Goal: Task Accomplishment & Management: Complete application form

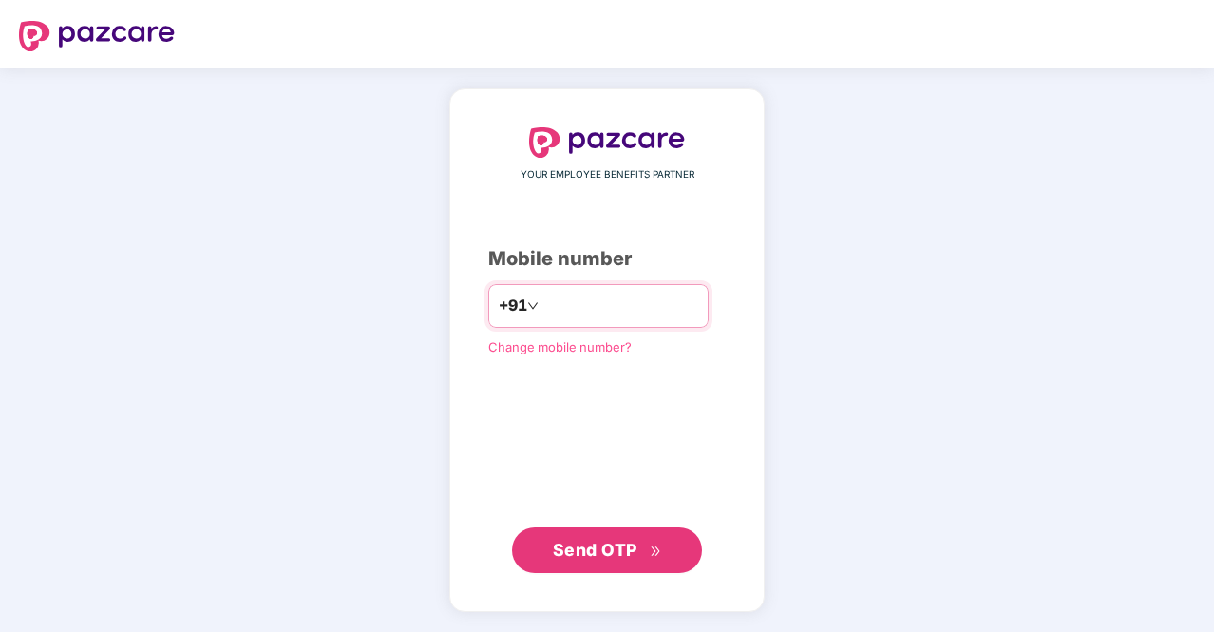
type input "**********"
click at [628, 554] on span "Send OTP" at bounding box center [595, 550] width 85 height 20
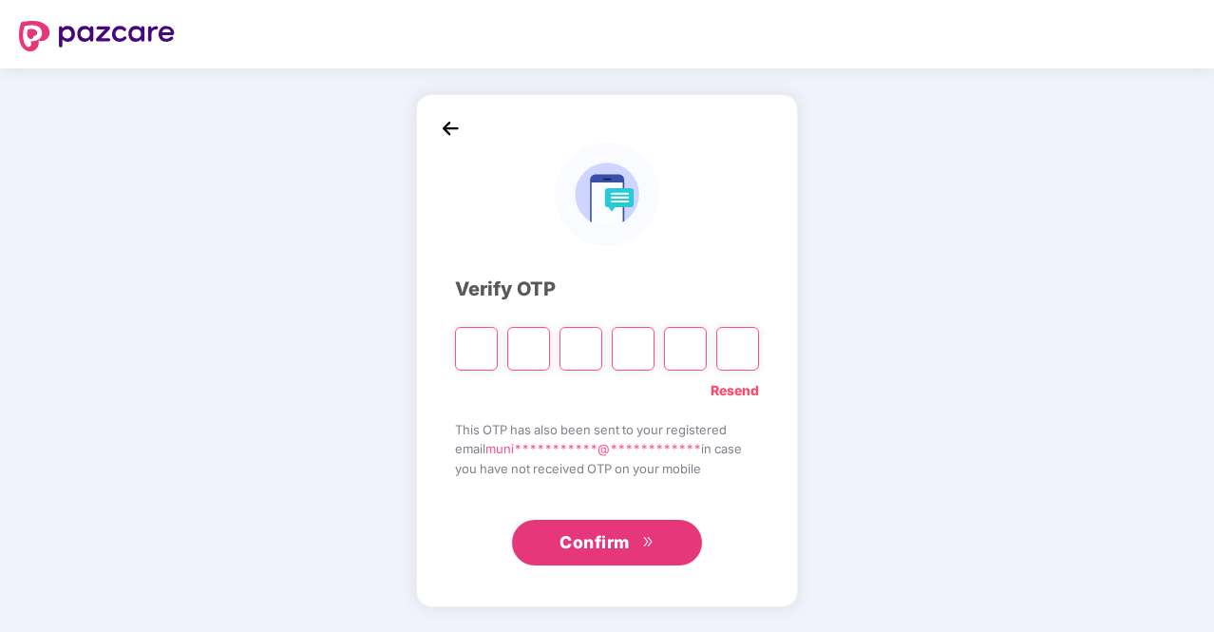
type input "*"
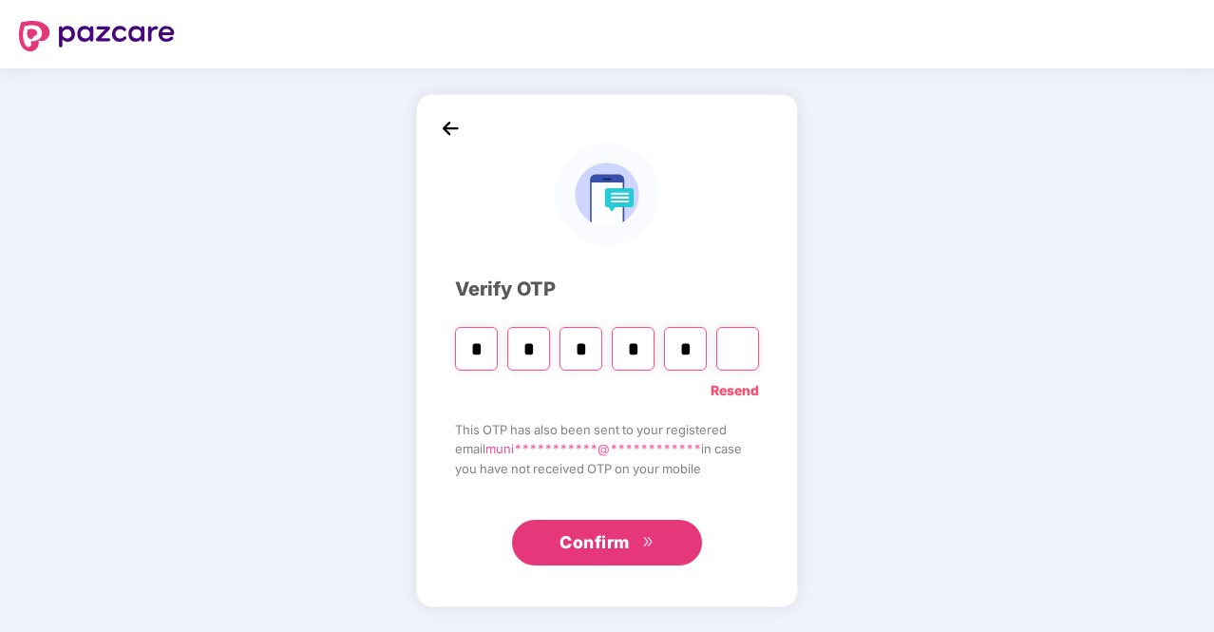
type input "*"
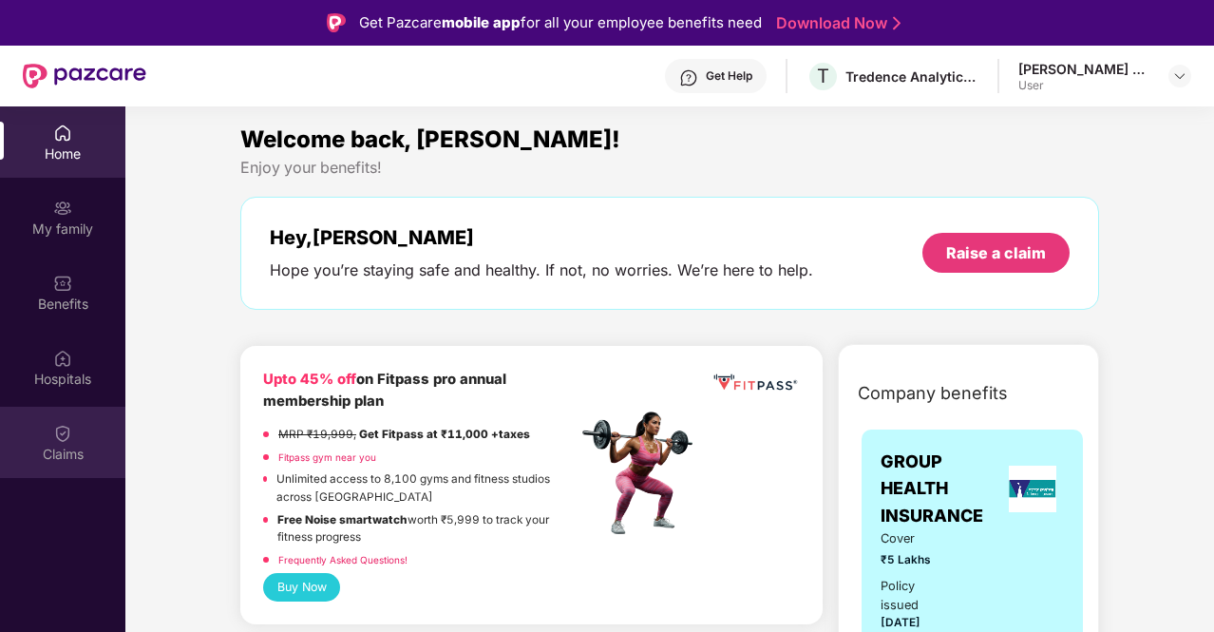
click at [71, 430] on img at bounding box center [62, 433] width 19 height 19
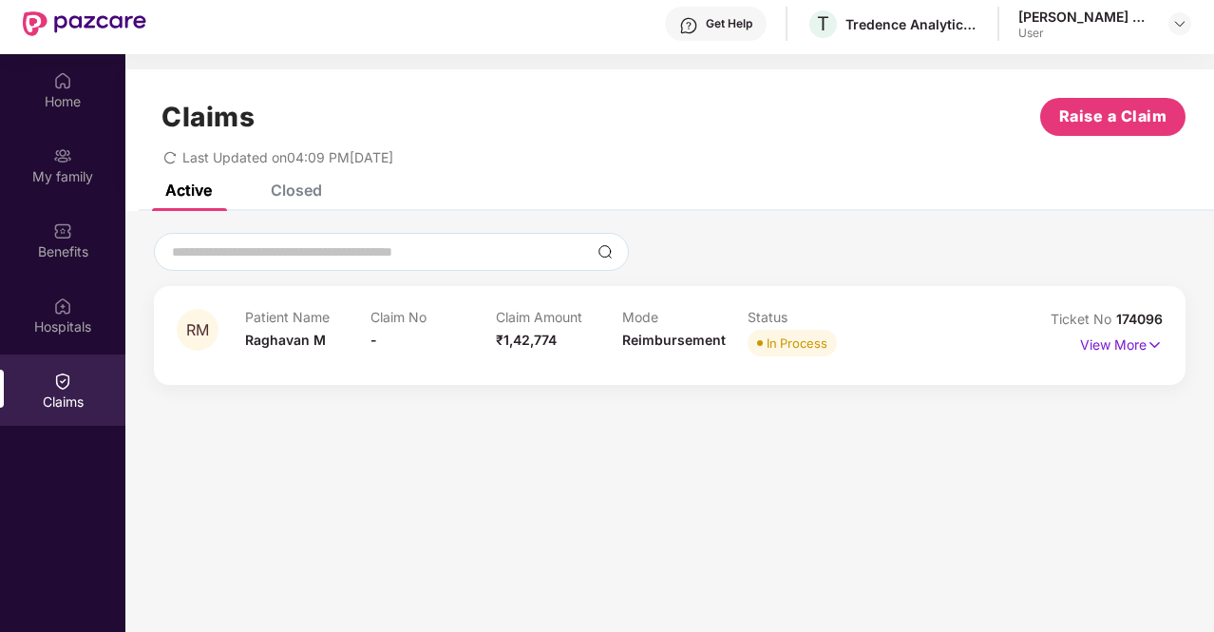
scroll to position [95, 0]
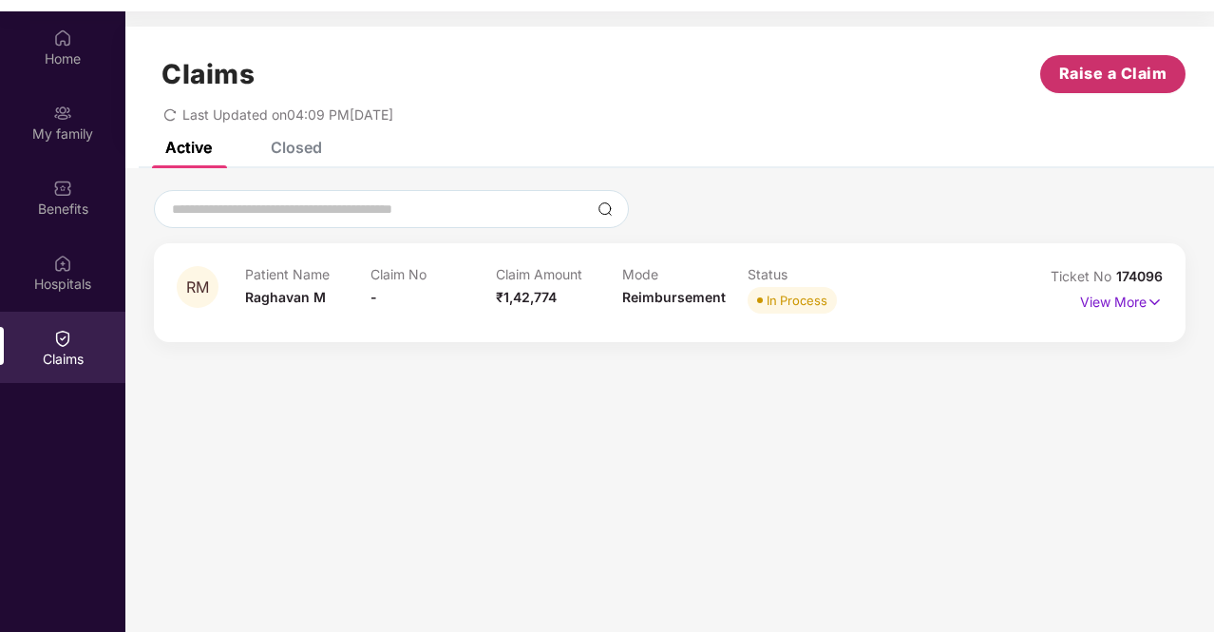
click at [1091, 82] on span "Raise a Claim" at bounding box center [1113, 74] width 108 height 24
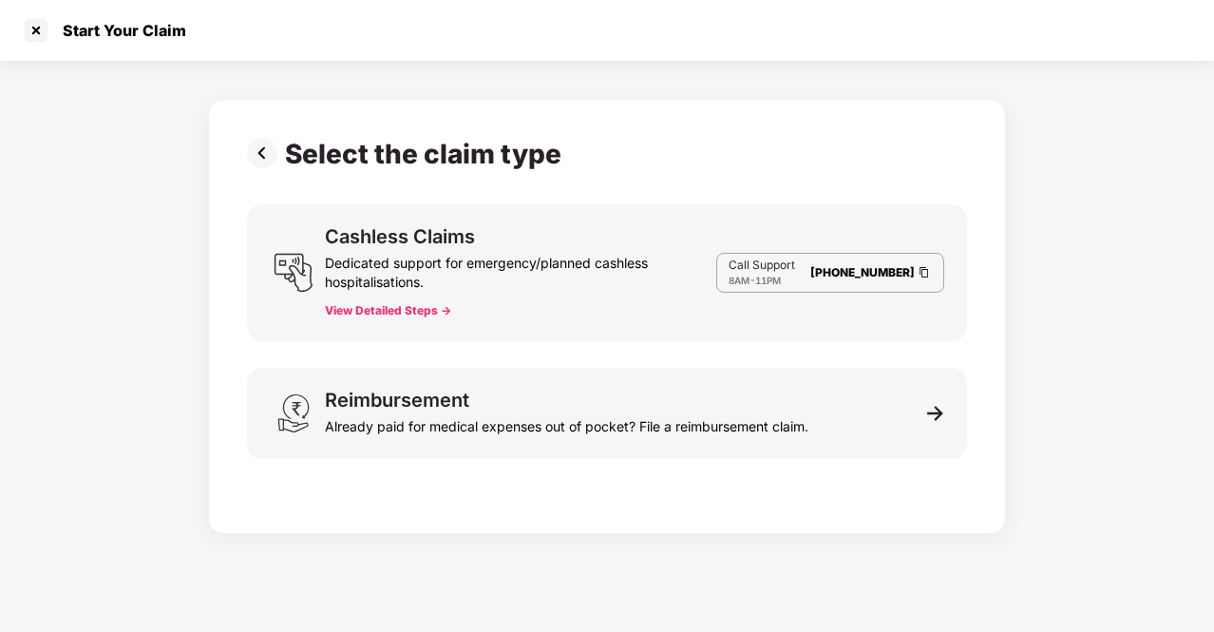
scroll to position [34, 0]
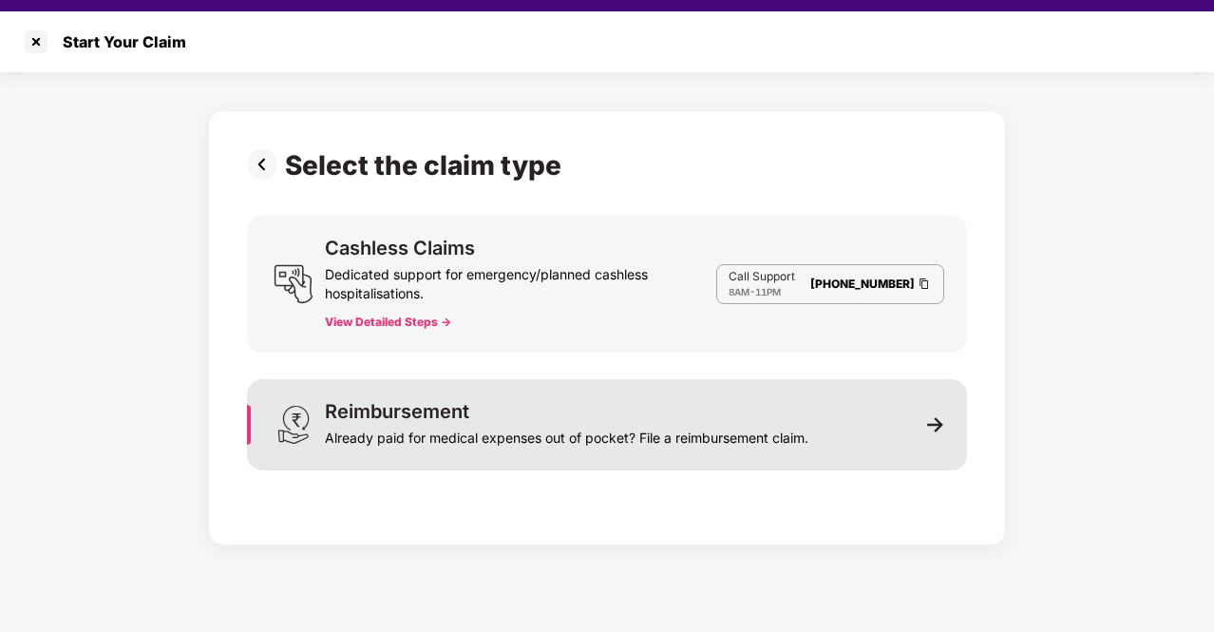
click at [441, 402] on div "Reimbursement" at bounding box center [397, 411] width 144 height 19
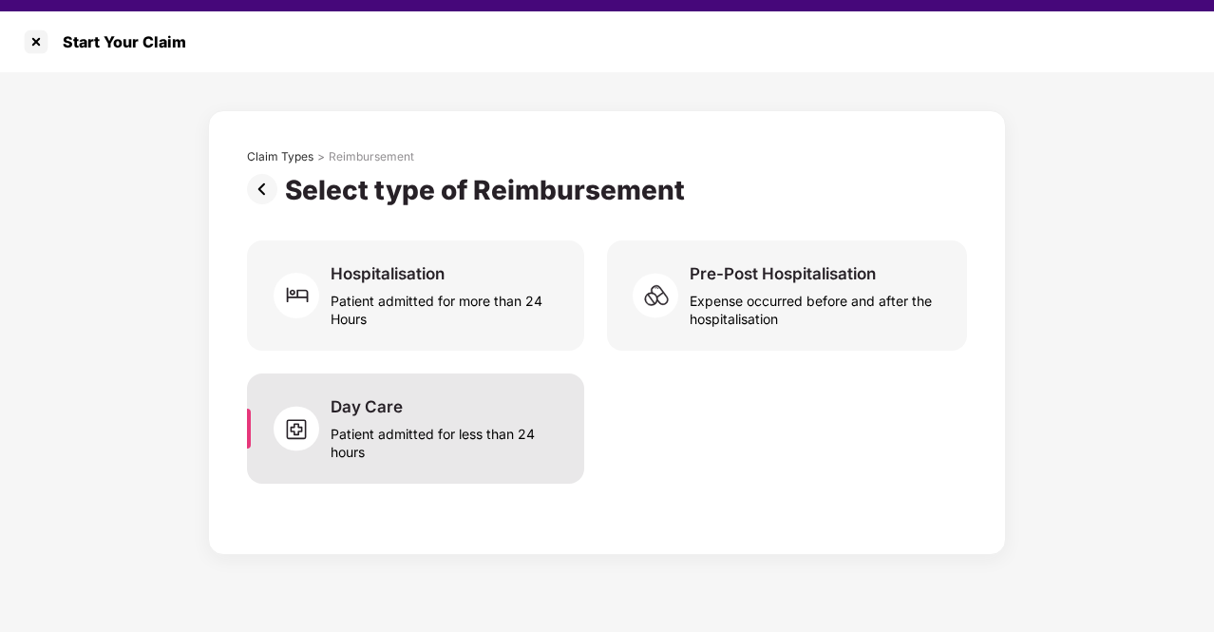
click at [370, 433] on div "Patient admitted for less than 24 hours" at bounding box center [446, 439] width 231 height 44
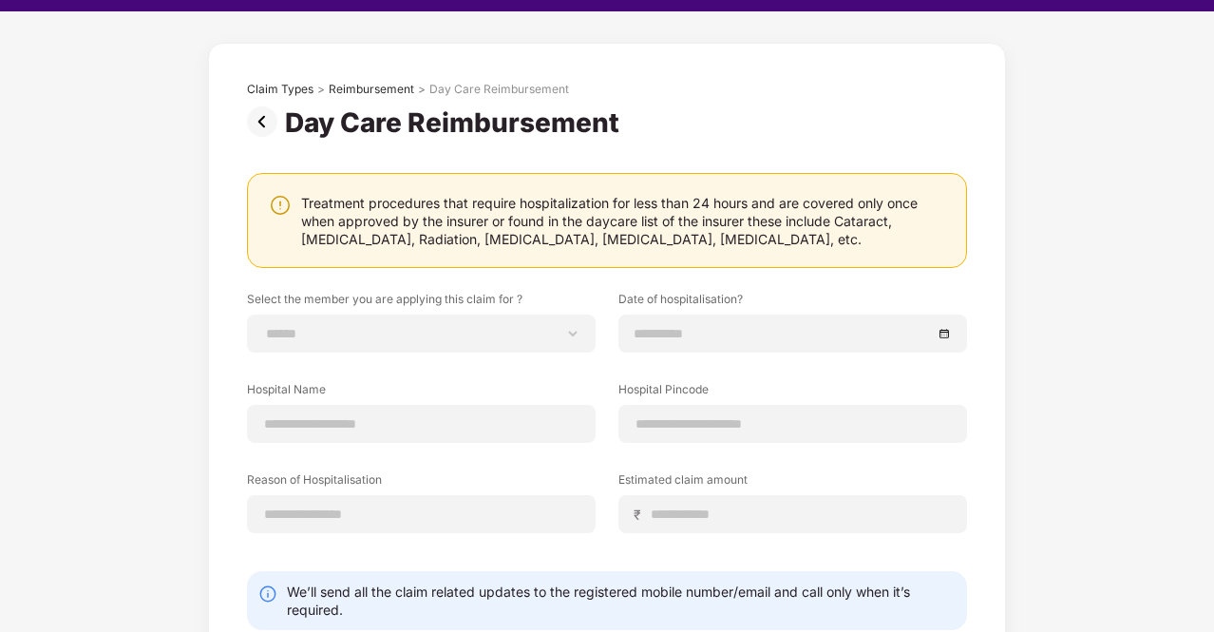
scroll to position [0, 0]
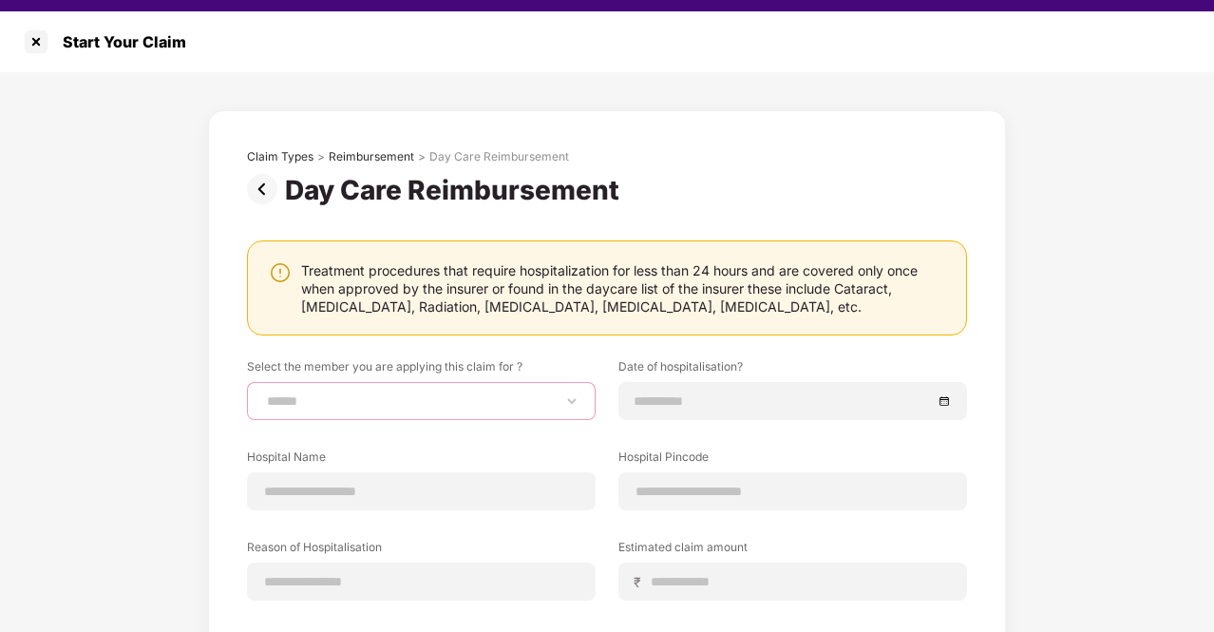
click at [446, 402] on select "**********" at bounding box center [421, 400] width 316 height 15
select select "**********"
click at [263, 393] on select "**********" at bounding box center [421, 400] width 316 height 15
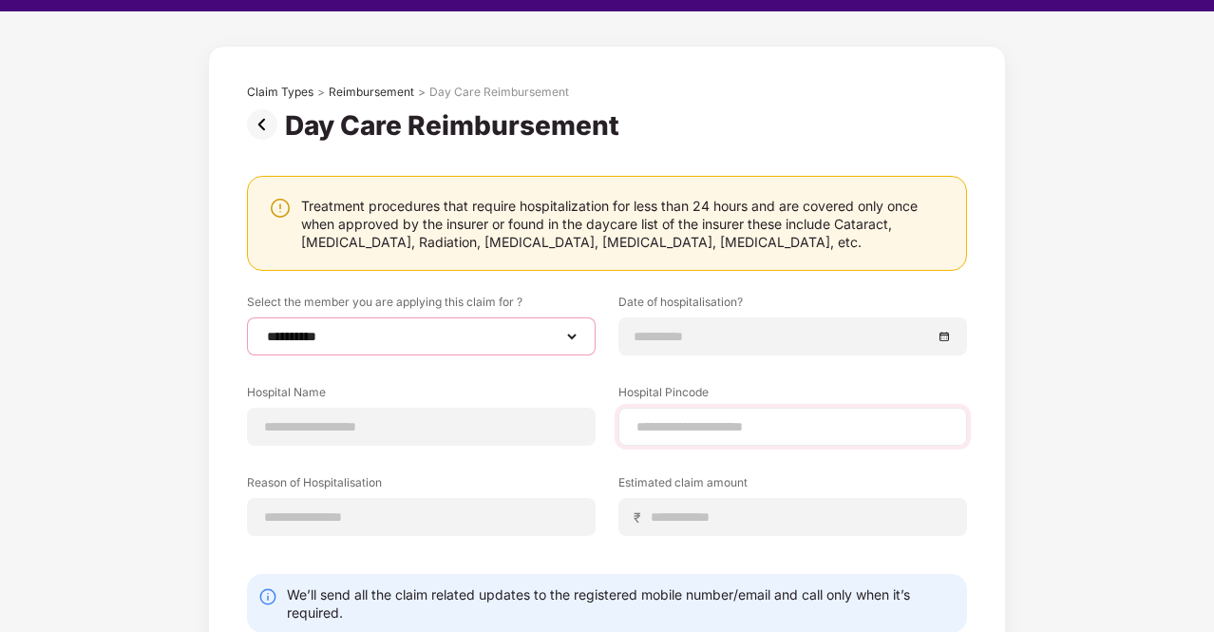
scroll to position [95, 0]
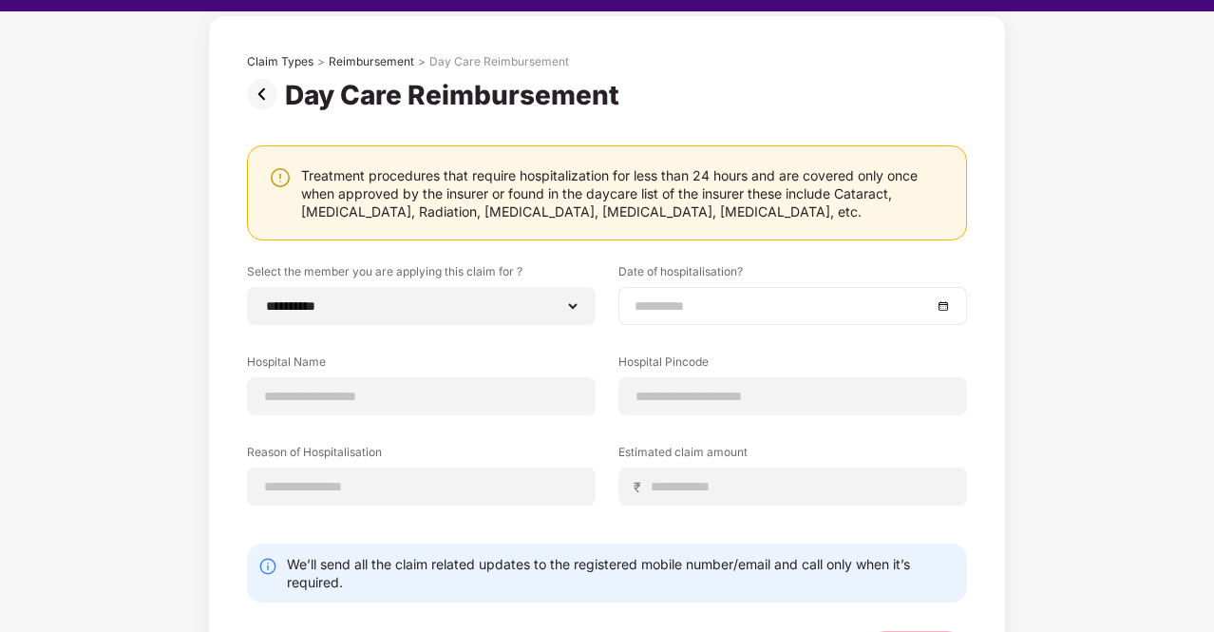
click at [945, 304] on div at bounding box center [793, 305] width 316 height 21
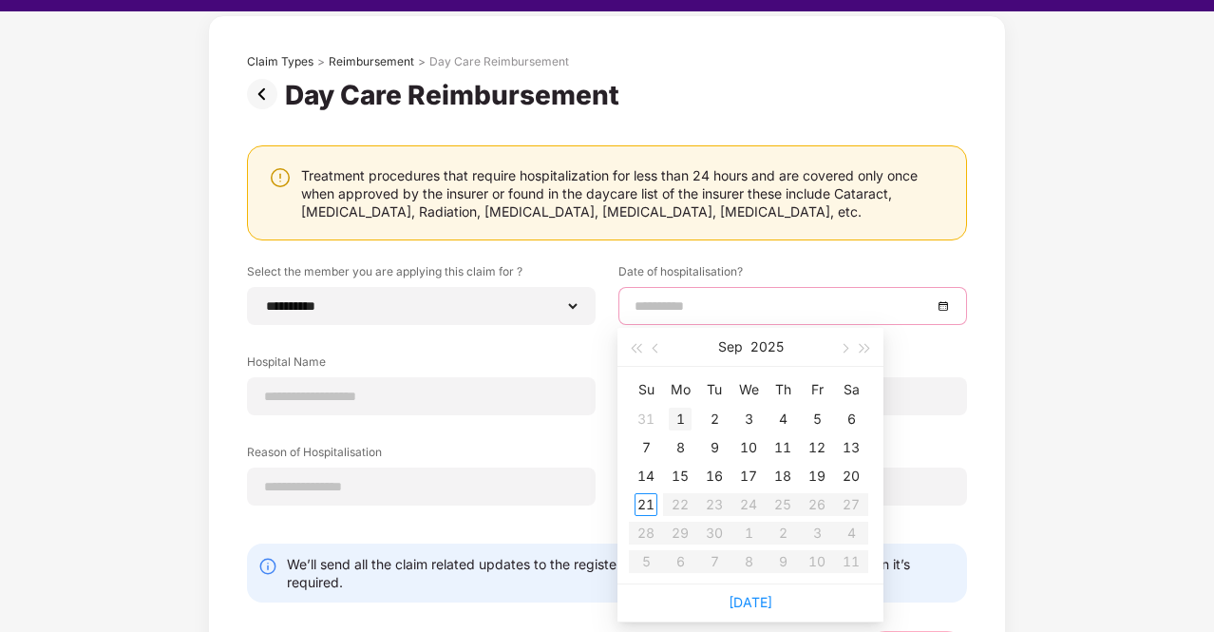
type input "**********"
click at [677, 421] on div "1" at bounding box center [680, 419] width 23 height 23
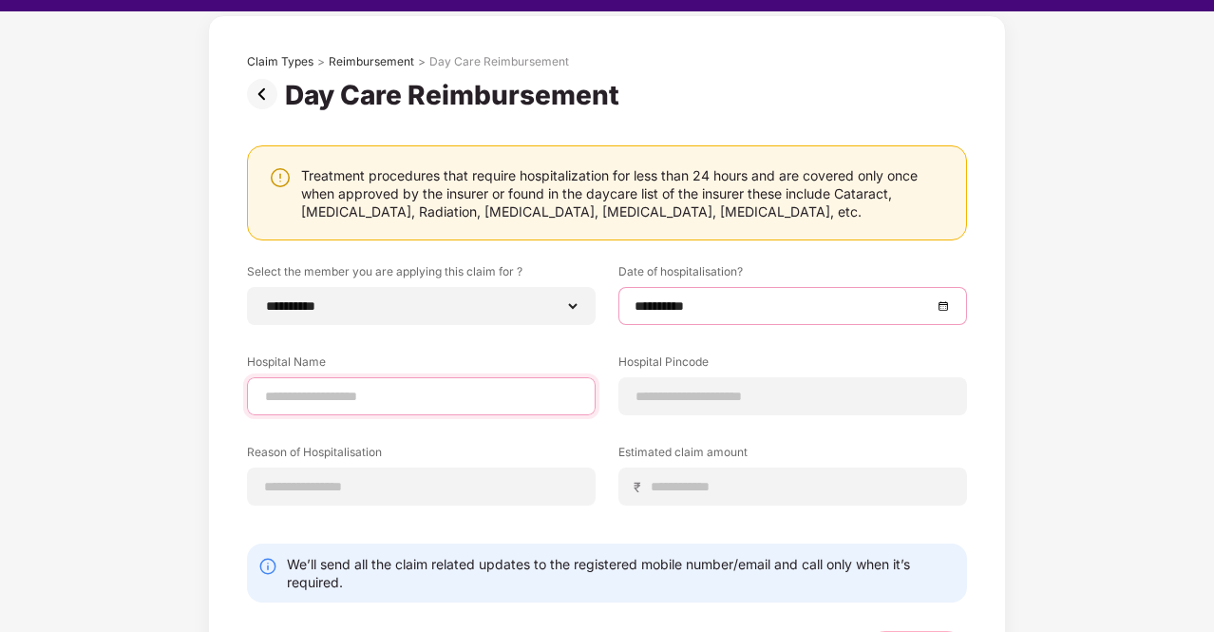
click at [448, 402] on input at bounding box center [421, 397] width 316 height 20
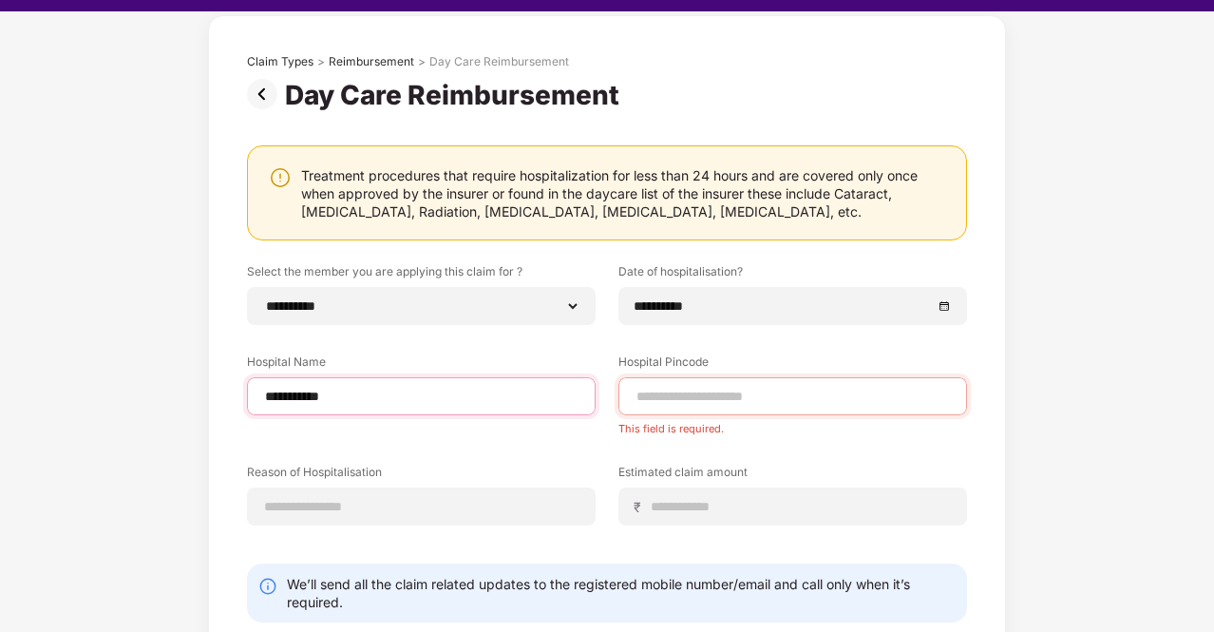
click at [375, 392] on input "**********" at bounding box center [421, 397] width 316 height 20
click at [366, 393] on input "**********" at bounding box center [421, 397] width 316 height 20
type input "**********"
type input "******"
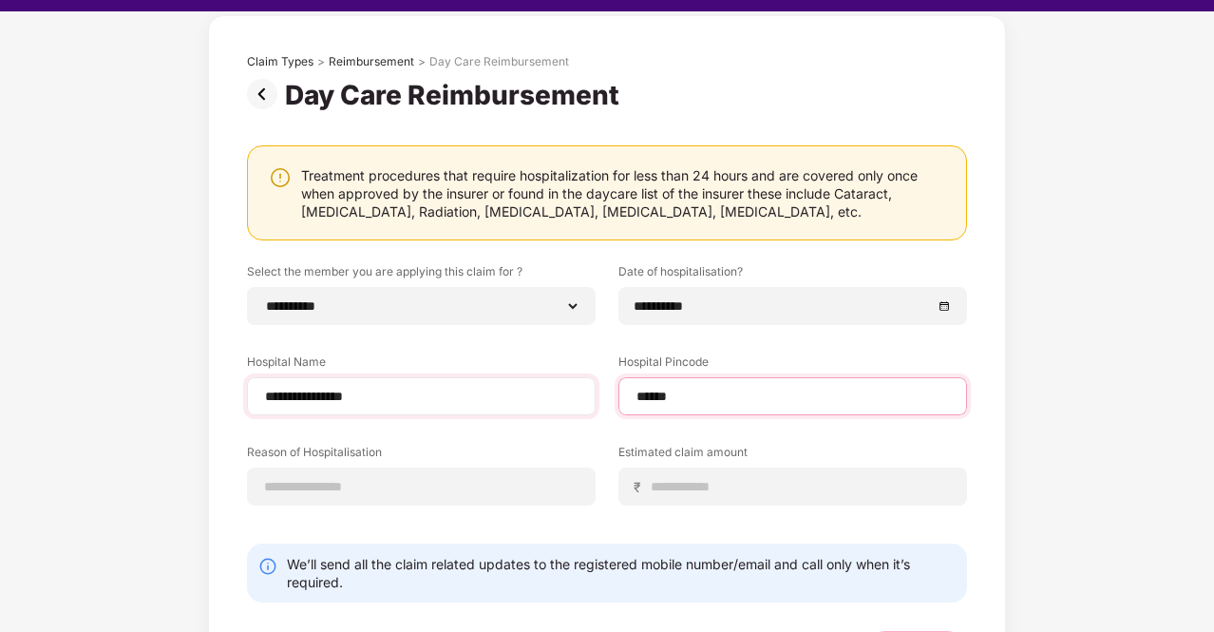
select select "*******"
select select "**********"
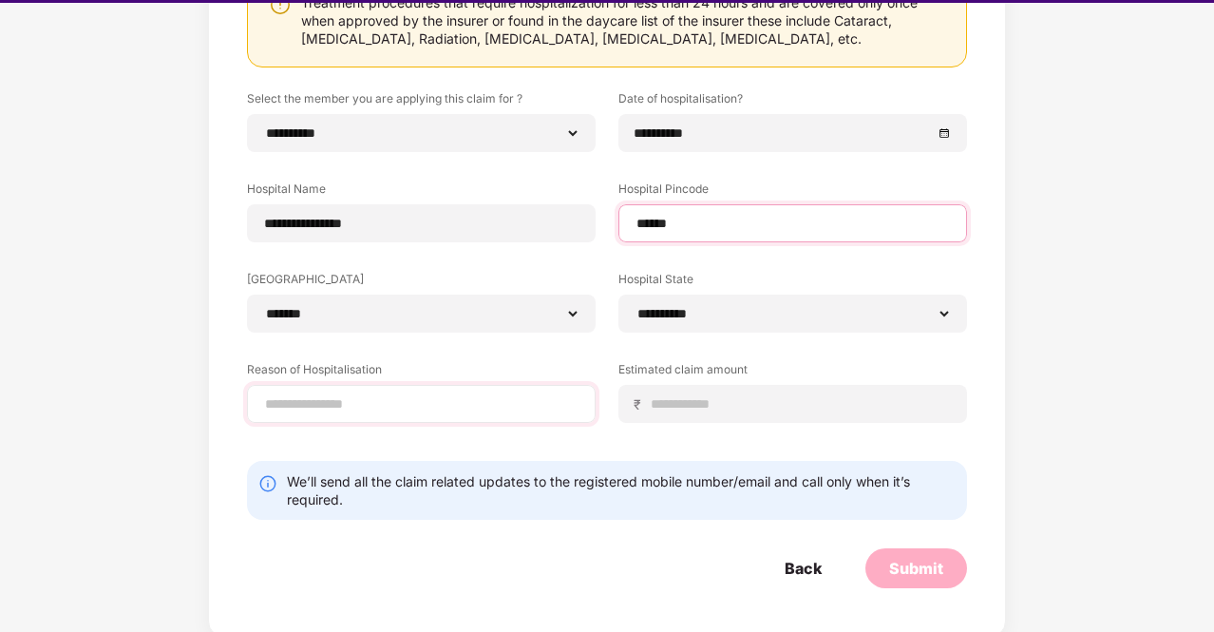
scroll to position [46, 0]
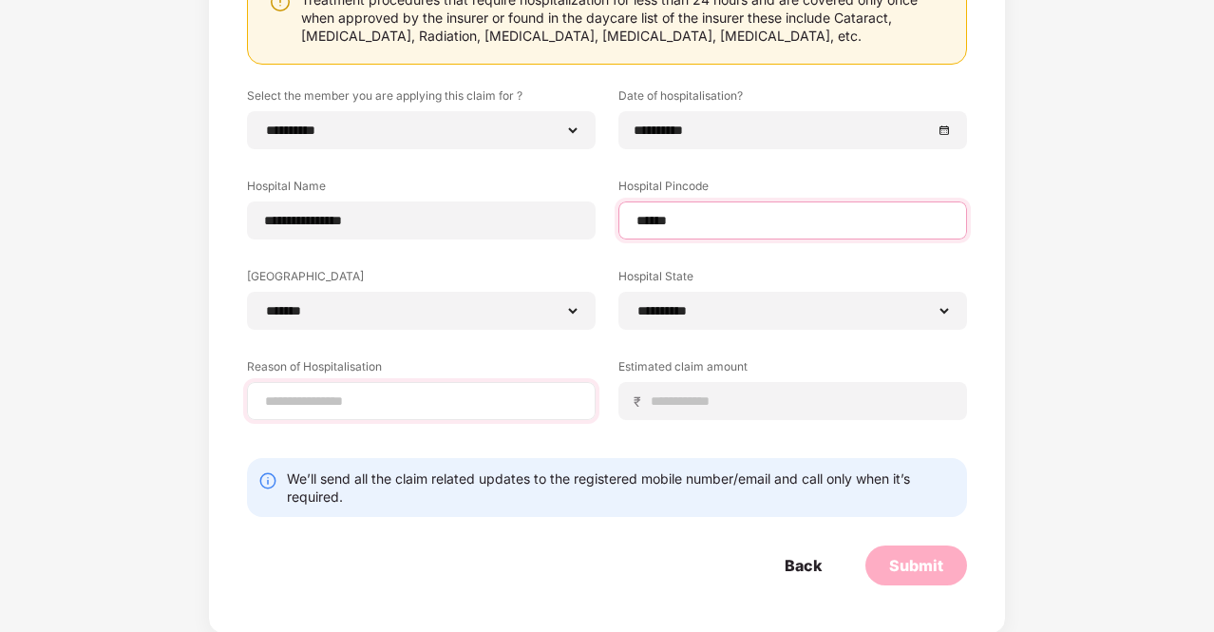
type input "******"
click at [360, 406] on input at bounding box center [421, 401] width 316 height 20
type input "*"
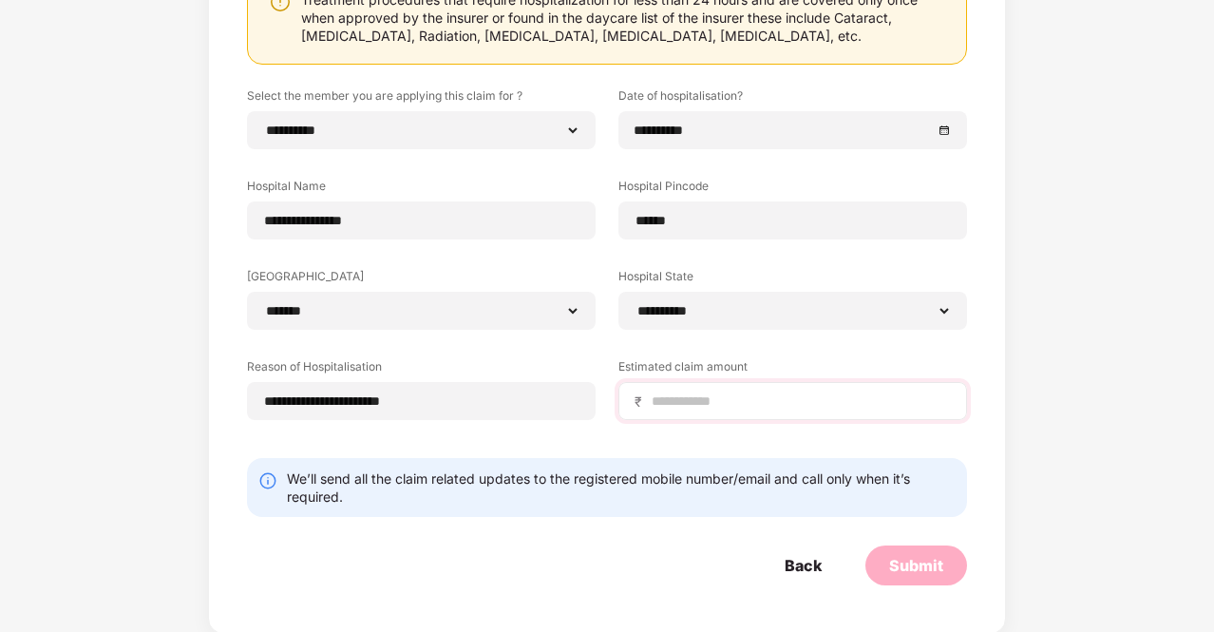
click at [712, 387] on div "₹" at bounding box center [792, 401] width 349 height 38
click at [722, 402] on input at bounding box center [800, 401] width 301 height 20
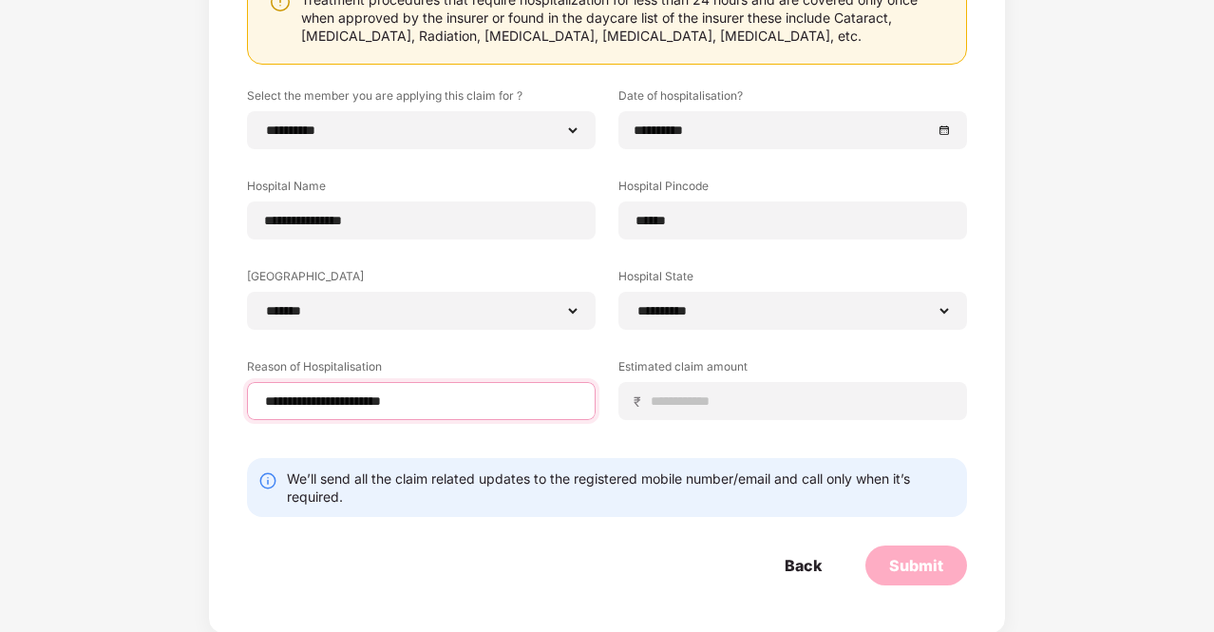
click at [492, 407] on input "**********" at bounding box center [421, 401] width 316 height 20
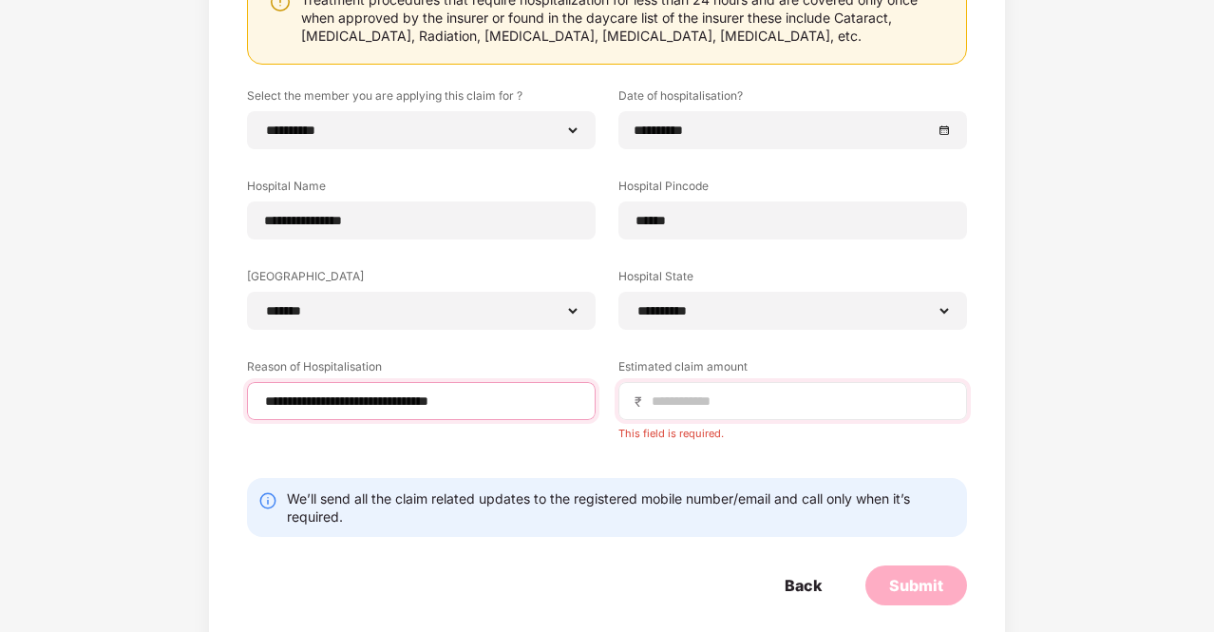
type input "**********"
click at [752, 401] on input at bounding box center [800, 401] width 301 height 20
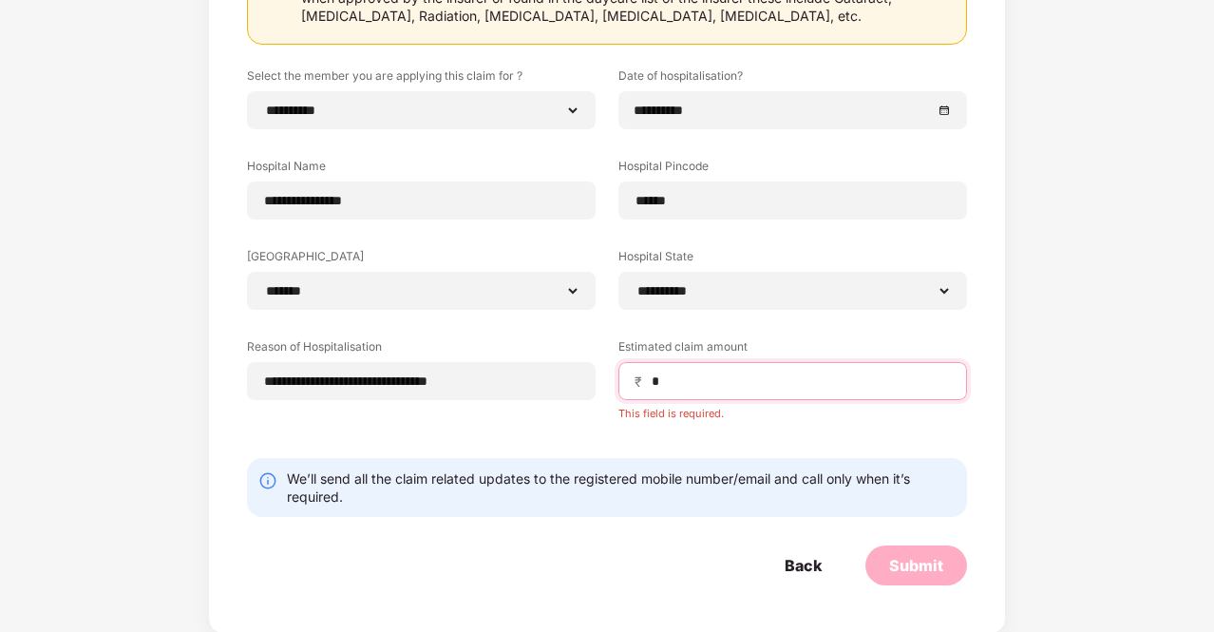
scroll to position [259, 0]
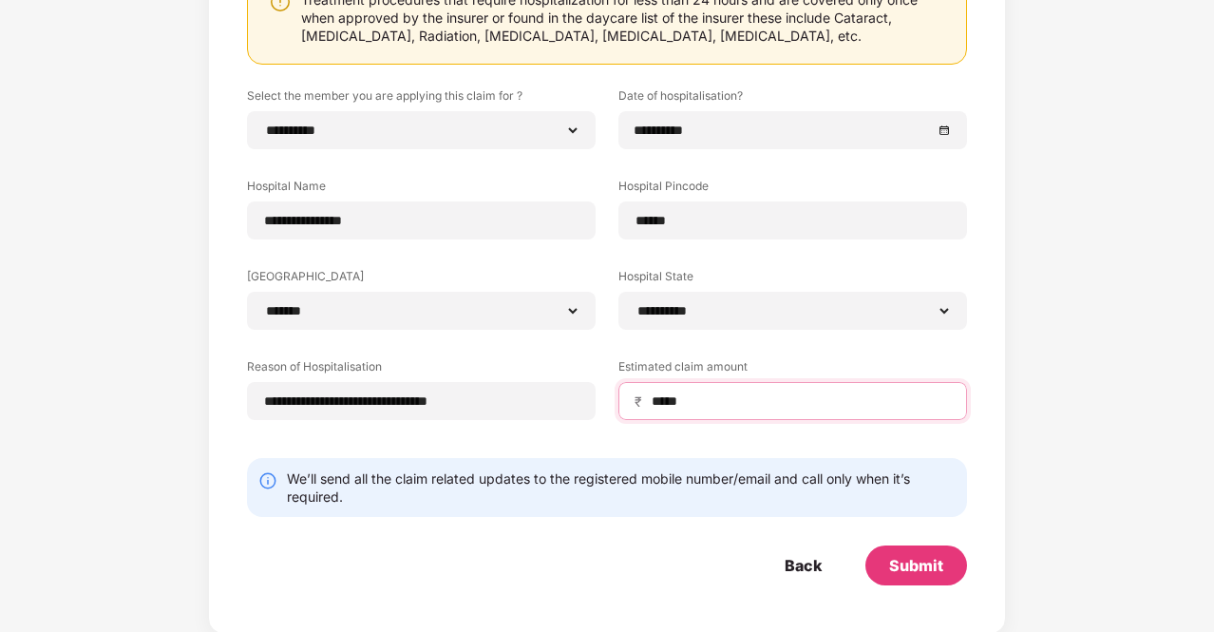
type input "*****"
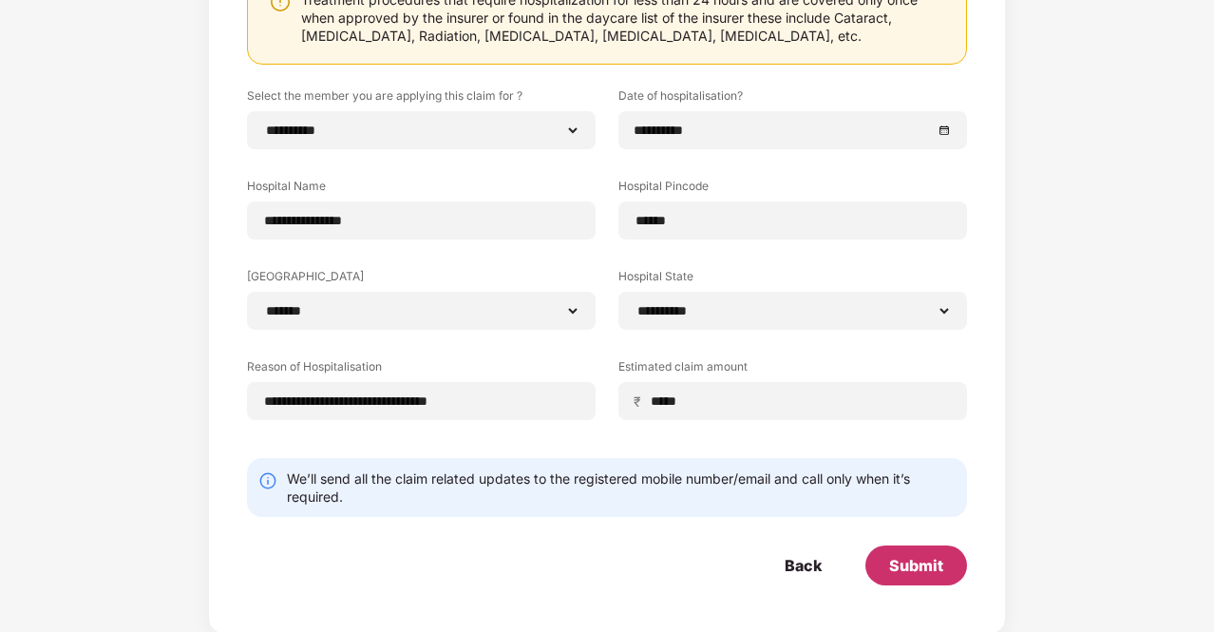
click at [920, 567] on div "Submit" at bounding box center [916, 565] width 54 height 21
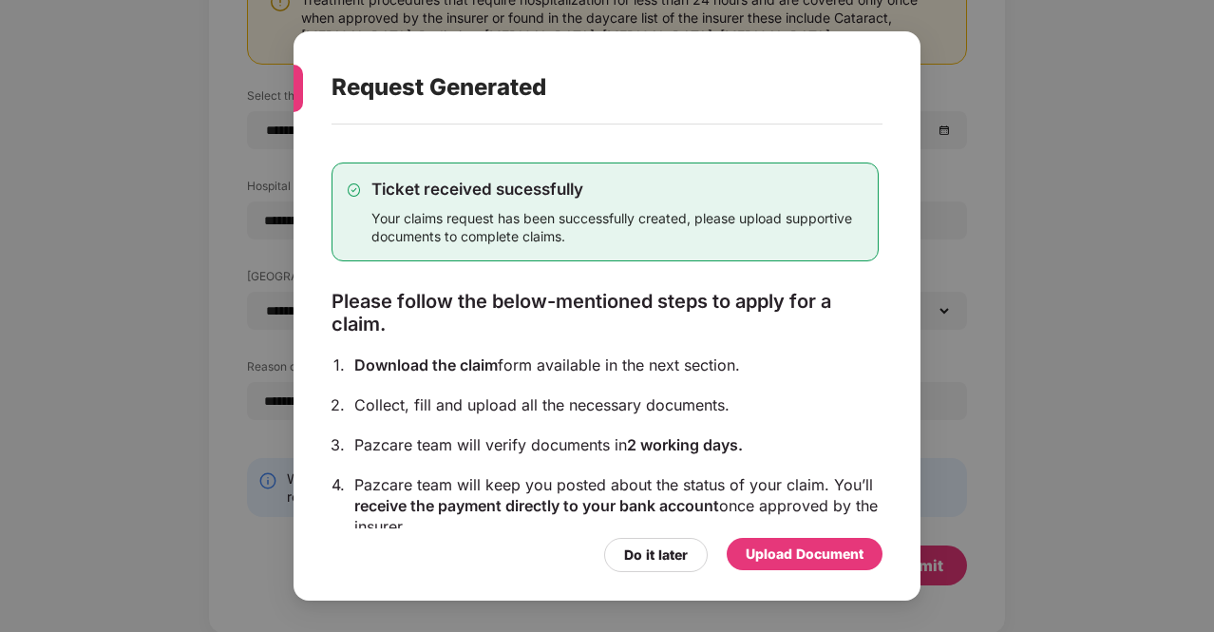
click at [794, 556] on div "Upload Document" at bounding box center [805, 553] width 118 height 21
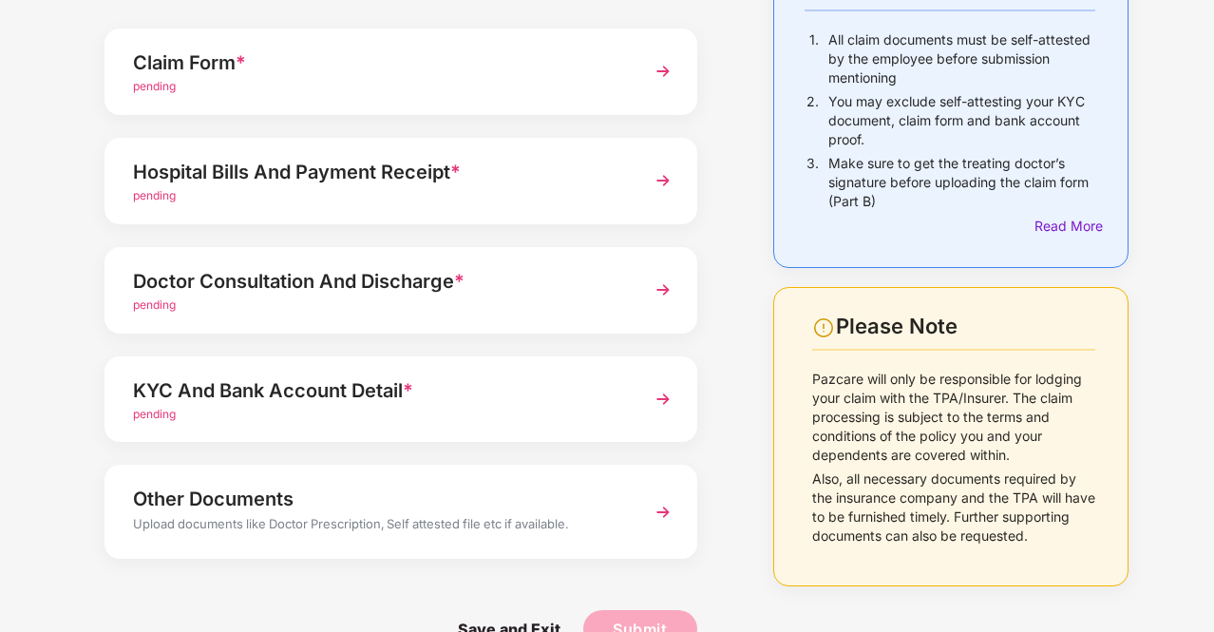
scroll to position [0, 0]
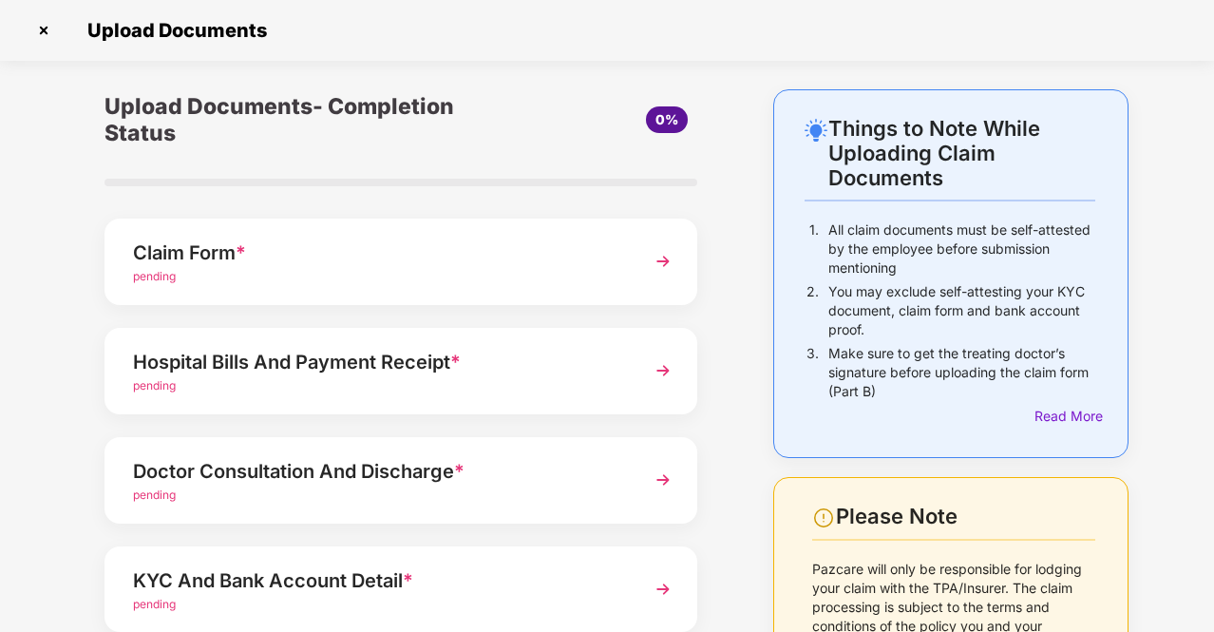
click at [669, 263] on img at bounding box center [663, 261] width 34 height 34
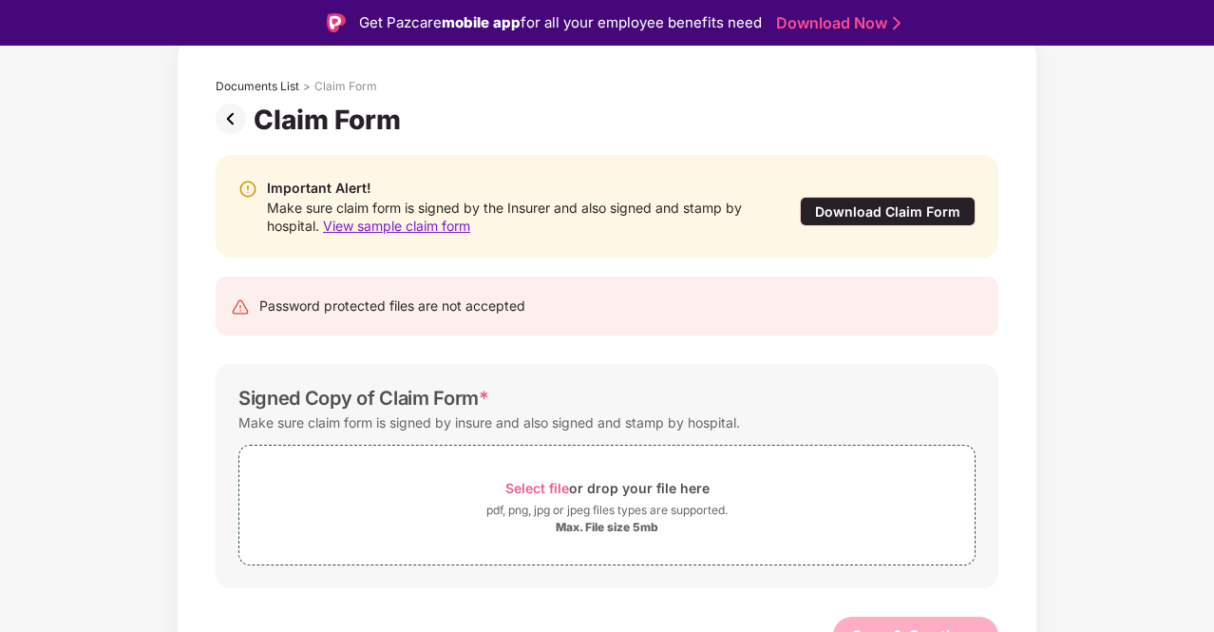
scroll to position [119, 0]
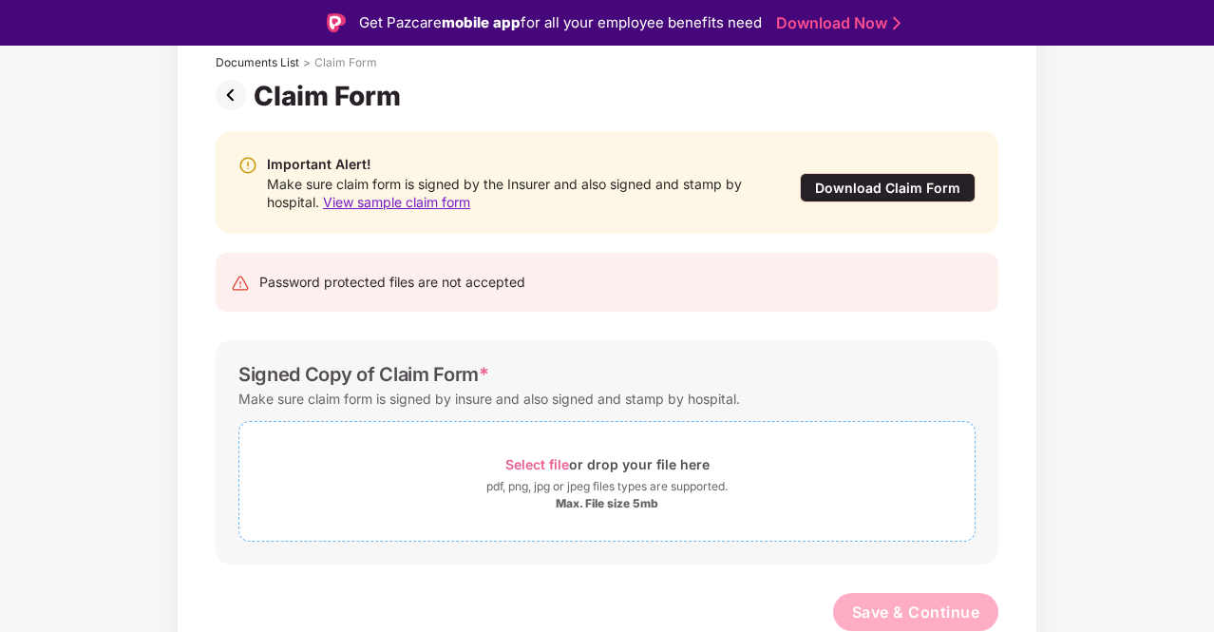
click at [536, 461] on span "Select file" at bounding box center [537, 464] width 64 height 16
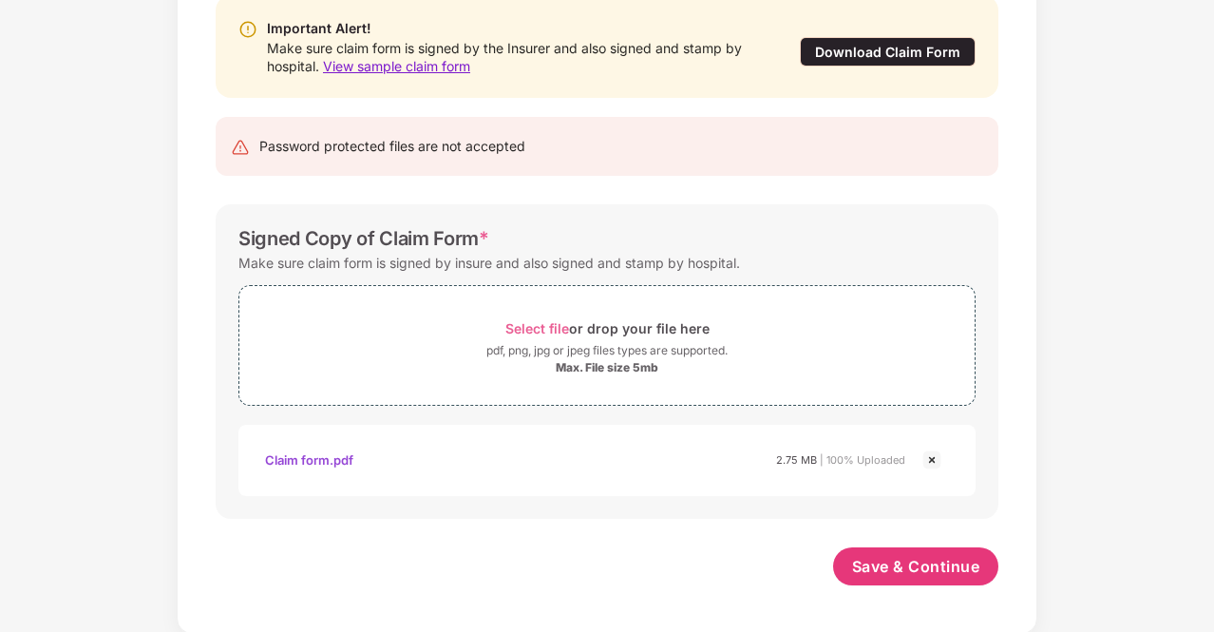
scroll to position [209, 0]
click at [921, 566] on span "Save & Continue" at bounding box center [916, 566] width 128 height 21
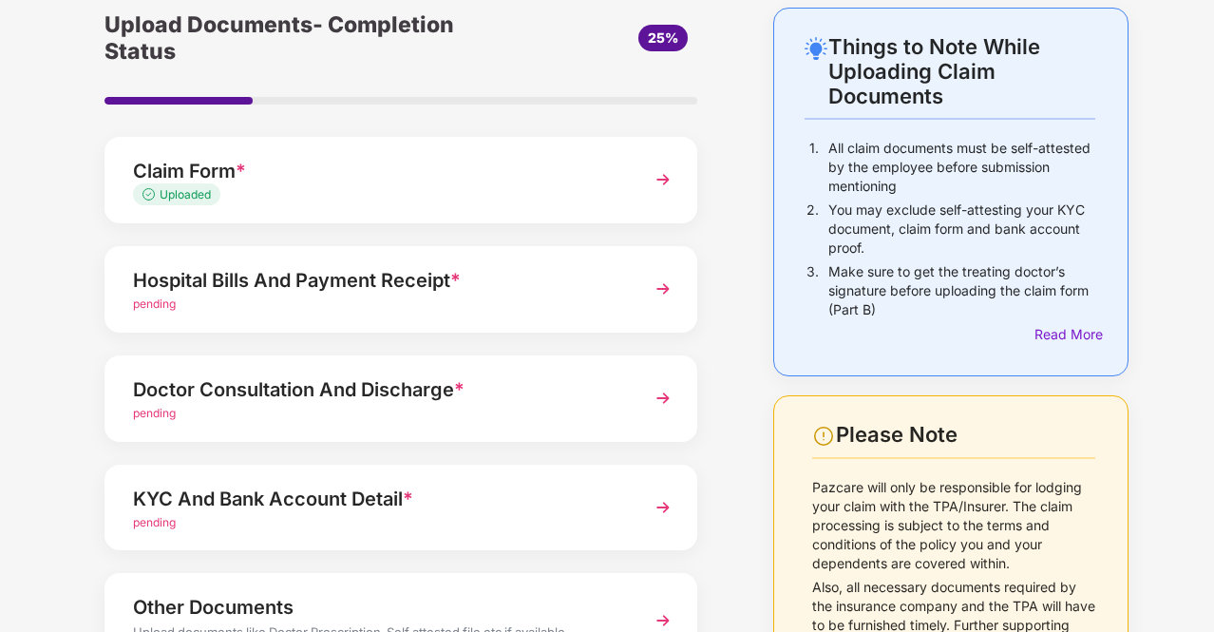
scroll to position [190, 0]
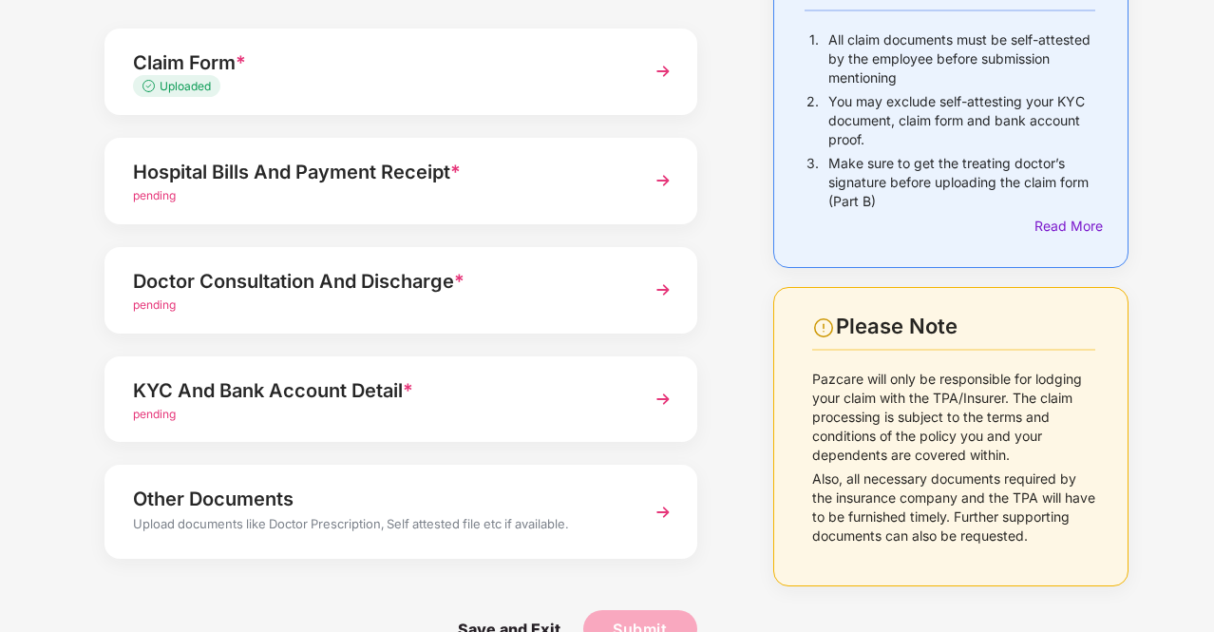
click at [655, 185] on img at bounding box center [663, 180] width 34 height 34
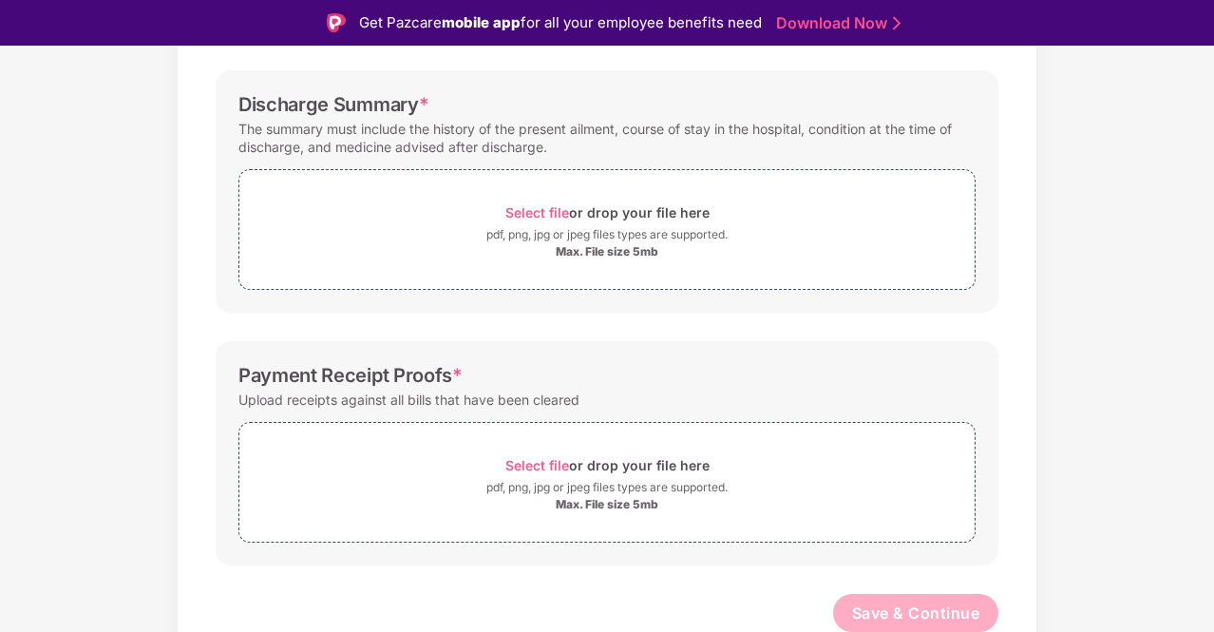
scroll to position [45, 0]
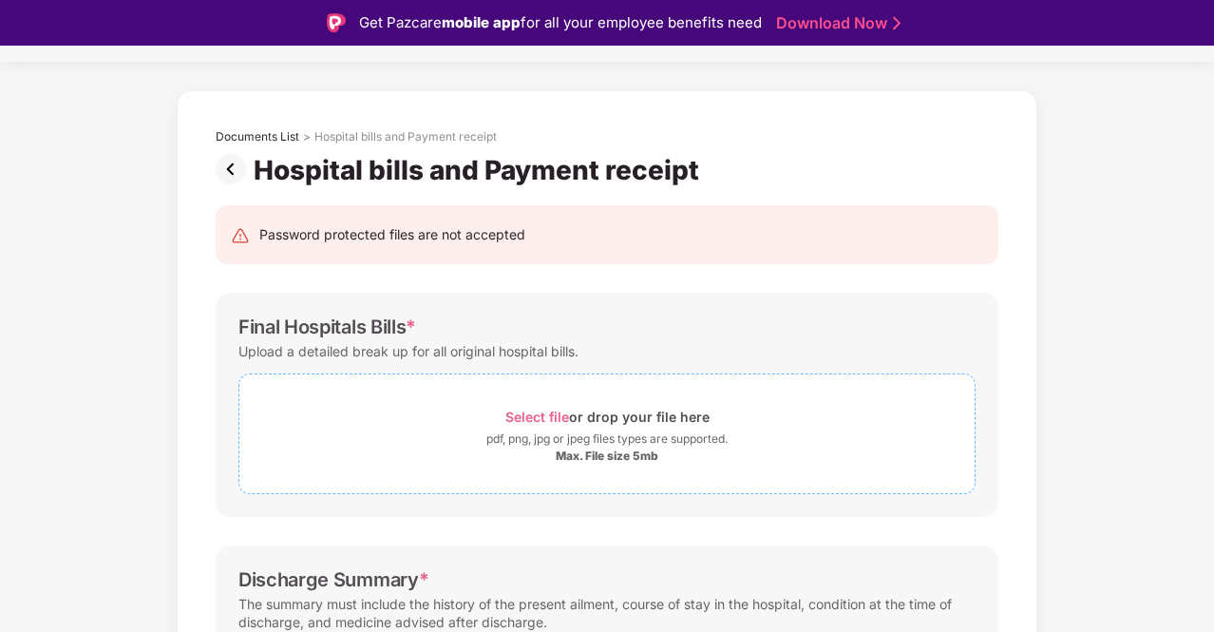
click at [546, 413] on span "Select file" at bounding box center [537, 416] width 64 height 16
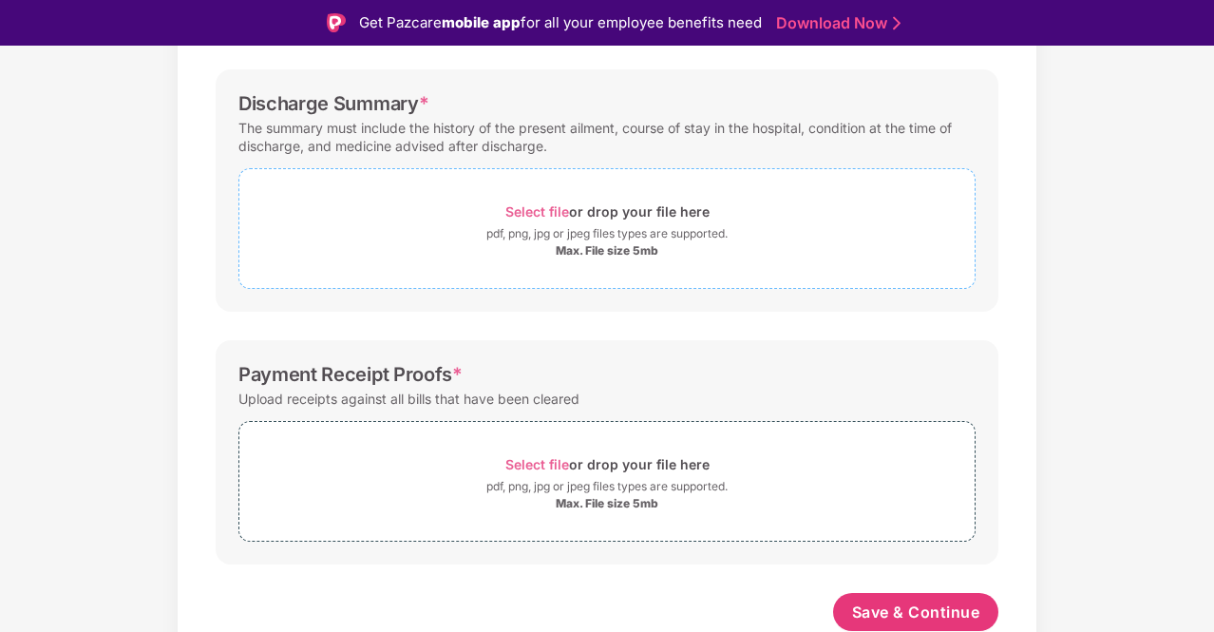
scroll to position [610, 0]
click at [526, 213] on span "Select file" at bounding box center [537, 212] width 64 height 16
click at [539, 208] on span "Select file" at bounding box center [537, 212] width 64 height 16
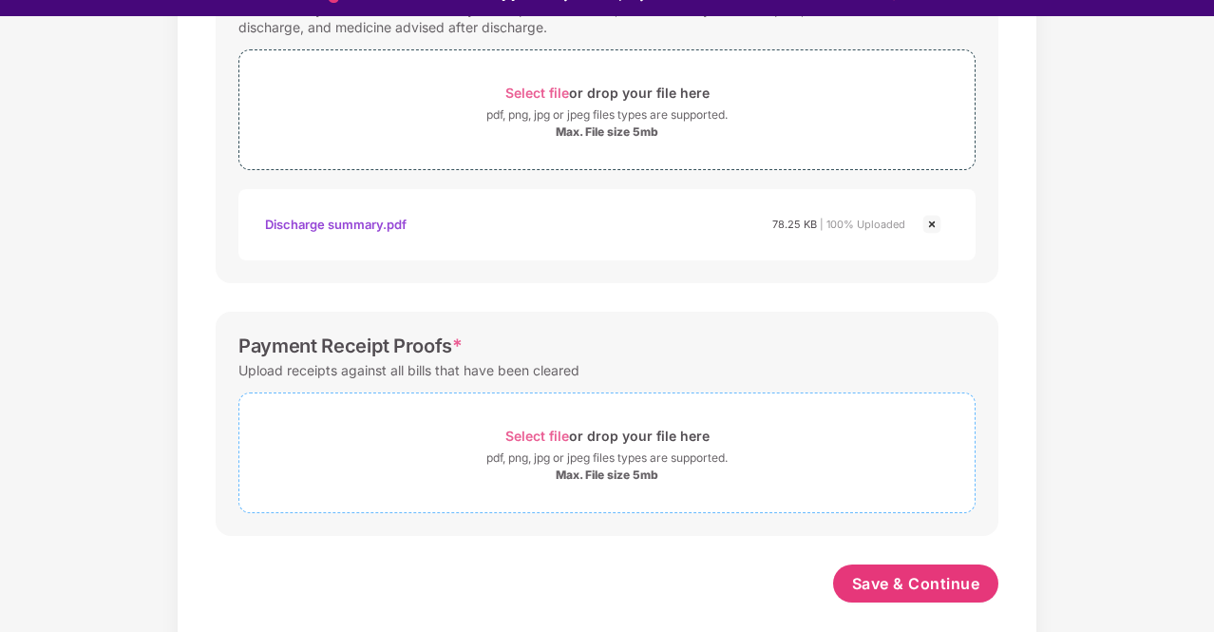
scroll to position [46, 0]
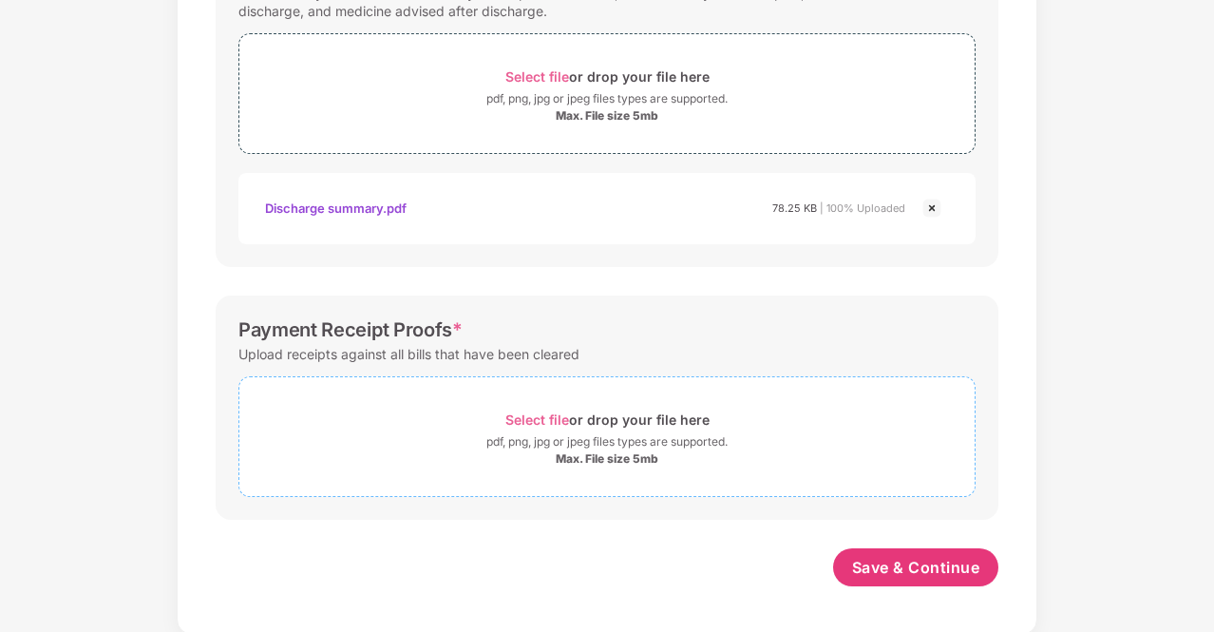
click at [545, 411] on span "Select file" at bounding box center [537, 419] width 64 height 16
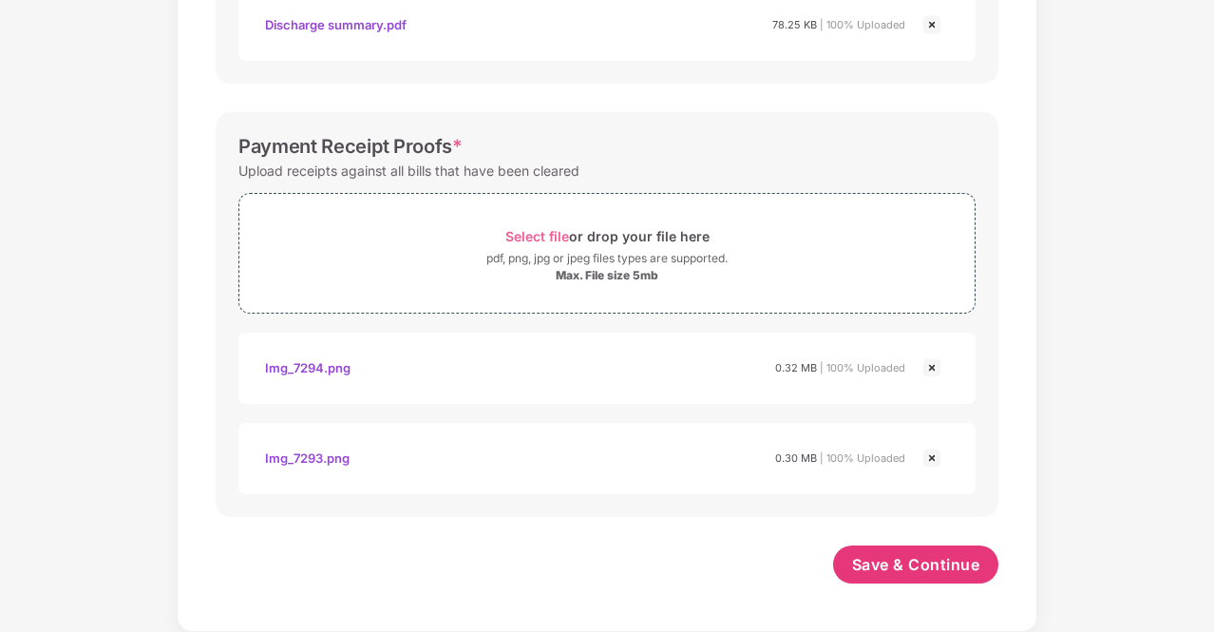
scroll to position [881, 0]
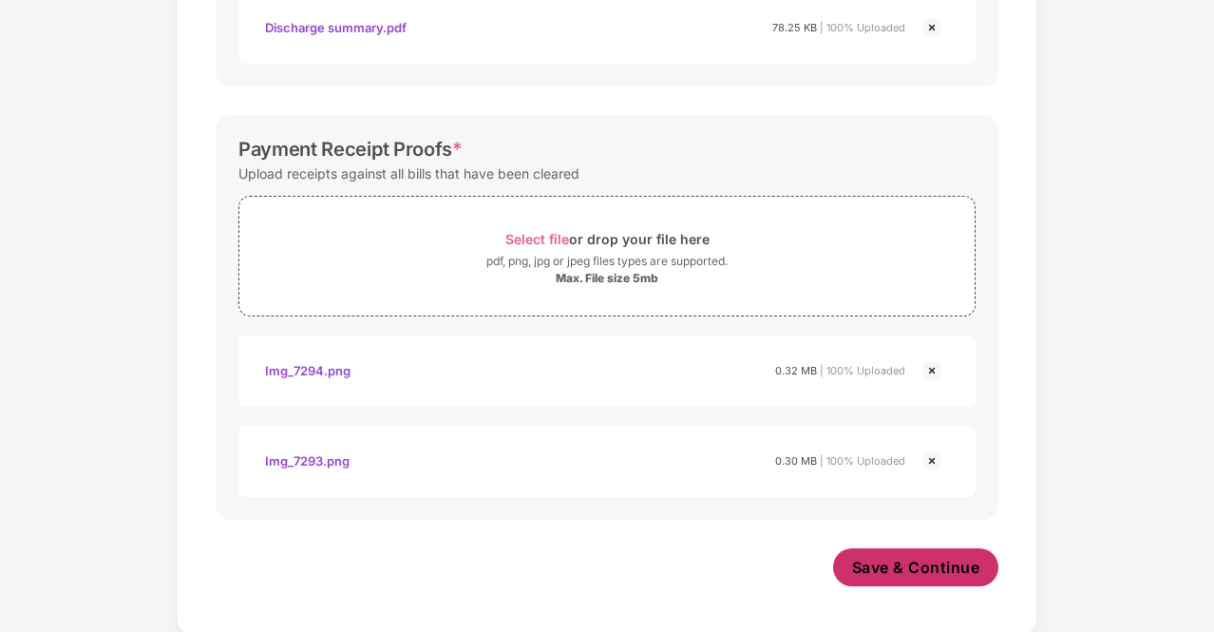
click at [947, 577] on button "Save & Continue" at bounding box center [916, 567] width 166 height 38
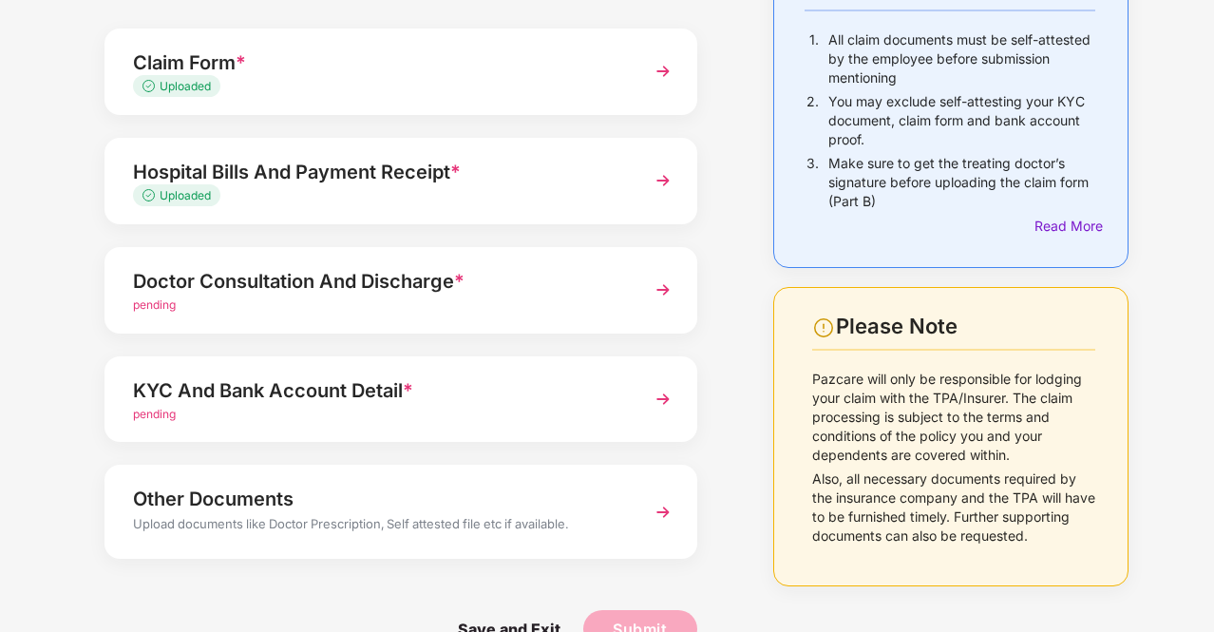
scroll to position [234, 0]
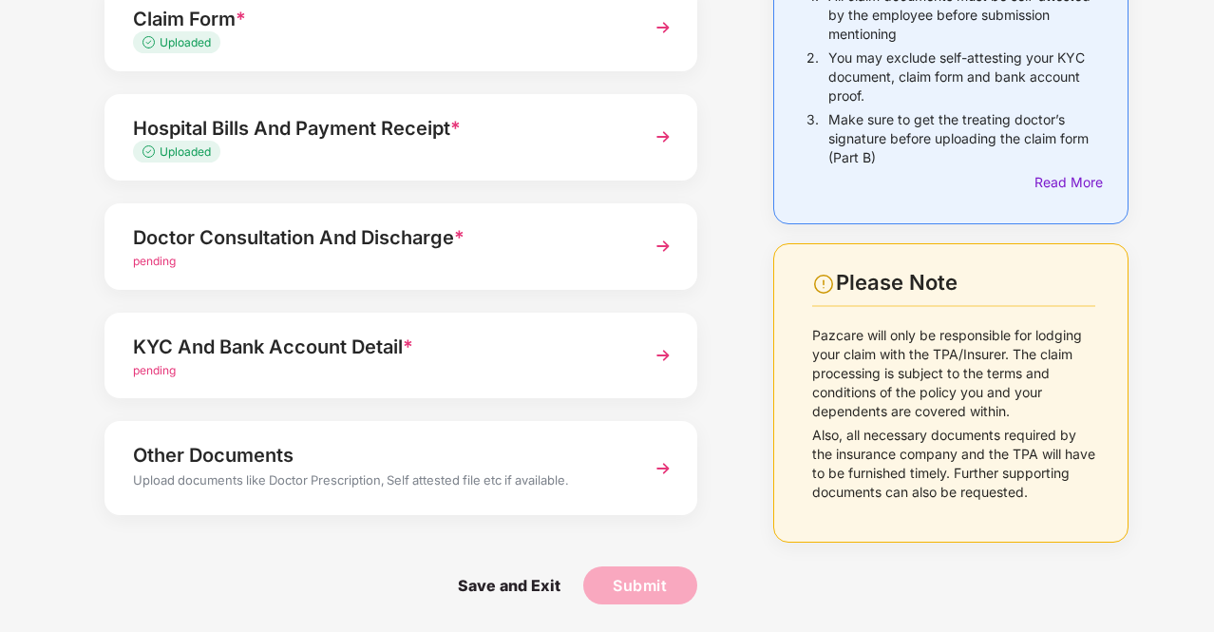
click at [256, 244] on div "Doctor Consultation And Discharge *" at bounding box center [378, 237] width 491 height 30
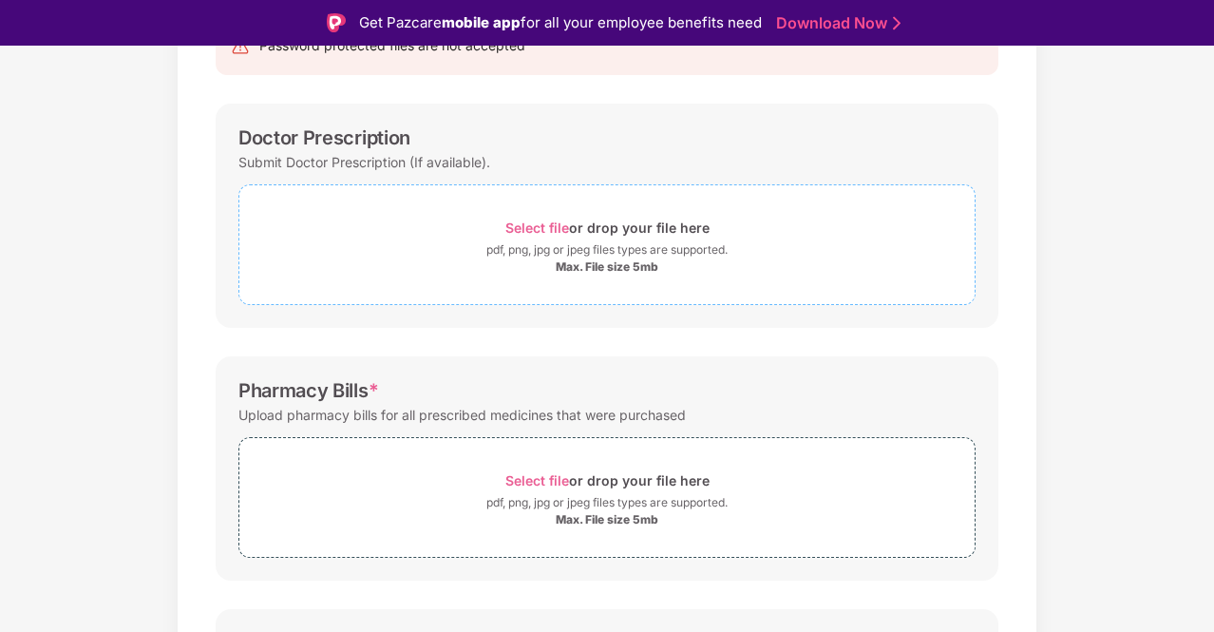
click at [531, 221] on span "Select file" at bounding box center [537, 227] width 64 height 16
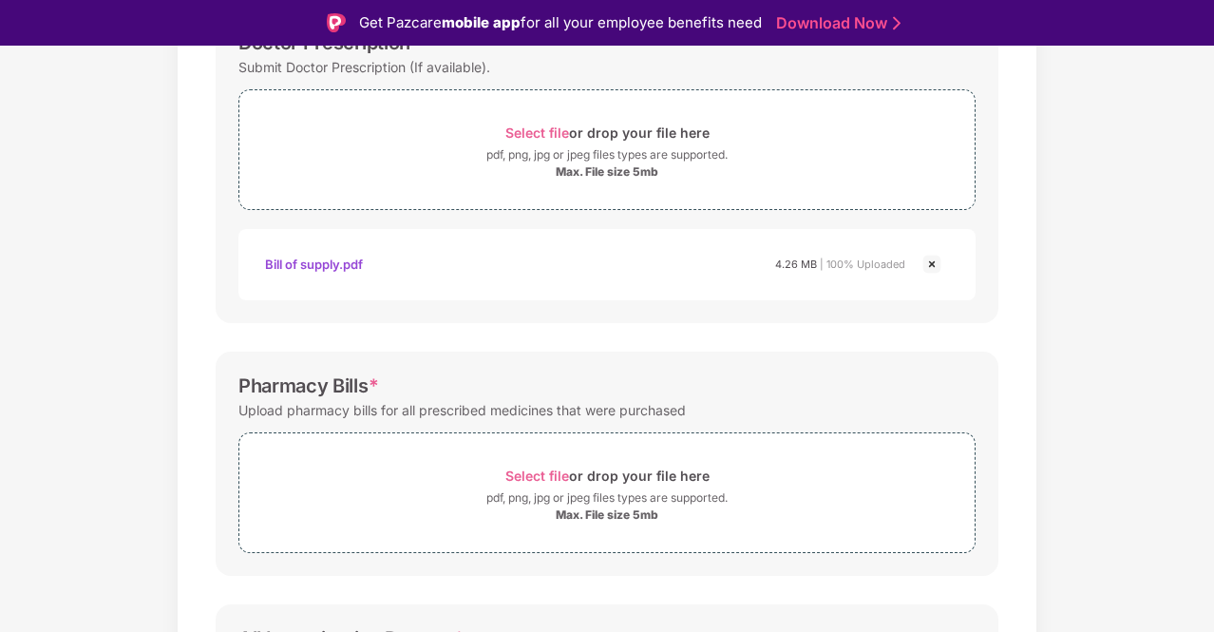
scroll to position [424, 0]
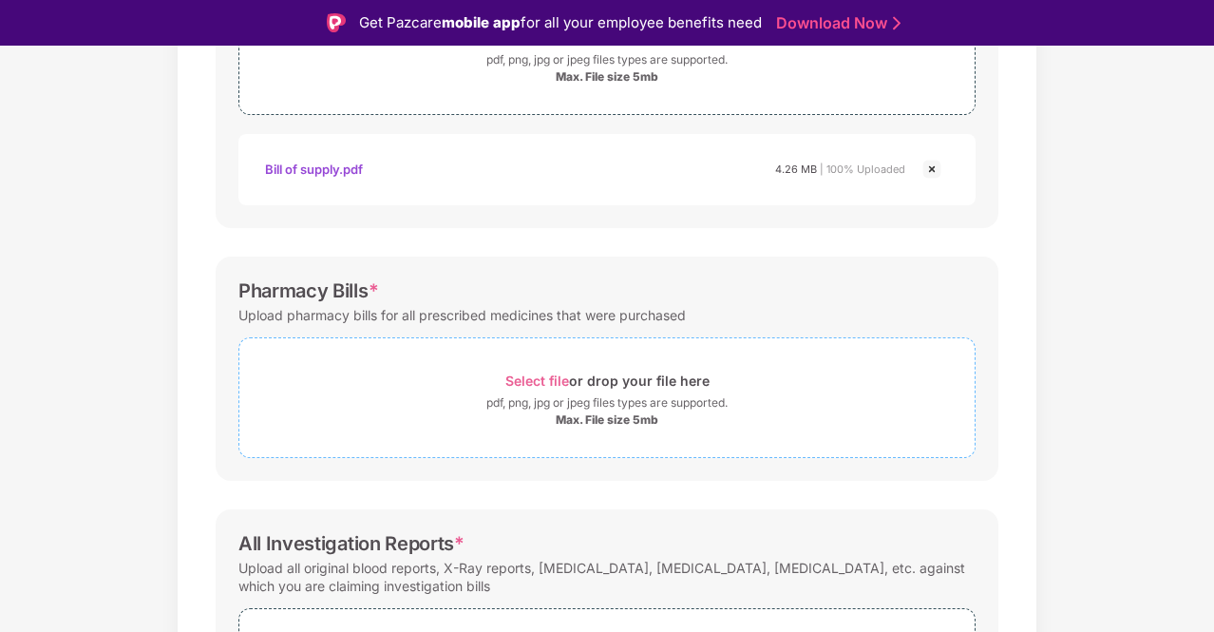
click at [541, 377] on span "Select file" at bounding box center [537, 380] width 64 height 16
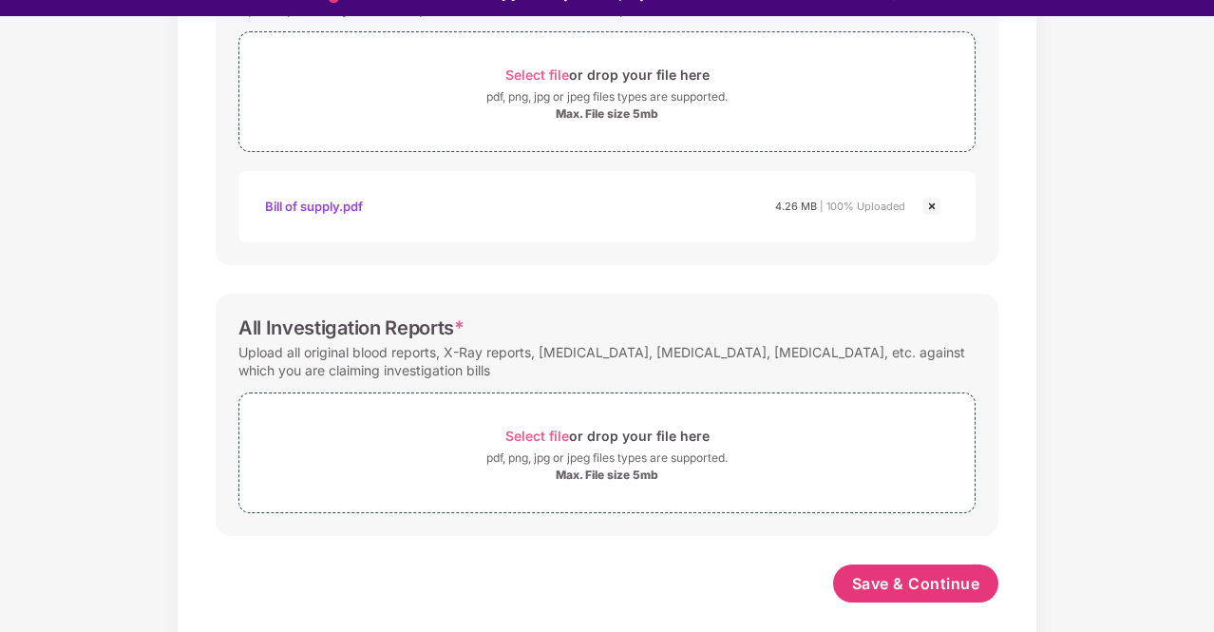
scroll to position [46, 0]
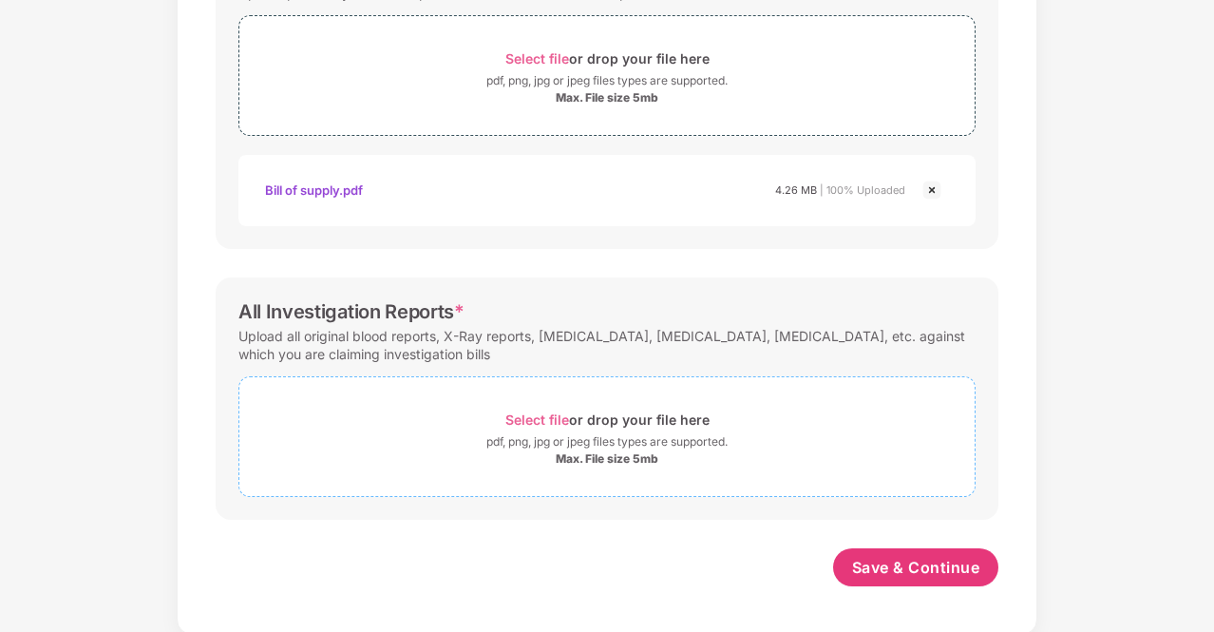
click at [540, 415] on span "Select file" at bounding box center [537, 419] width 64 height 16
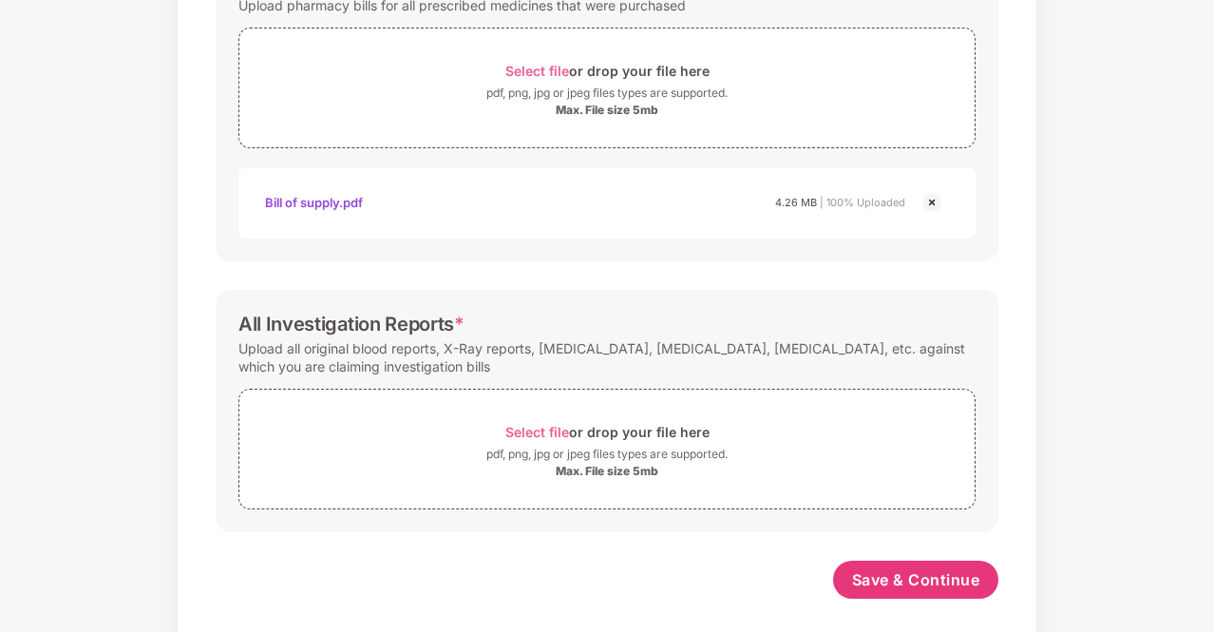
scroll to position [700, 0]
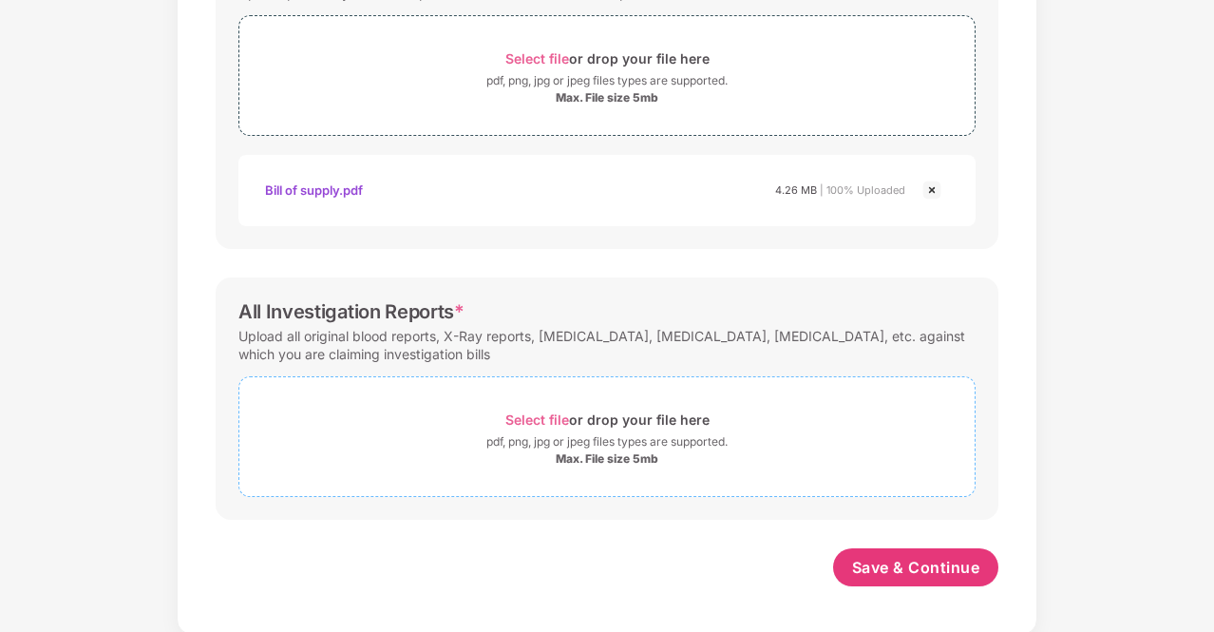
click at [541, 411] on span "Select file" at bounding box center [537, 419] width 64 height 16
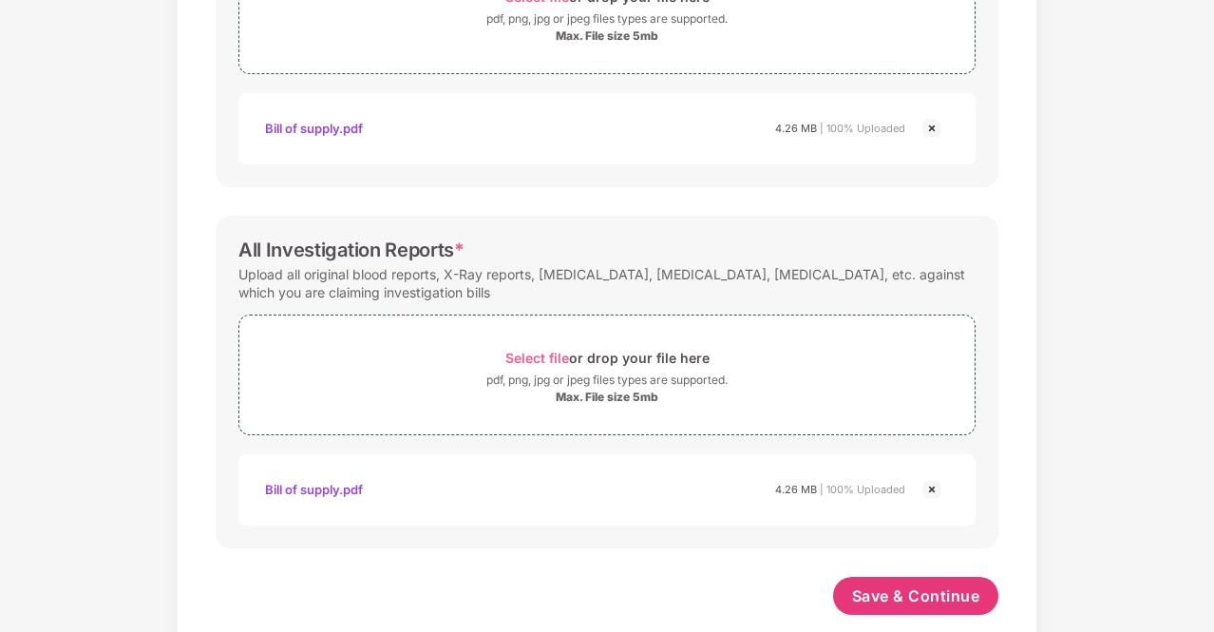
scroll to position [790, 0]
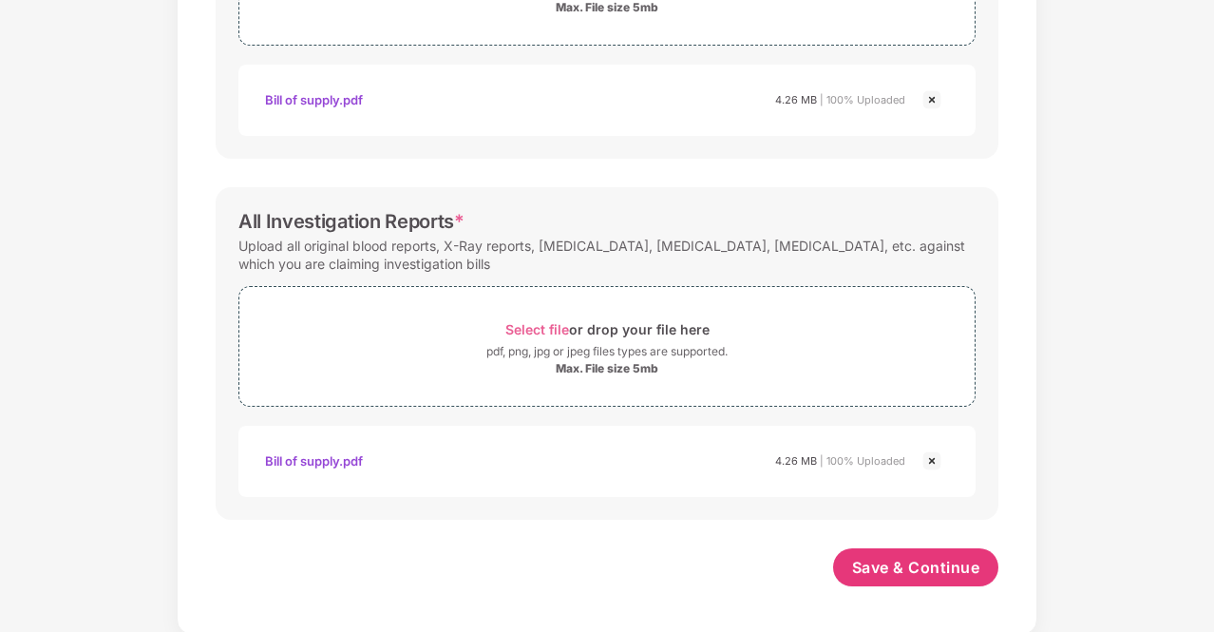
click at [958, 541] on div "Password protected files are not accepted Doctor Prescription Submit Doctor Pre…" at bounding box center [607, 9] width 840 height 1229
click at [956, 563] on span "Save & Continue" at bounding box center [916, 567] width 128 height 21
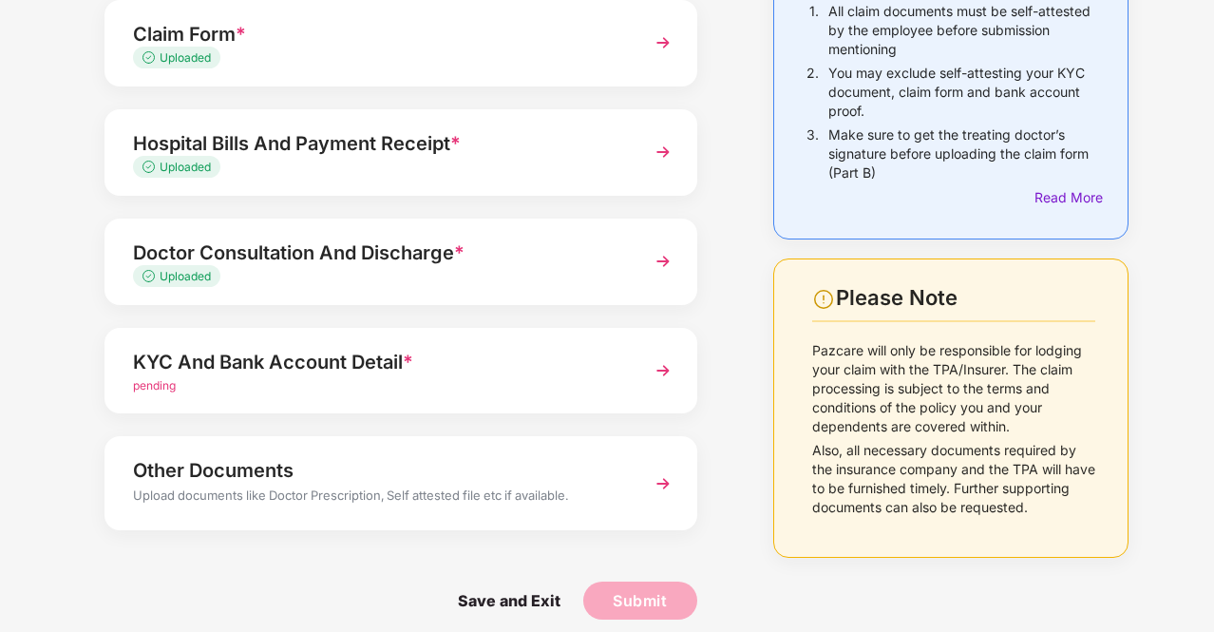
scroll to position [234, 0]
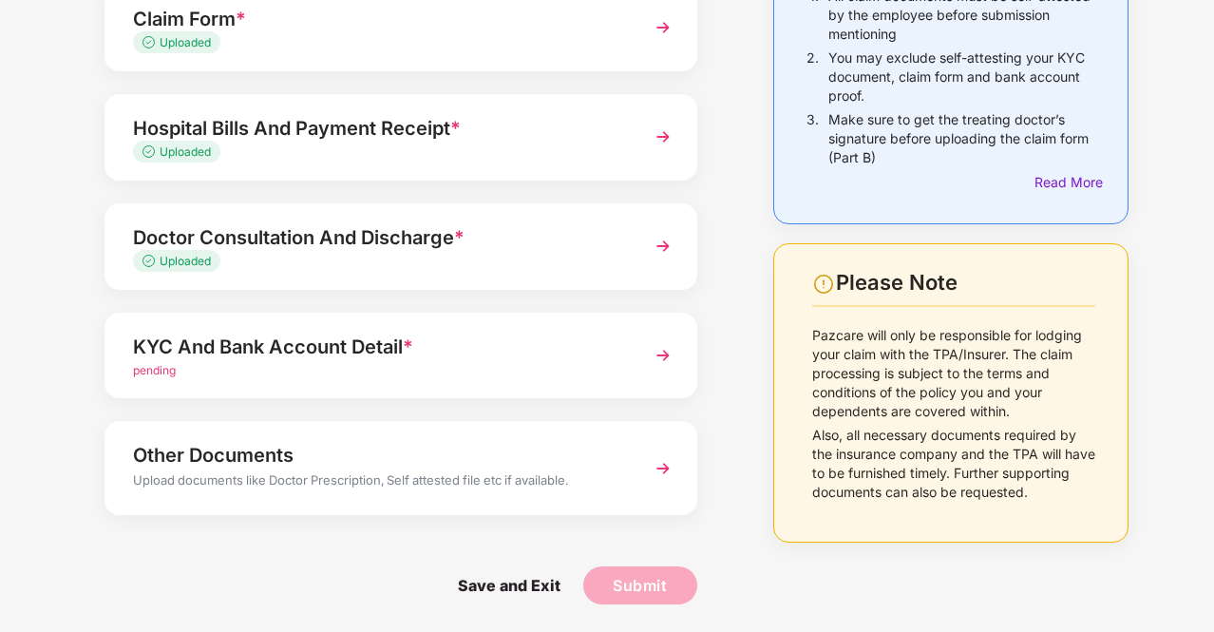
click at [669, 351] on img at bounding box center [663, 355] width 34 height 34
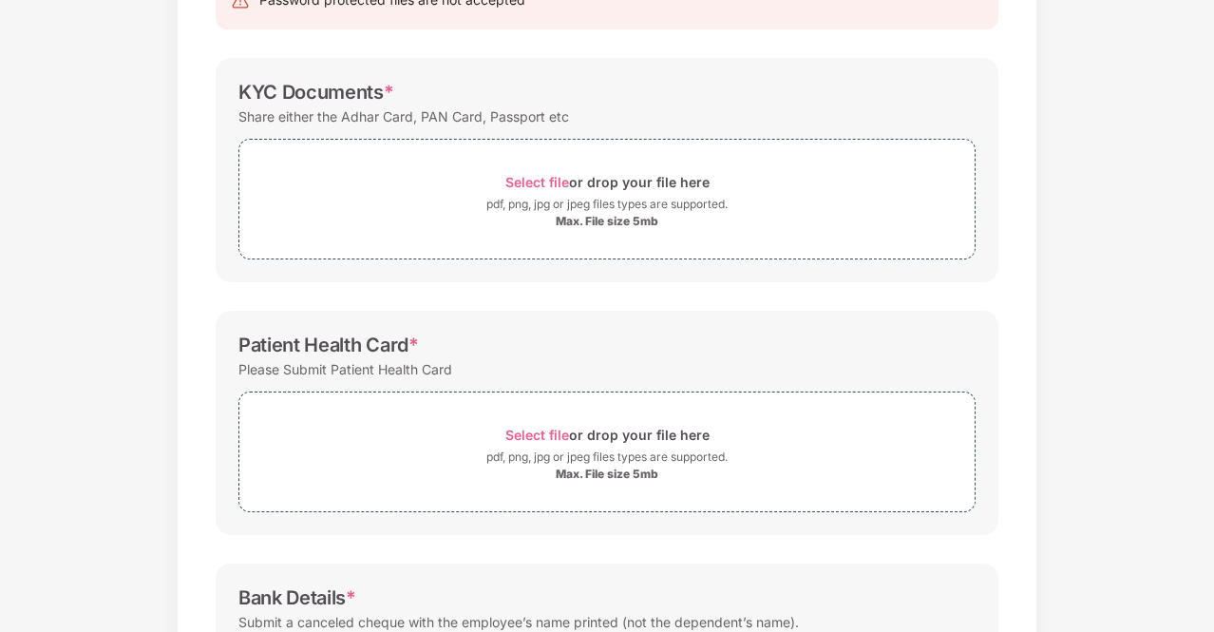
scroll to position [0, 0]
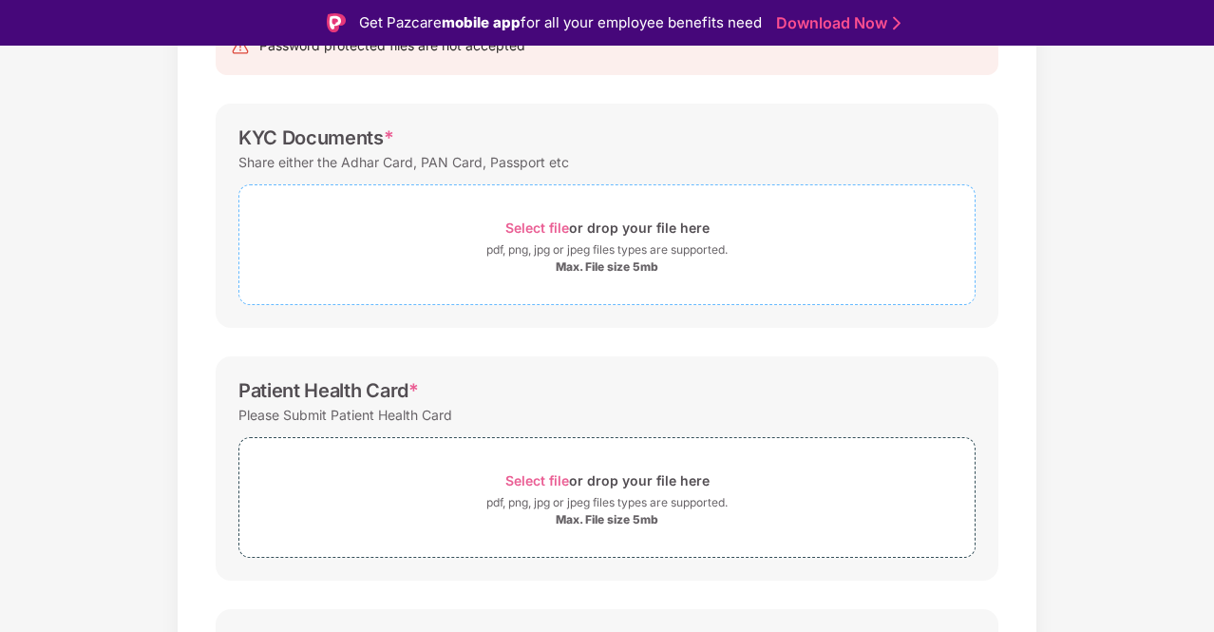
click at [534, 229] on span "Select file" at bounding box center [537, 227] width 64 height 16
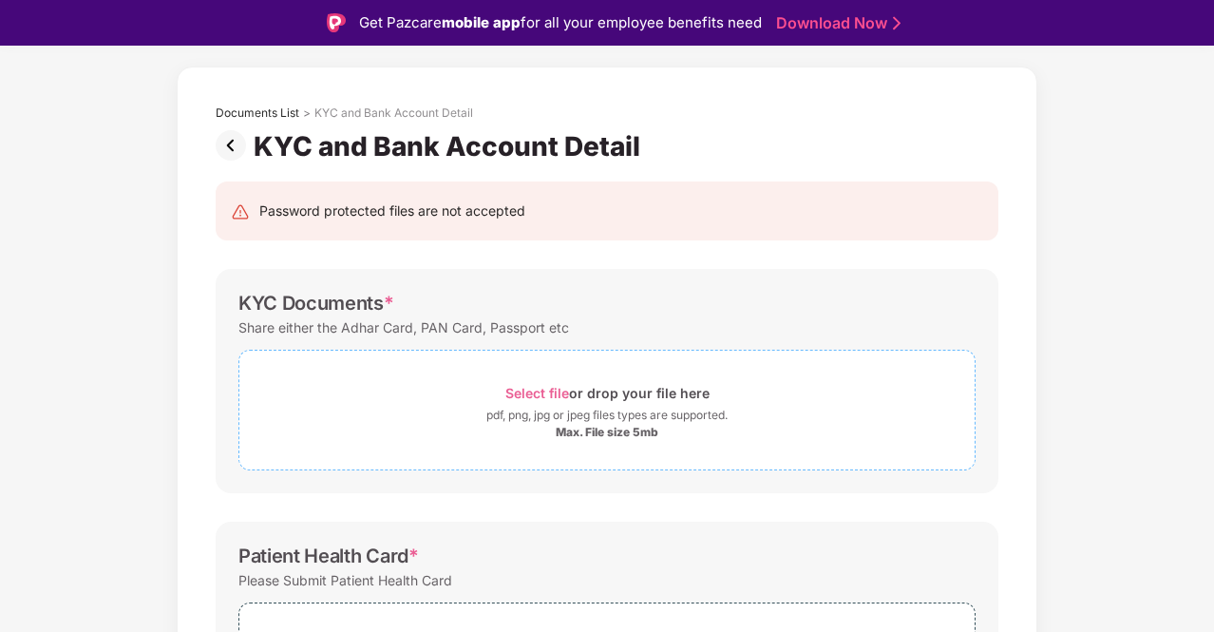
scroll to position [95, 0]
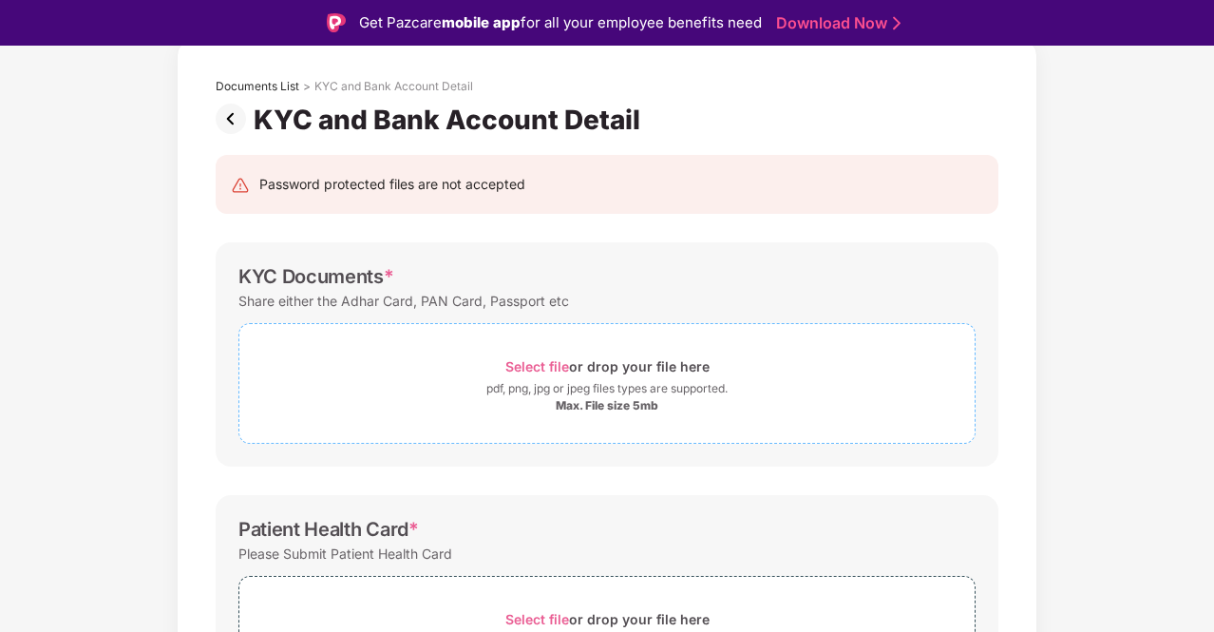
click at [533, 362] on span "Select file" at bounding box center [537, 366] width 64 height 16
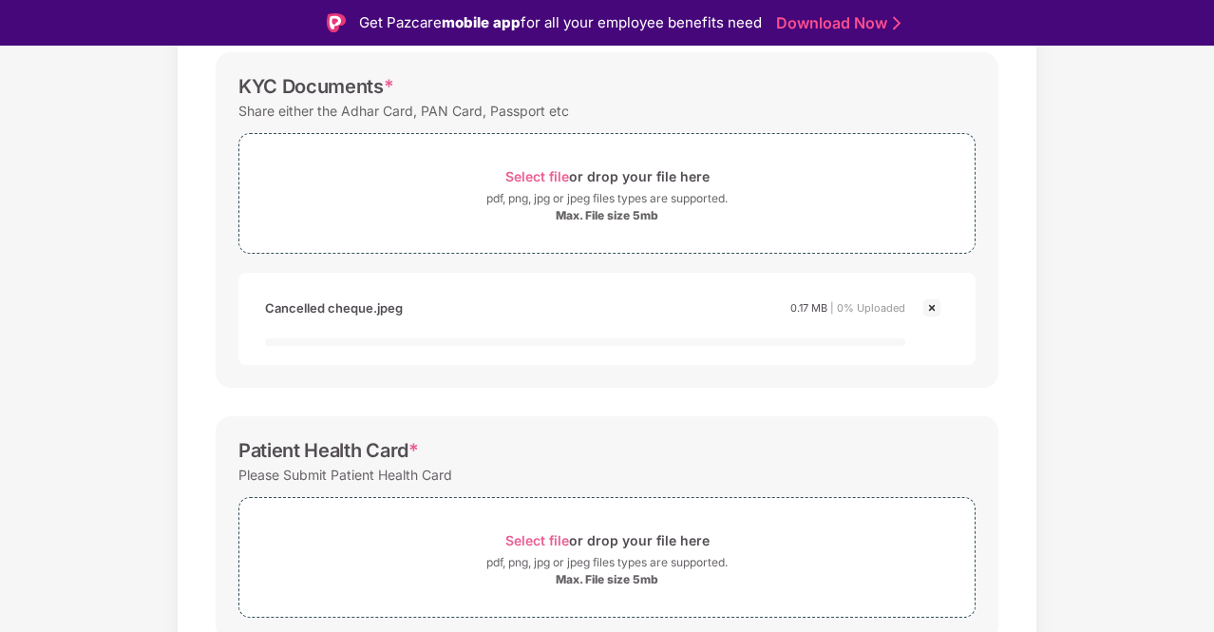
scroll to position [190, 0]
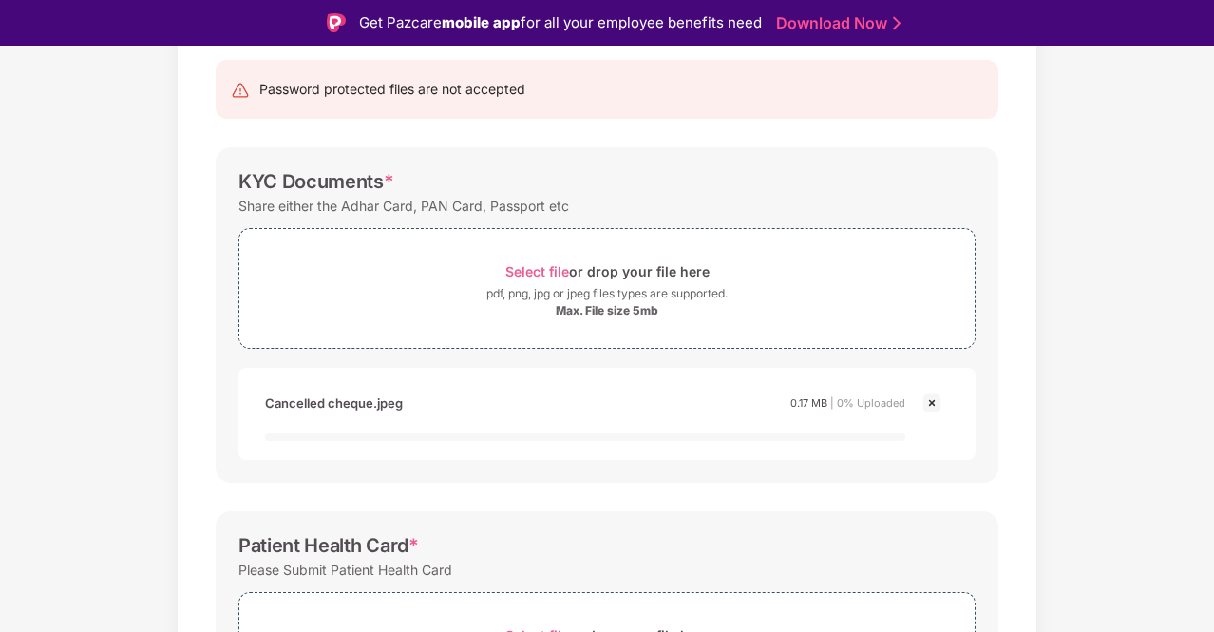
click at [927, 404] on img at bounding box center [931, 402] width 23 height 23
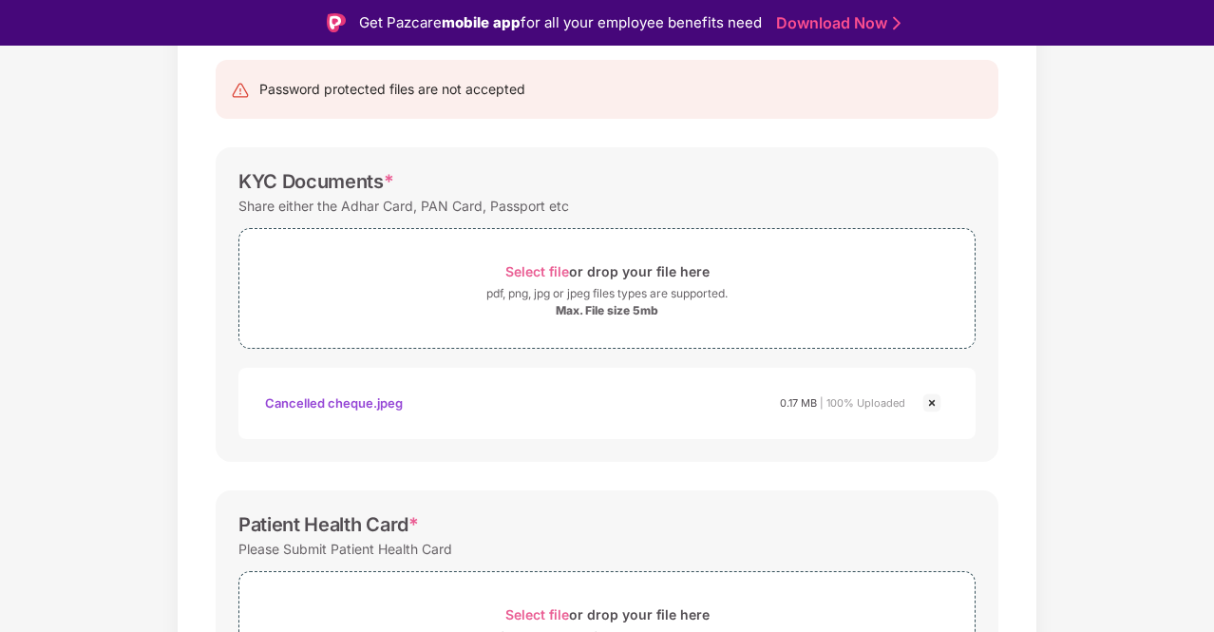
scroll to position [0, 0]
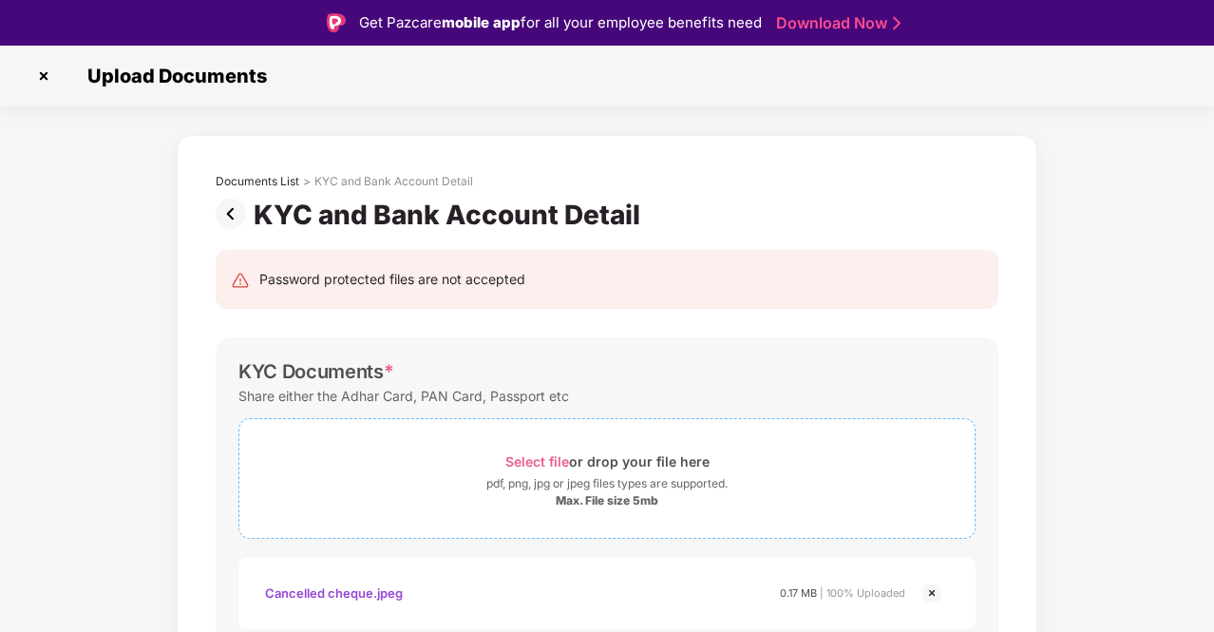
click at [527, 461] on span "Select file" at bounding box center [537, 461] width 64 height 16
click at [526, 460] on span "Select file" at bounding box center [537, 461] width 64 height 16
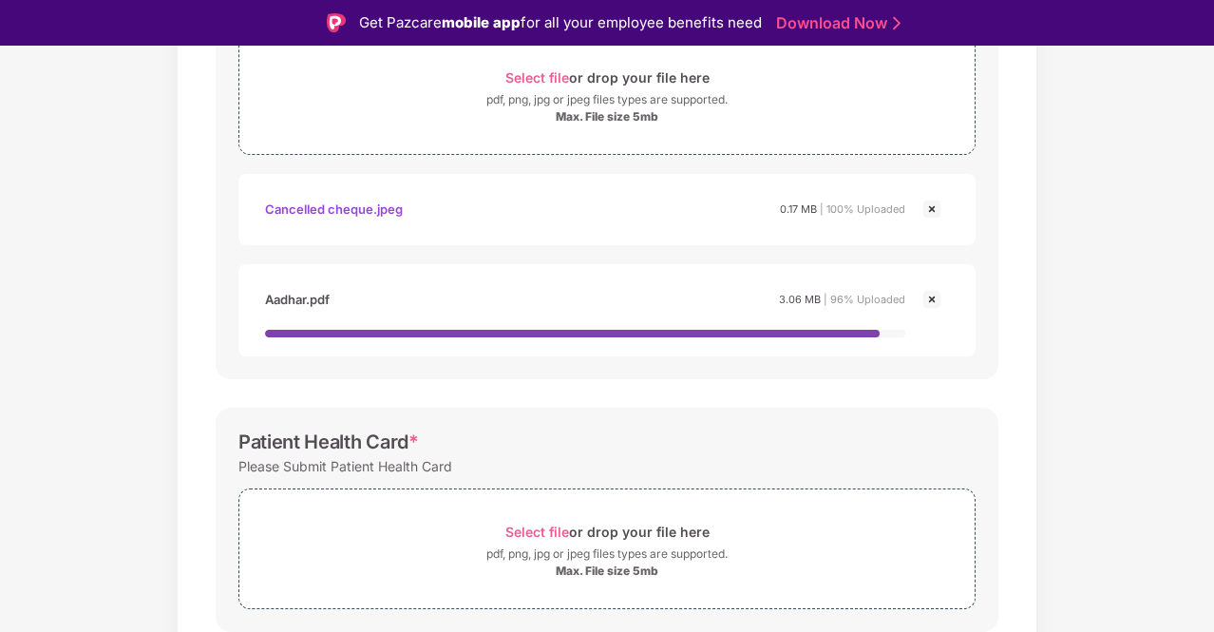
scroll to position [475, 0]
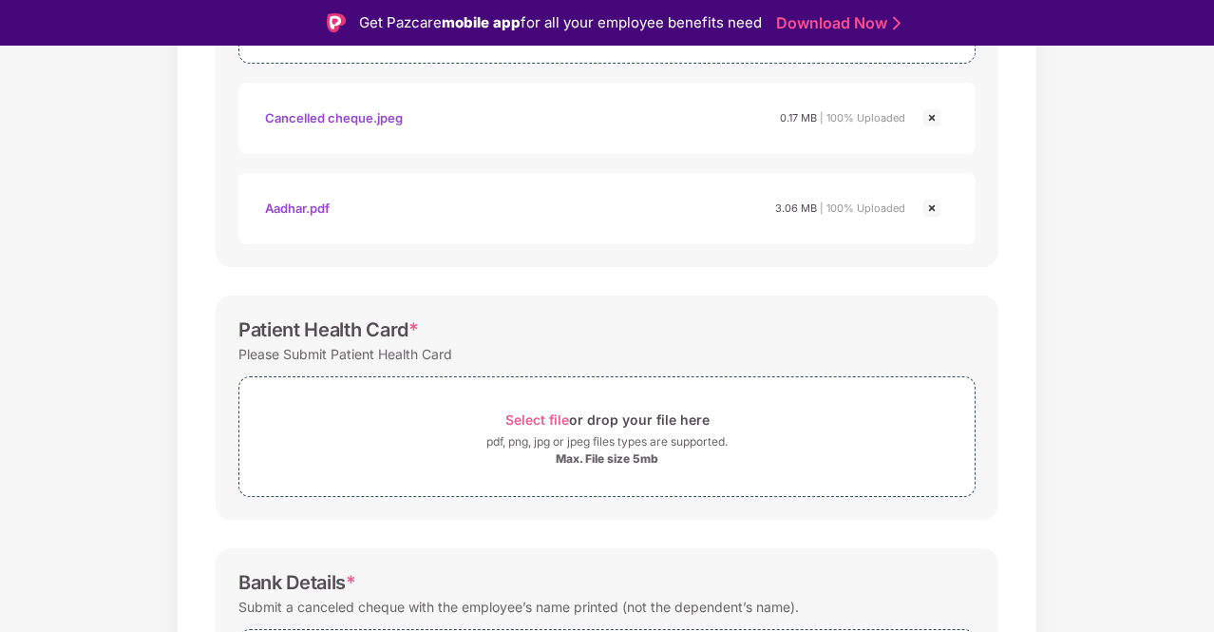
click at [934, 117] on img at bounding box center [931, 117] width 23 height 23
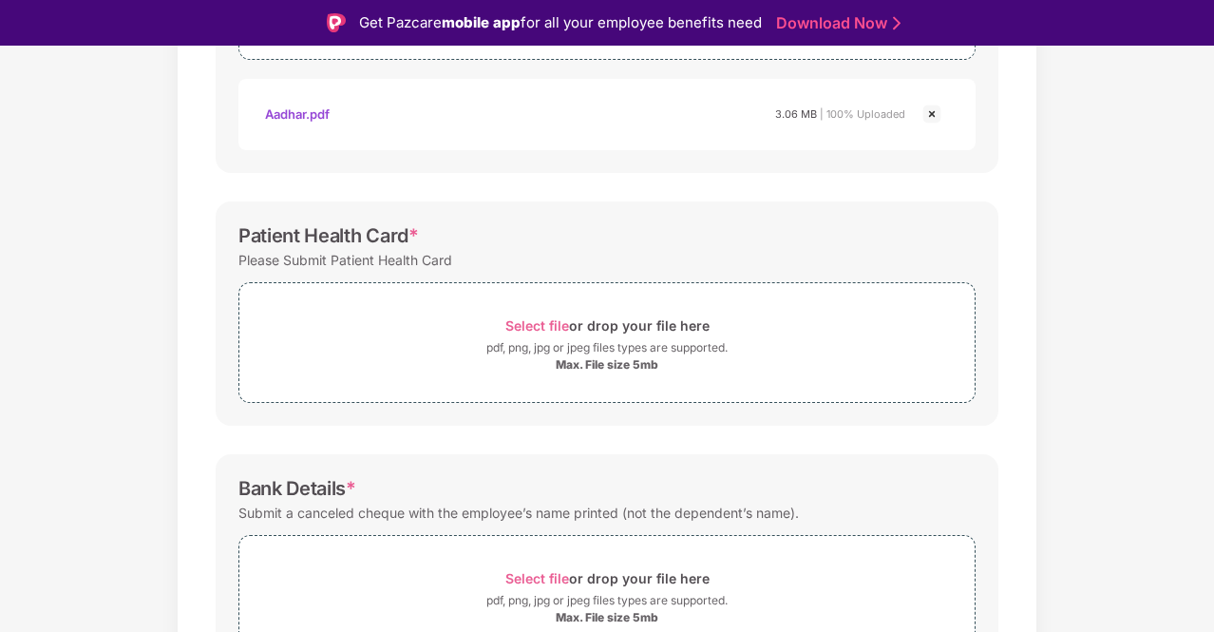
scroll to position [570, 0]
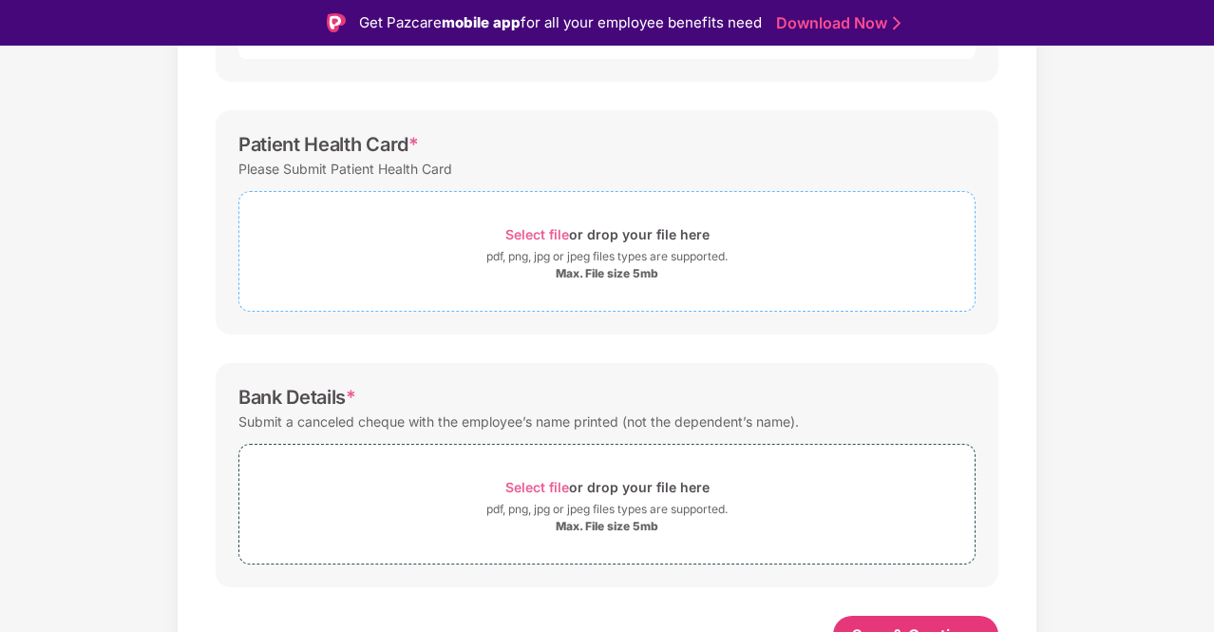
click at [540, 228] on span "Select file" at bounding box center [537, 234] width 64 height 16
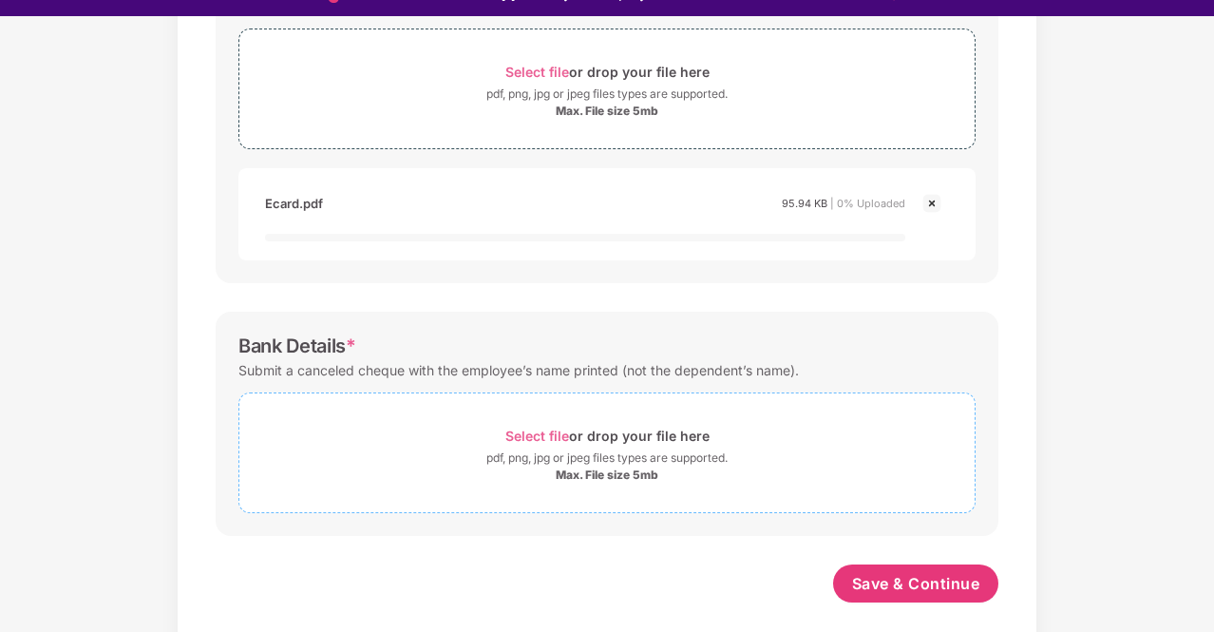
scroll to position [46, 0]
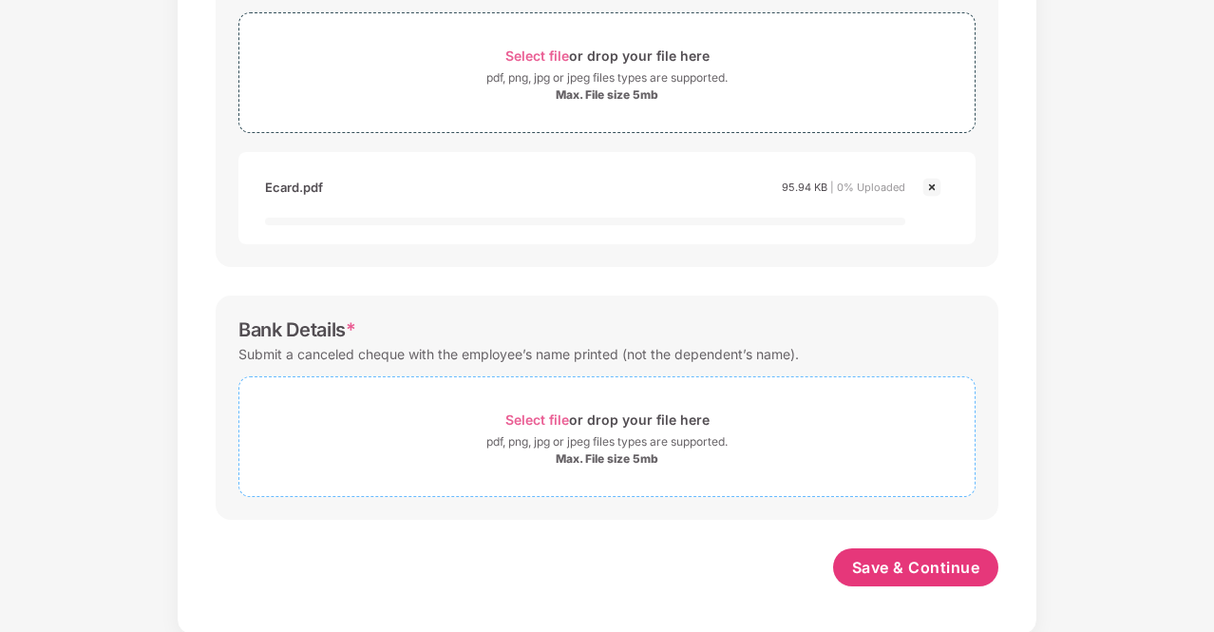
click at [521, 414] on span "Select file" at bounding box center [537, 419] width 64 height 16
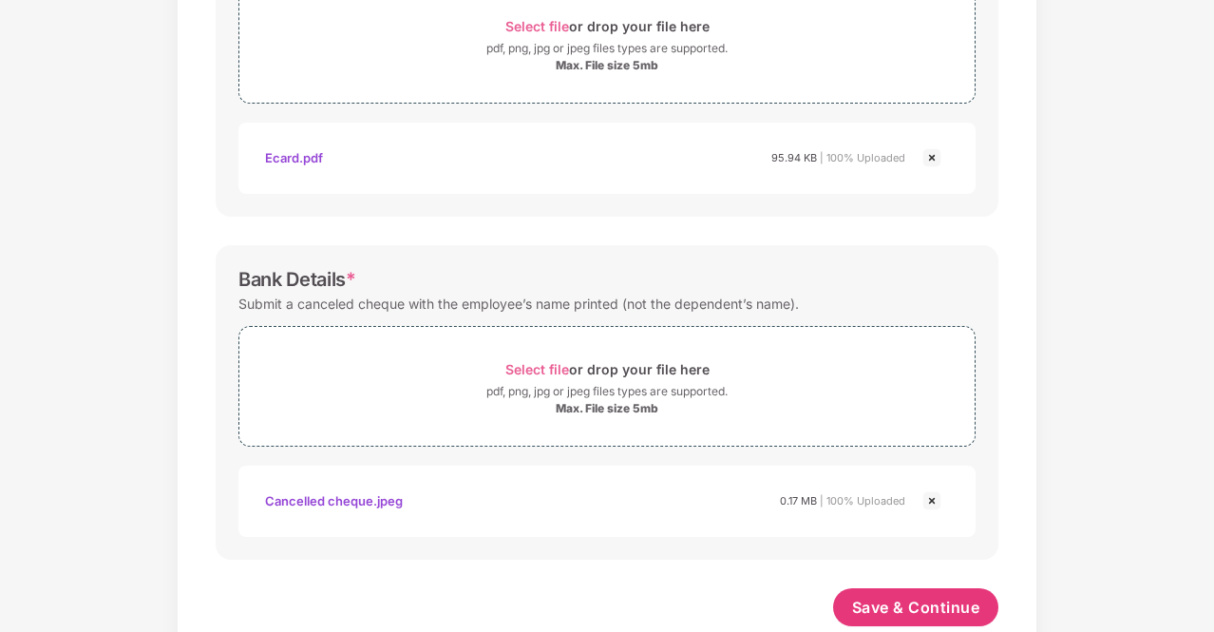
scroll to position [772, 0]
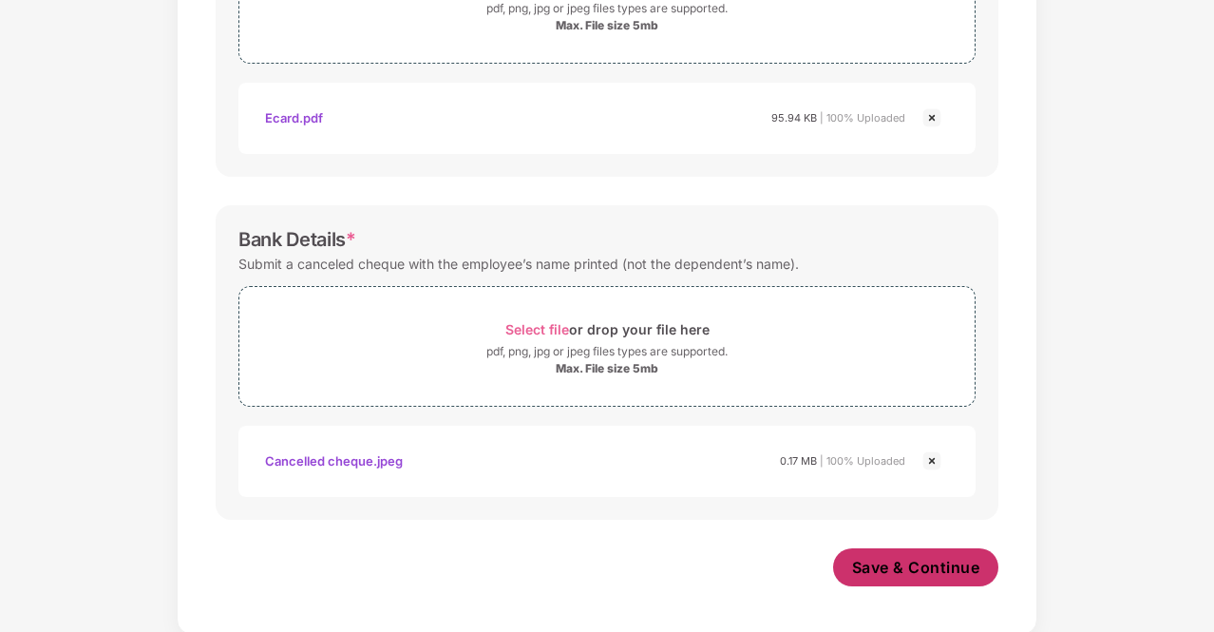
click at [934, 572] on span "Save & Continue" at bounding box center [916, 567] width 128 height 21
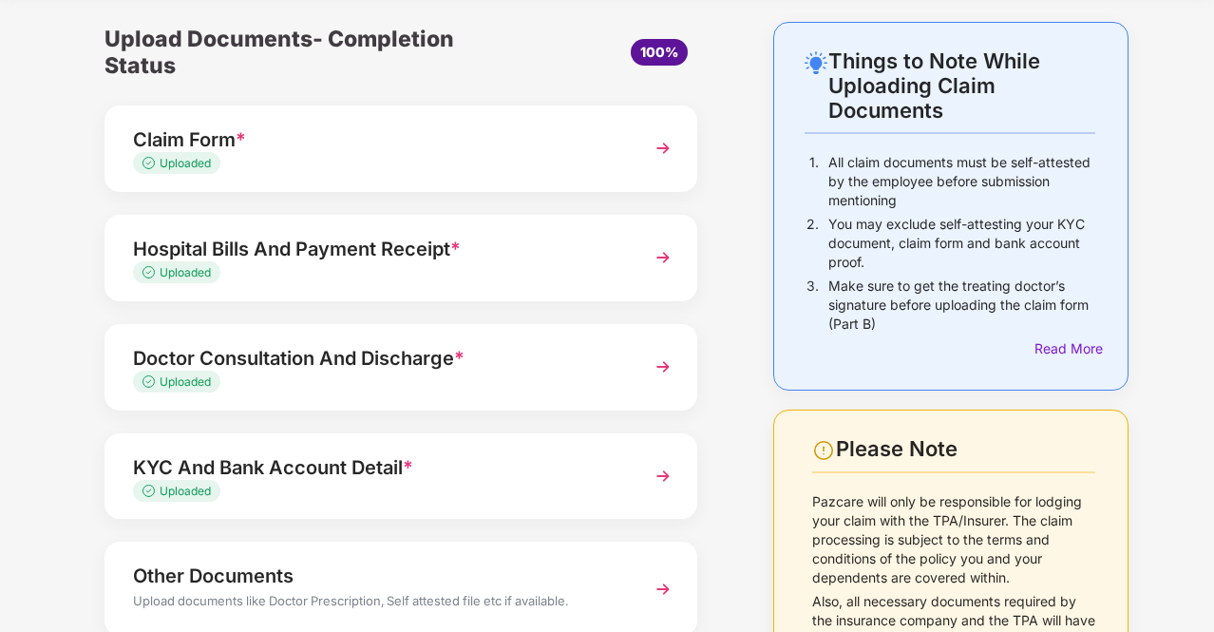
scroll to position [188, 0]
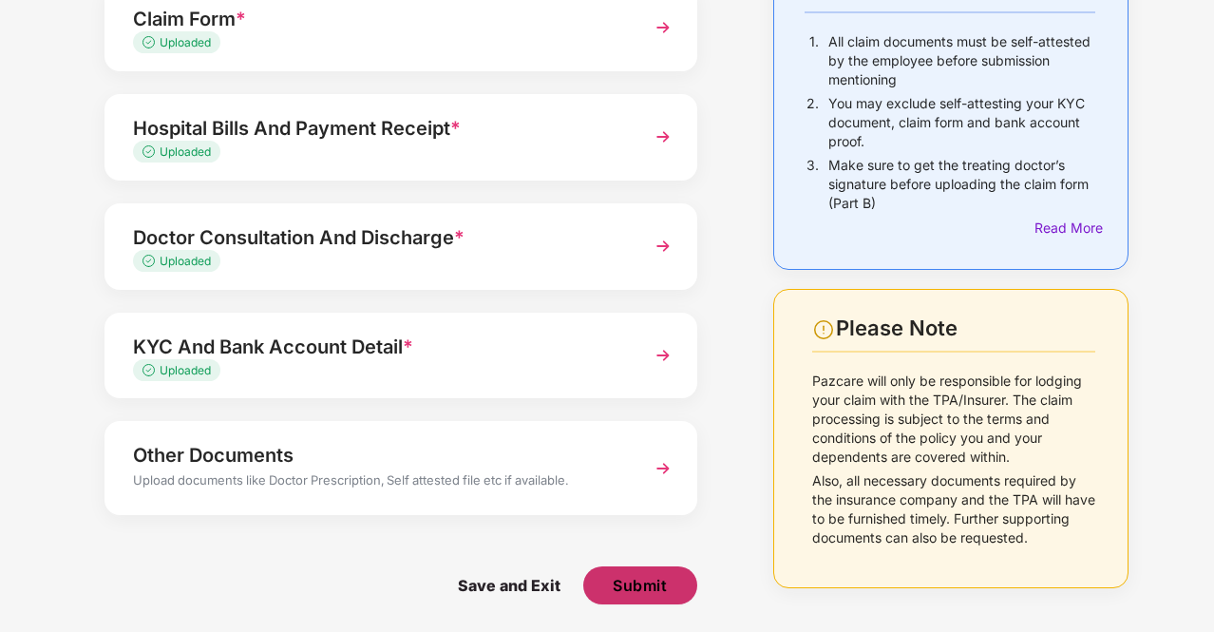
click at [652, 592] on span "Submit" at bounding box center [640, 585] width 54 height 21
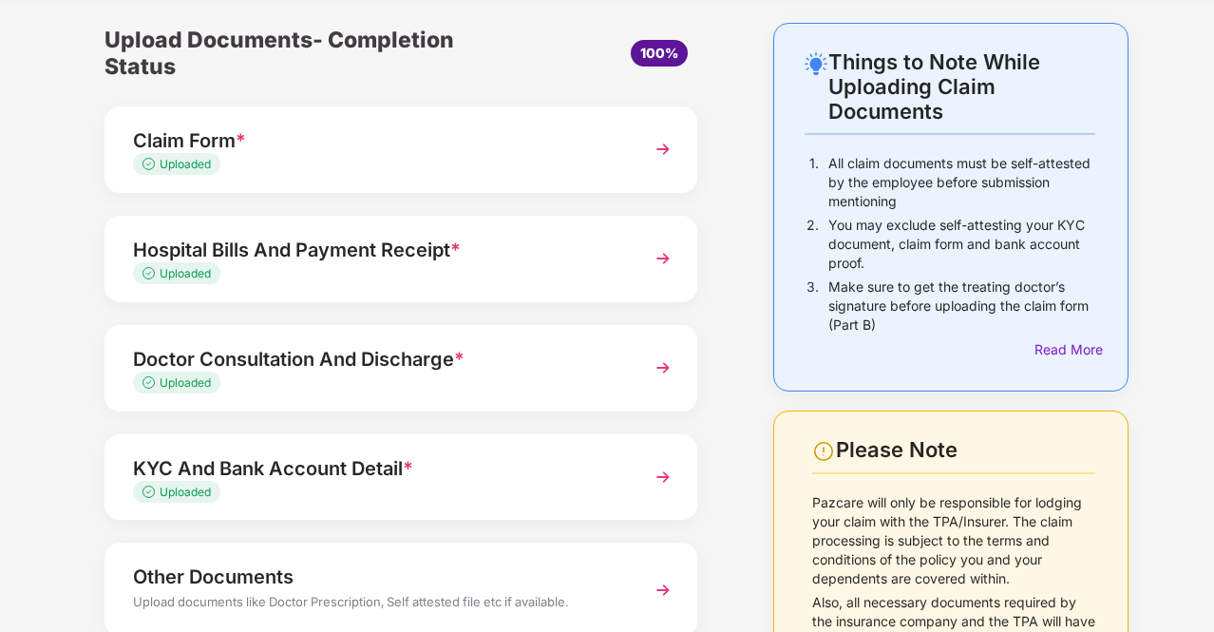
scroll to position [0, 0]
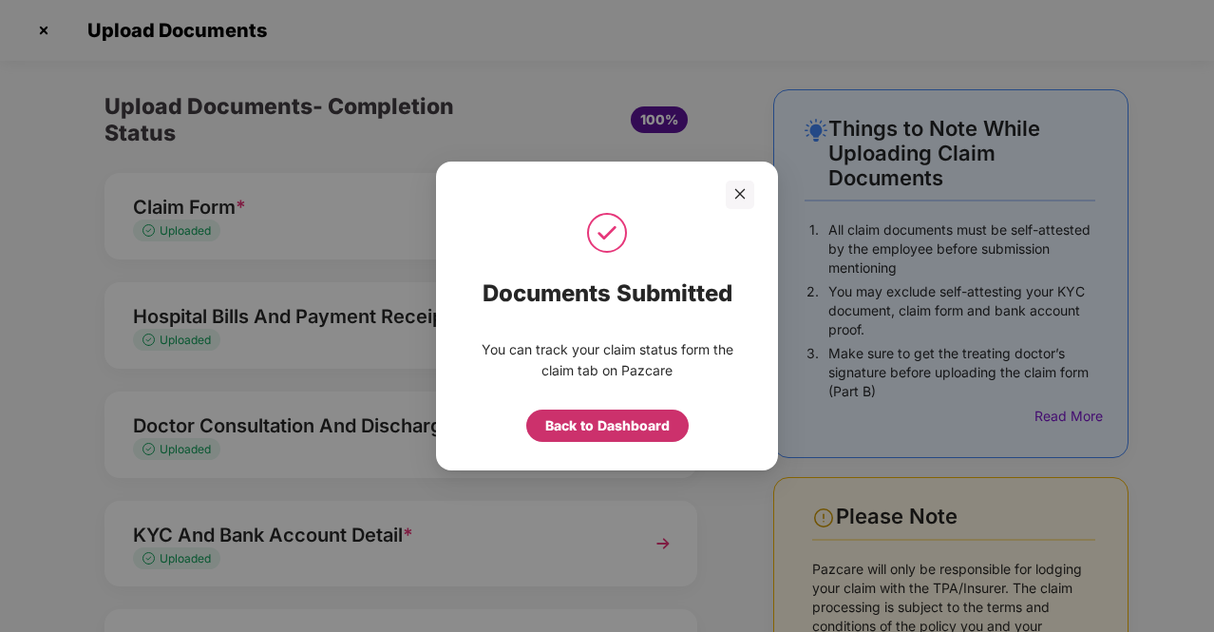
click at [638, 433] on div "Back to Dashboard" at bounding box center [607, 425] width 124 height 21
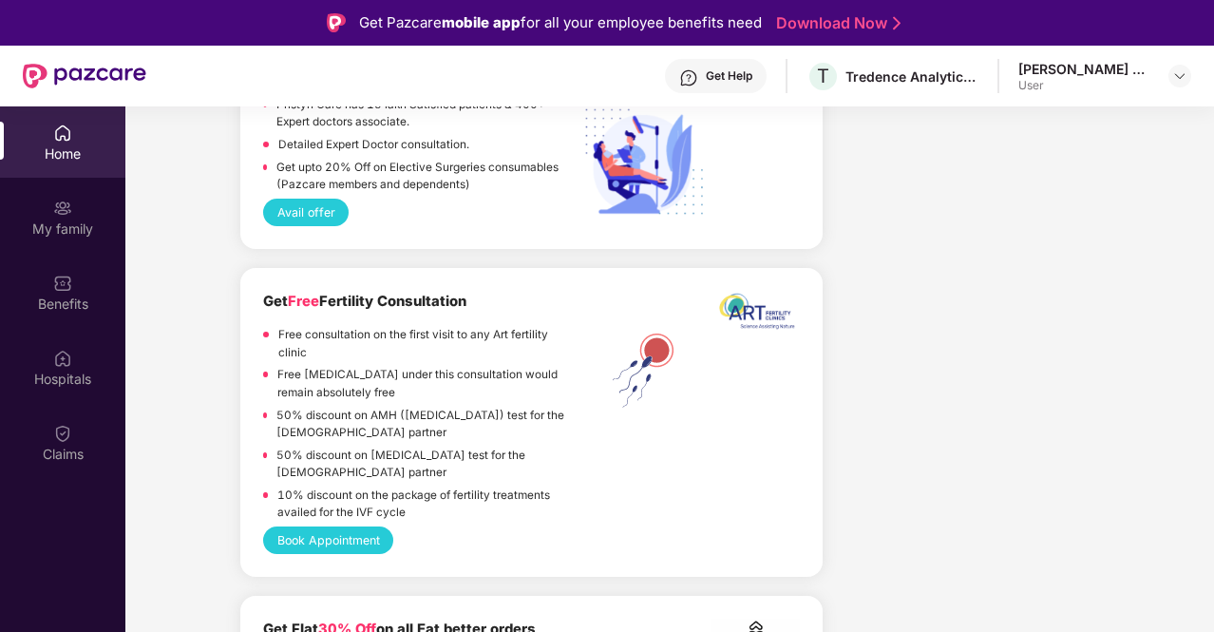
scroll to position [3420, 0]
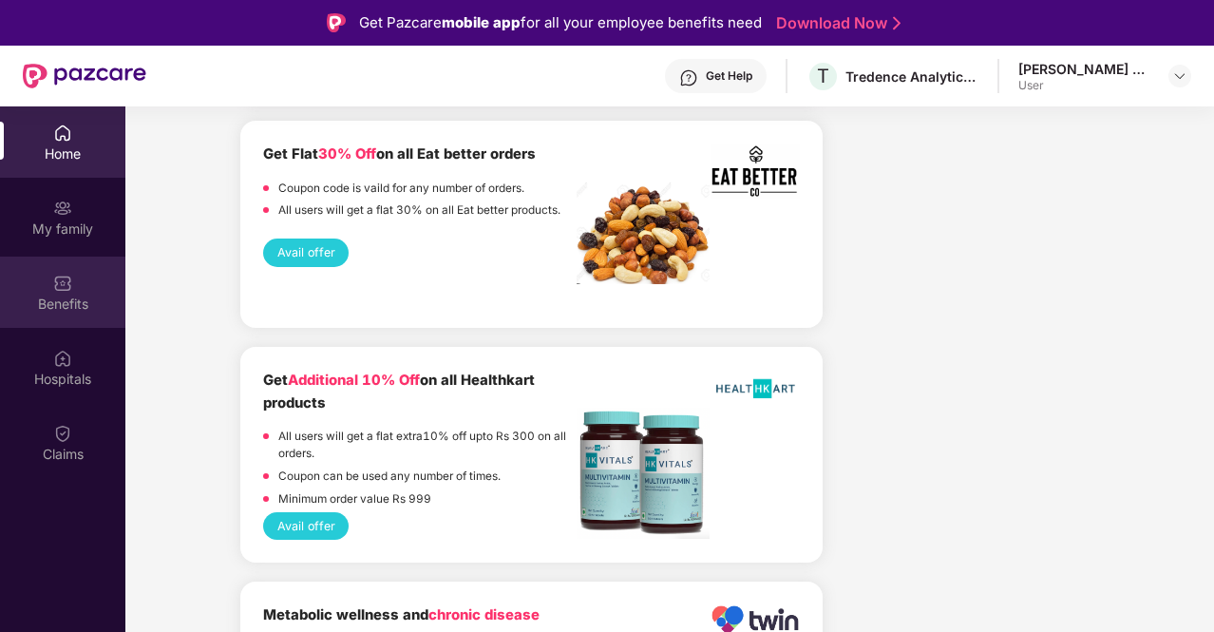
click at [66, 307] on div "Benefits" at bounding box center [62, 303] width 125 height 19
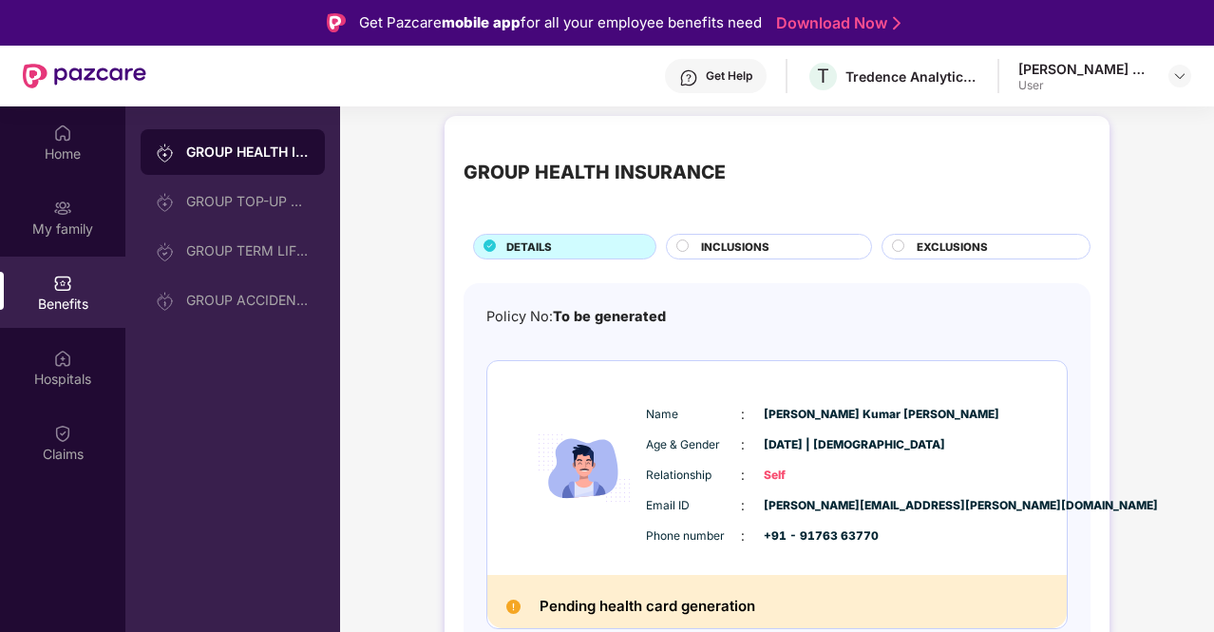
scroll to position [0, 0]
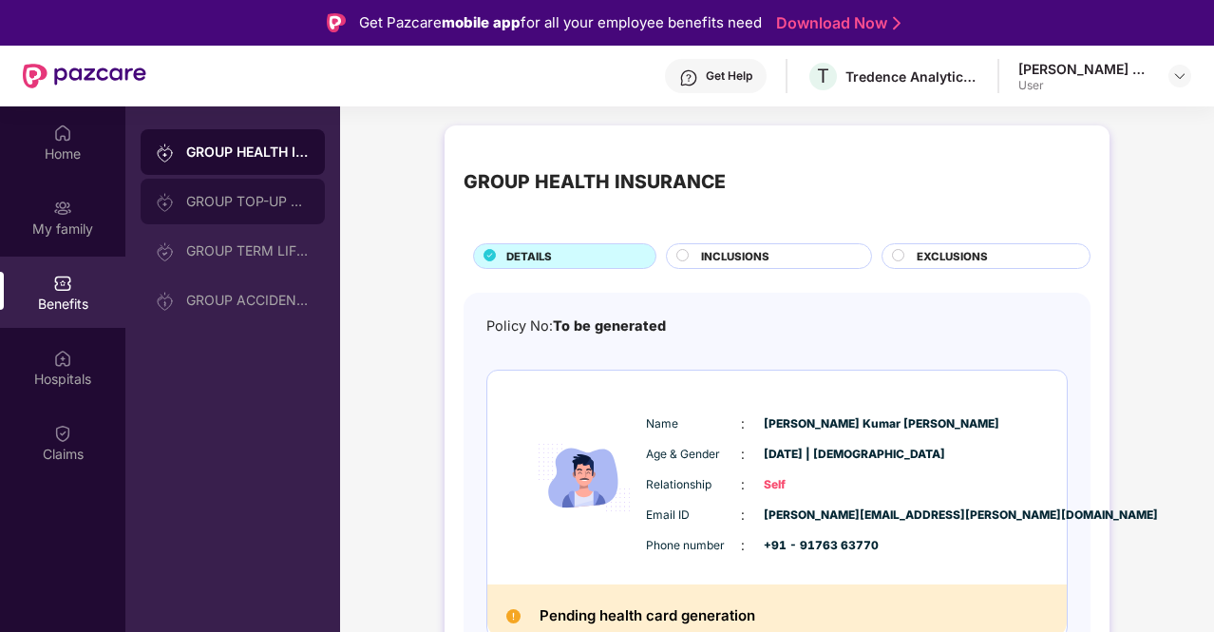
click at [230, 204] on div "GROUP TOP-UP POLICY" at bounding box center [247, 201] width 123 height 15
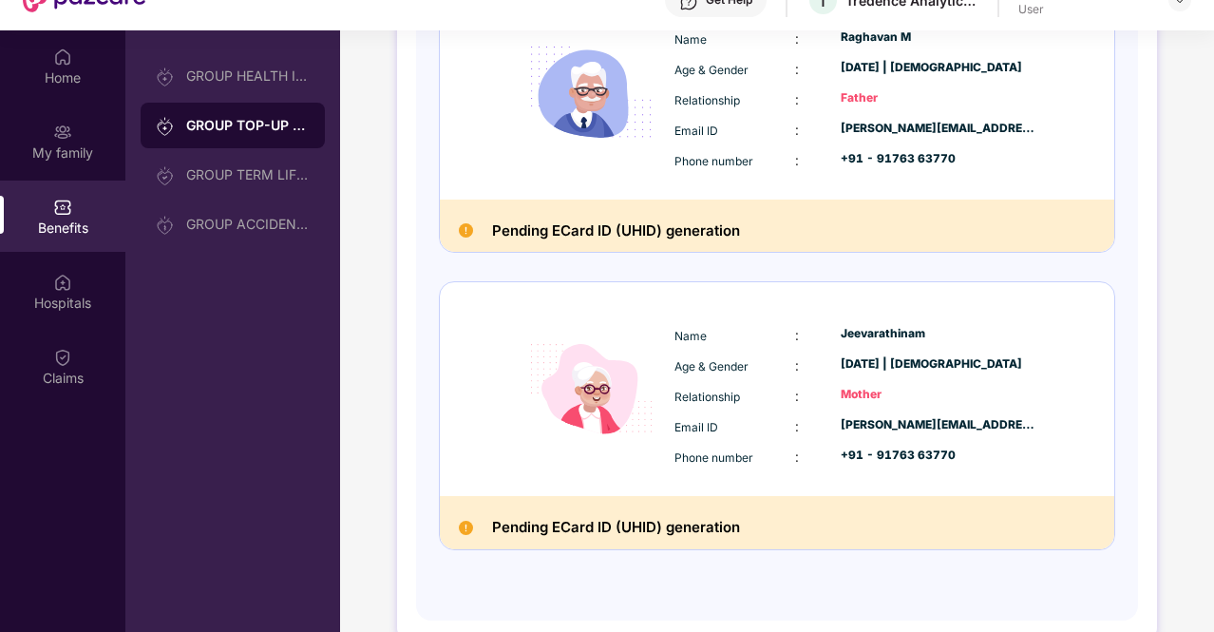
scroll to position [106, 0]
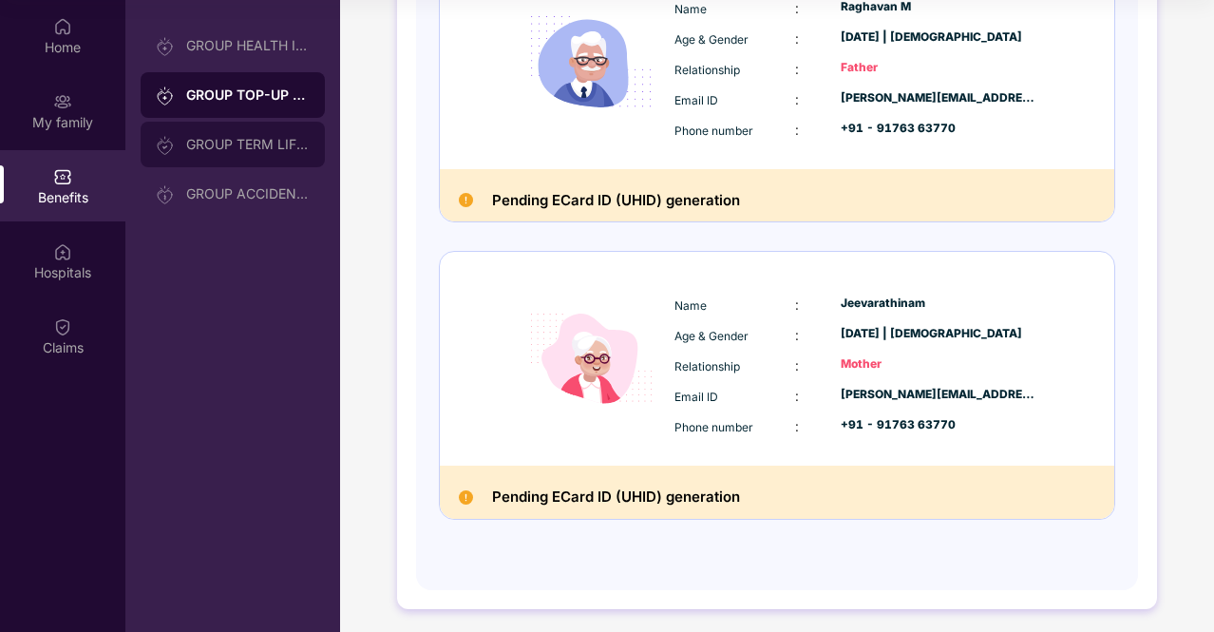
click at [253, 149] on div "GROUP TERM LIFE INSURANCE" at bounding box center [247, 144] width 123 height 15
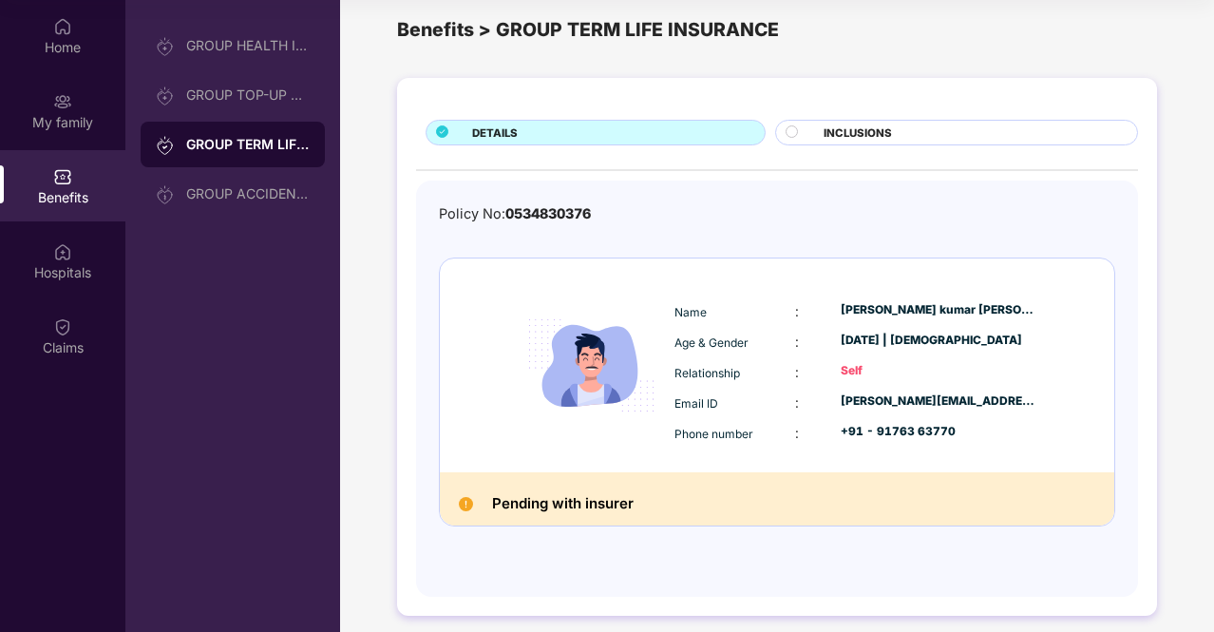
scroll to position [32, 0]
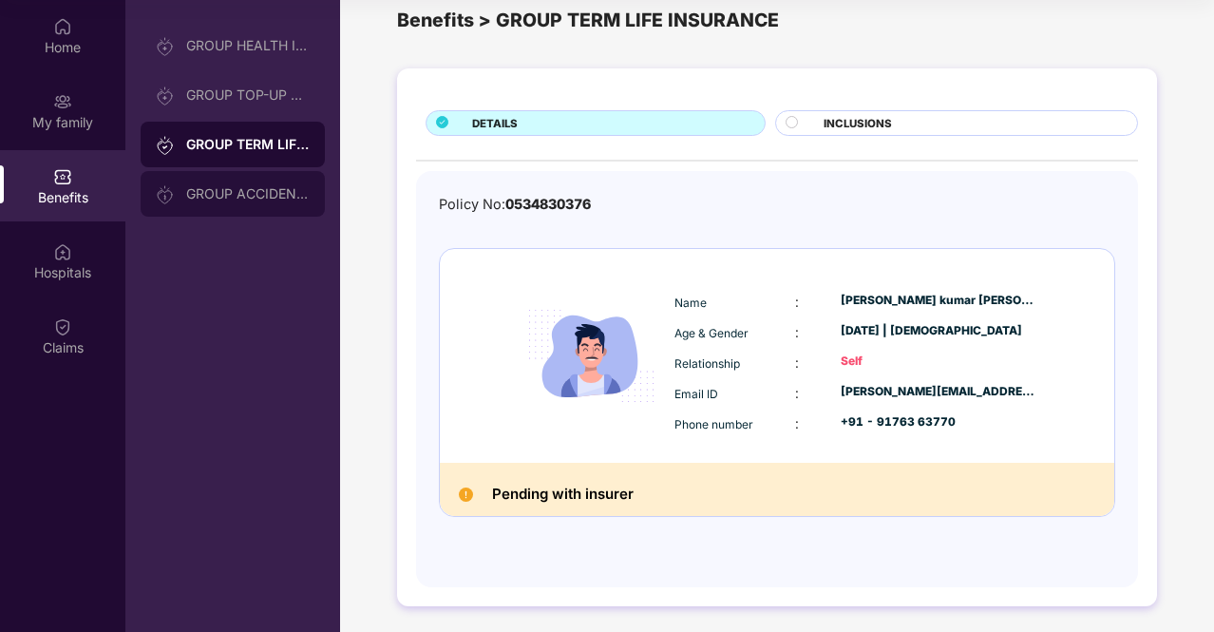
click at [275, 204] on div "GROUP ACCIDENTAL INSURANCE" at bounding box center [233, 194] width 184 height 46
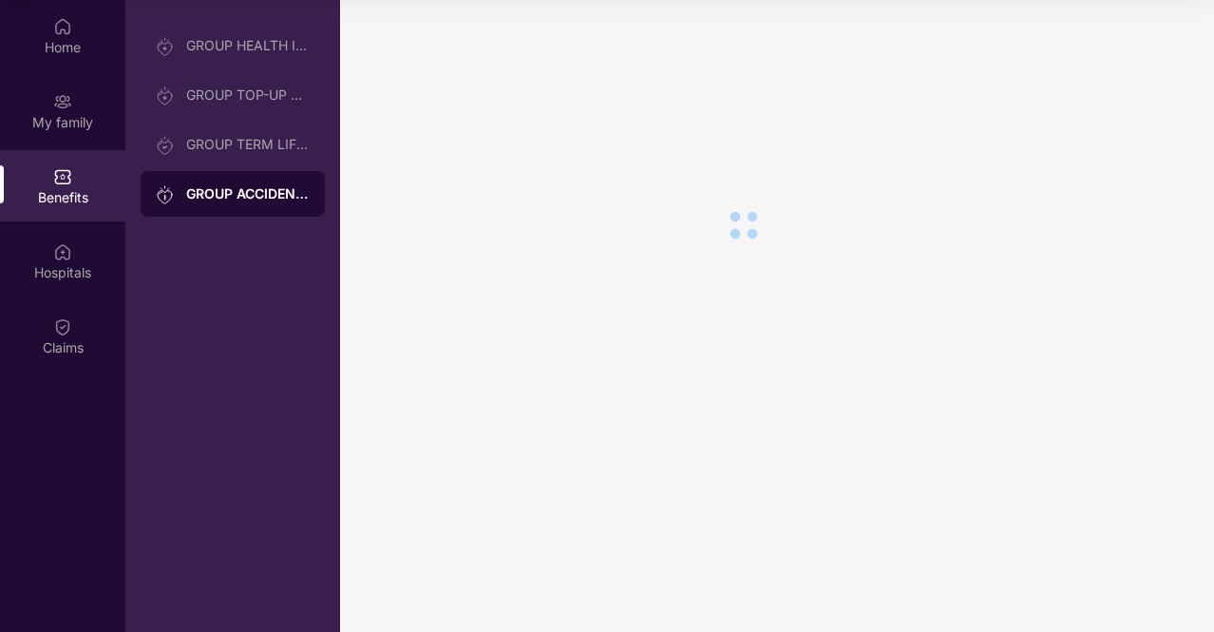
scroll to position [0, 0]
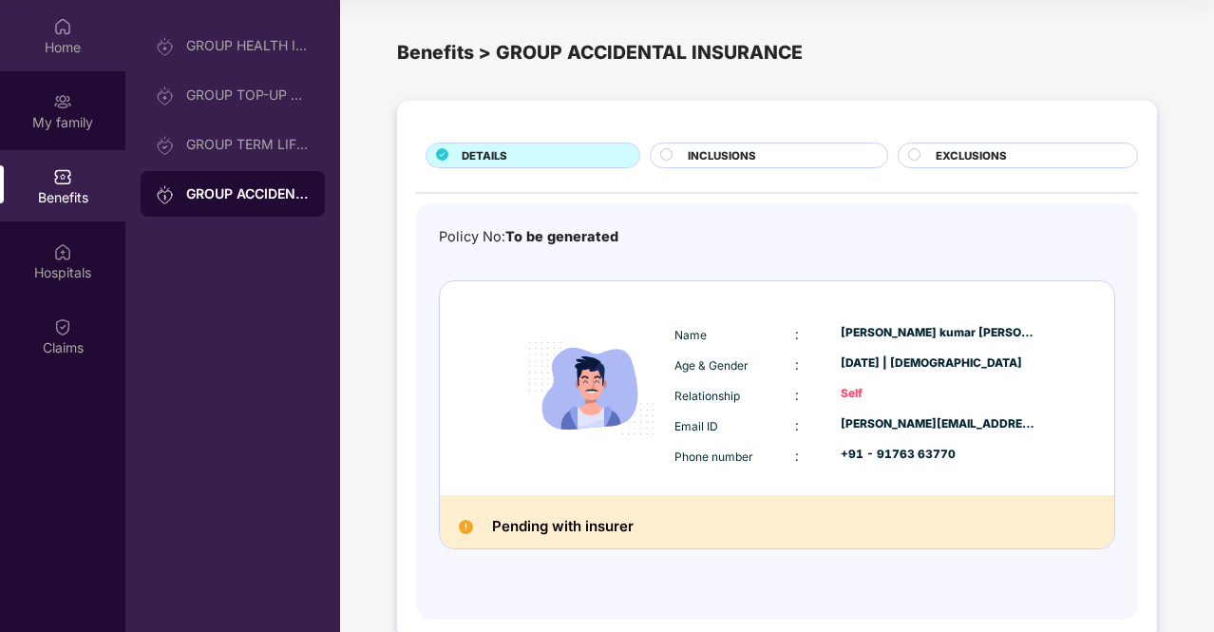
click at [91, 40] on div "Home" at bounding box center [62, 47] width 125 height 19
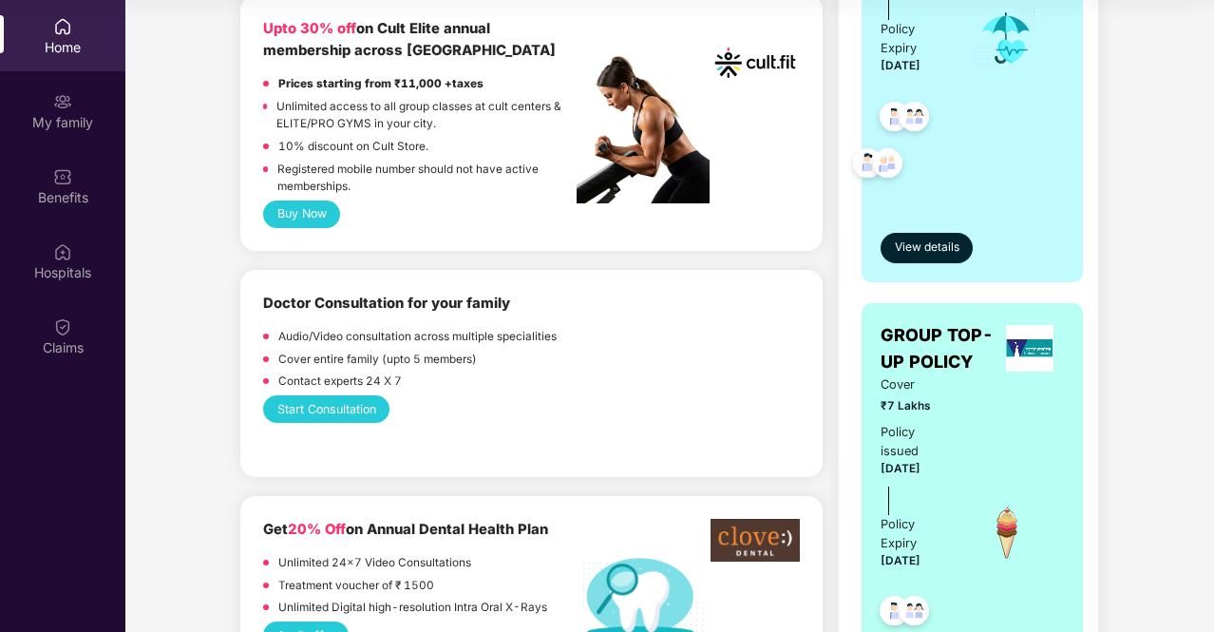
scroll to position [570, 0]
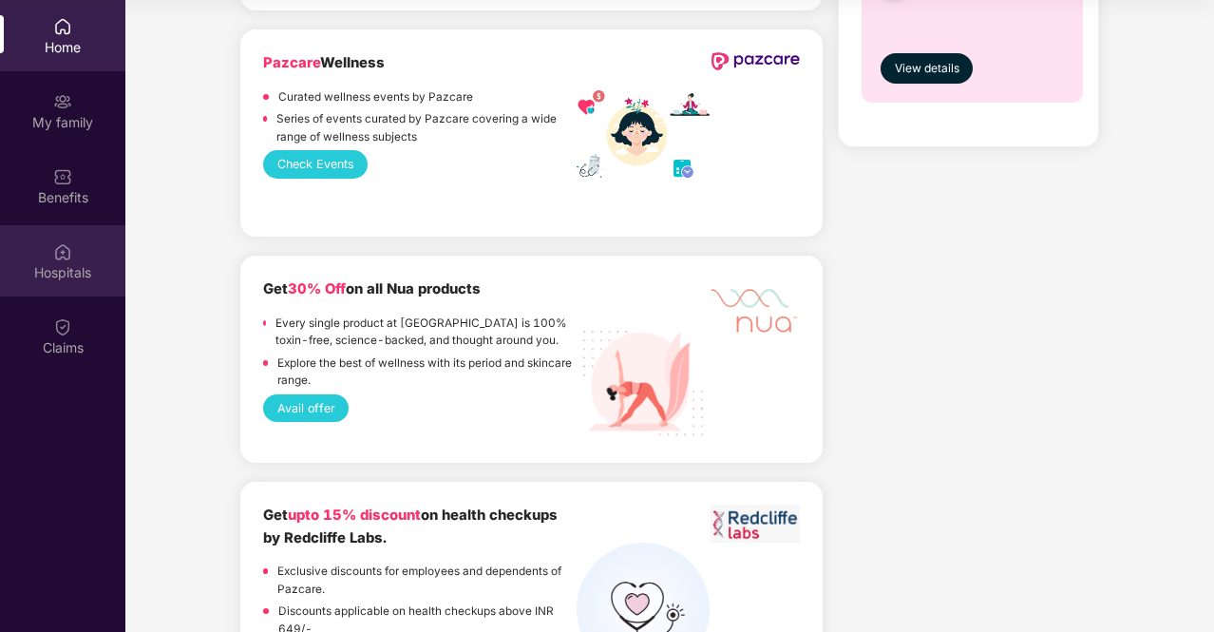
scroll to position [2014, 0]
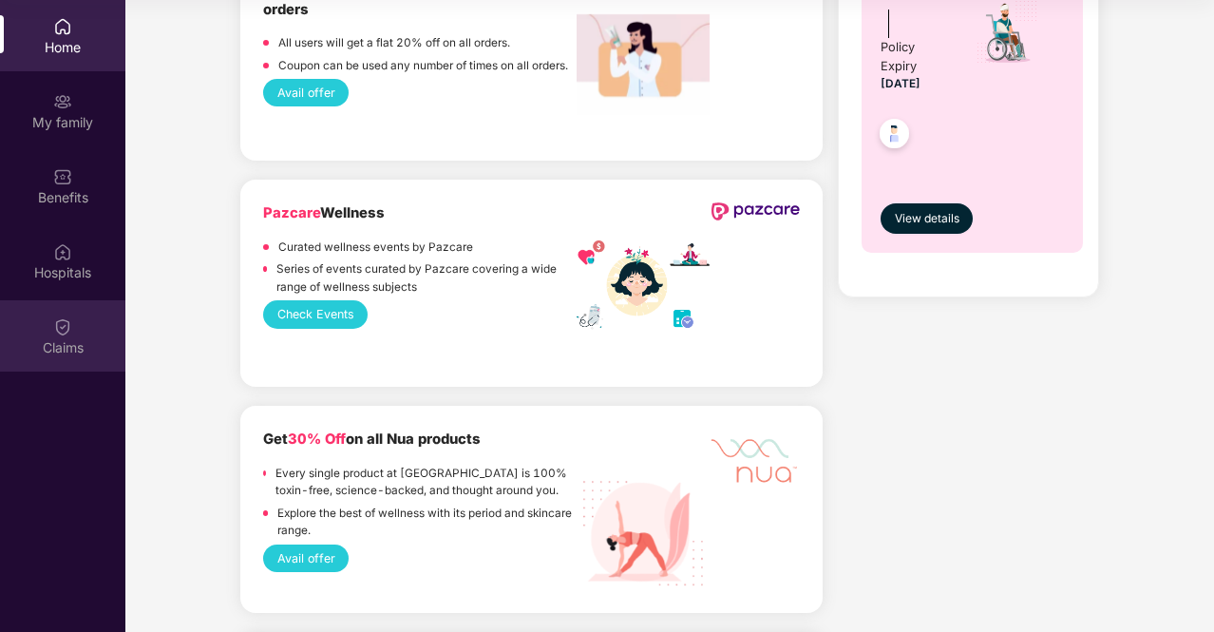
click at [80, 343] on div "Claims" at bounding box center [62, 347] width 125 height 19
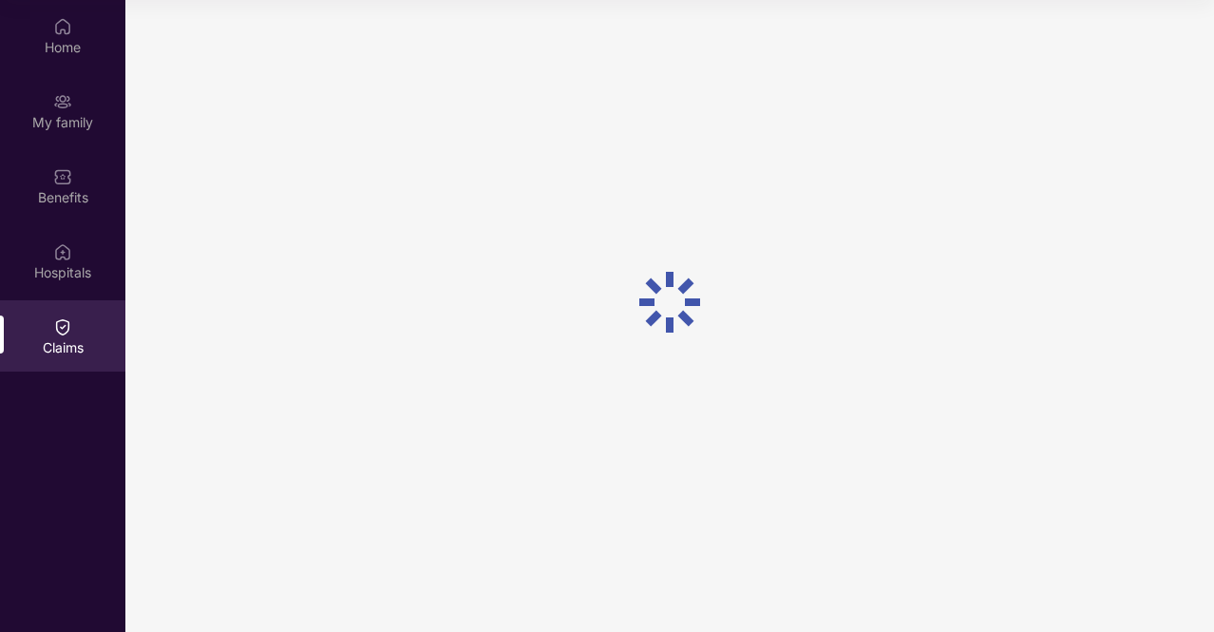
scroll to position [0, 0]
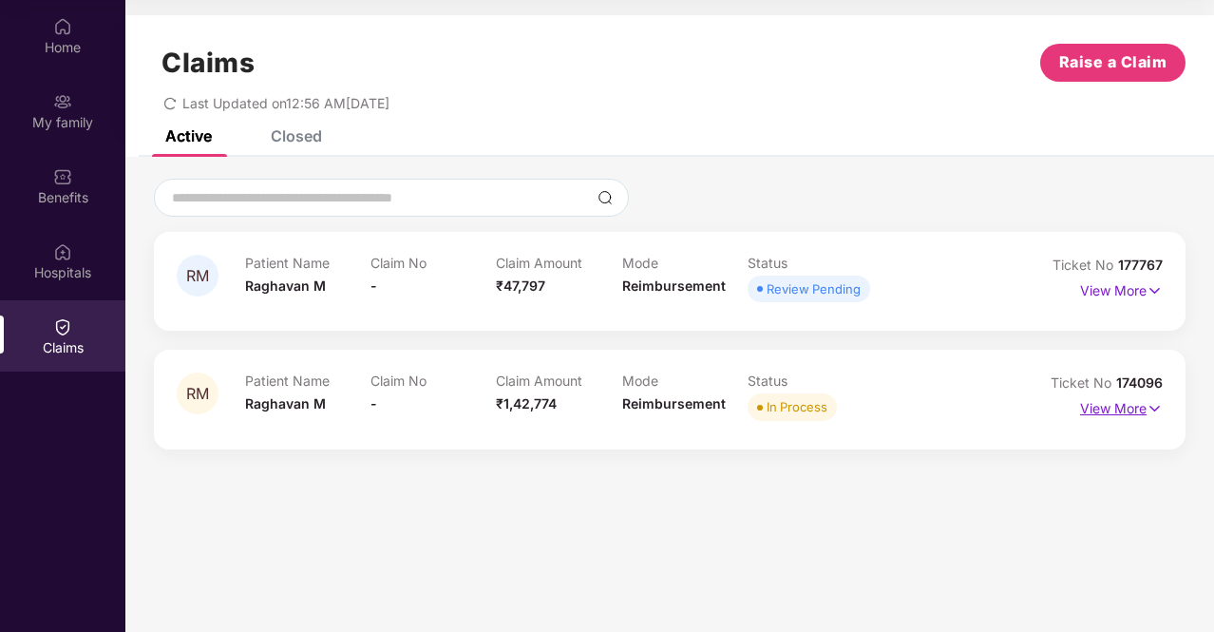
click at [1089, 417] on p "View More" at bounding box center [1121, 406] width 83 height 26
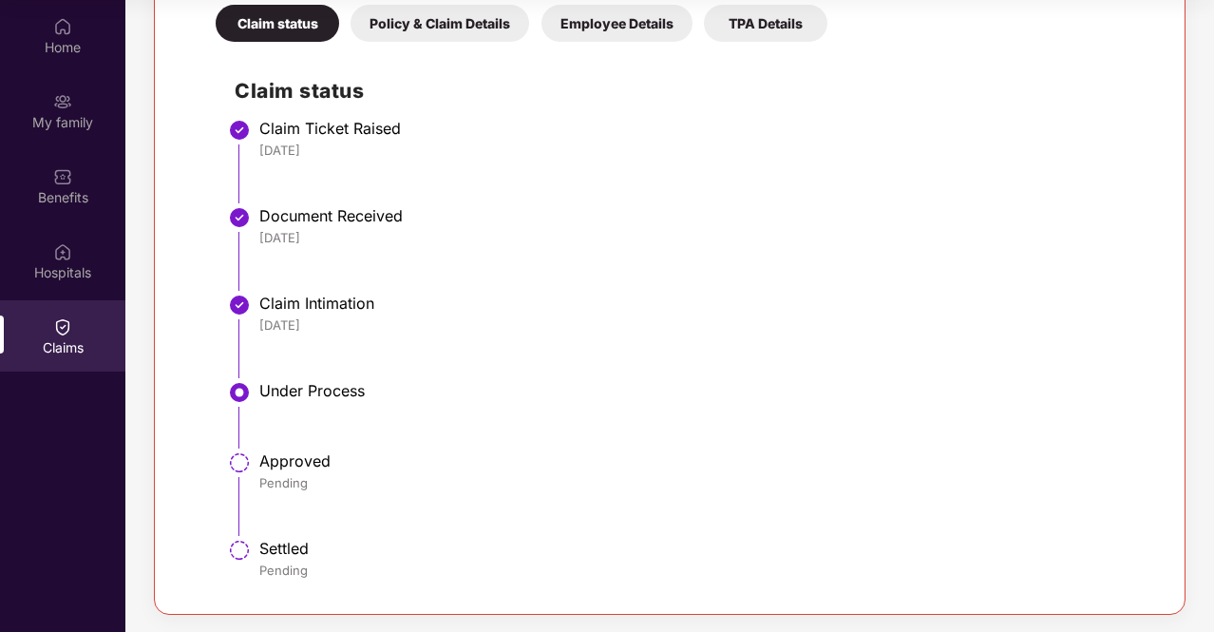
scroll to position [457, 0]
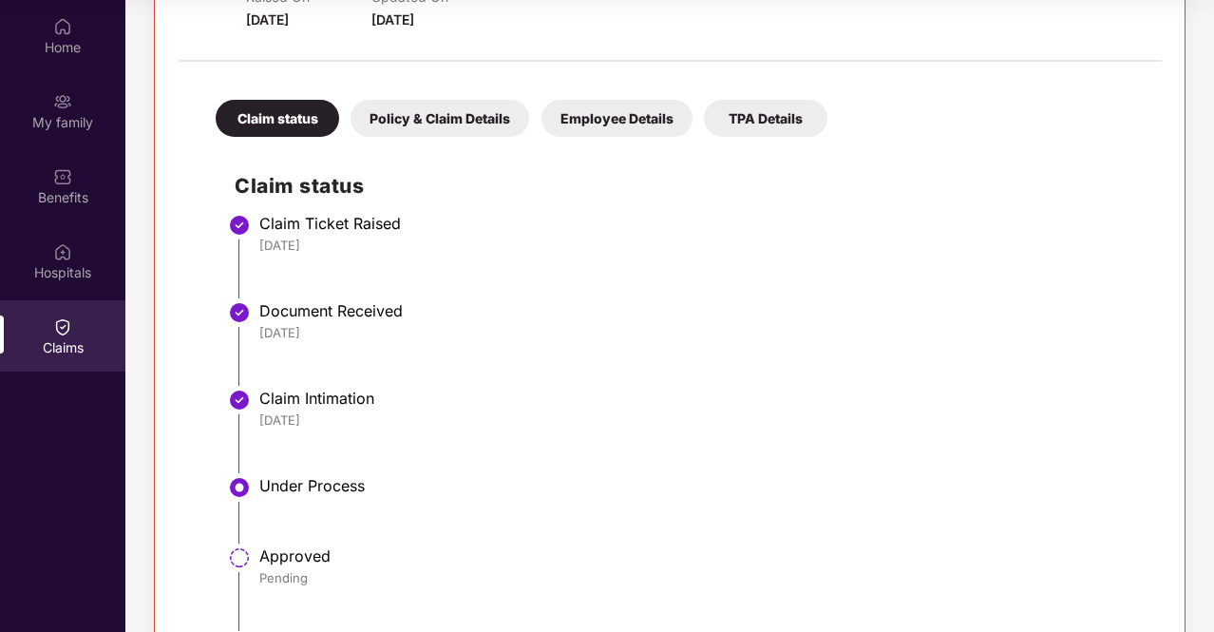
click at [470, 113] on div "Policy & Claim Details" at bounding box center [440, 118] width 179 height 37
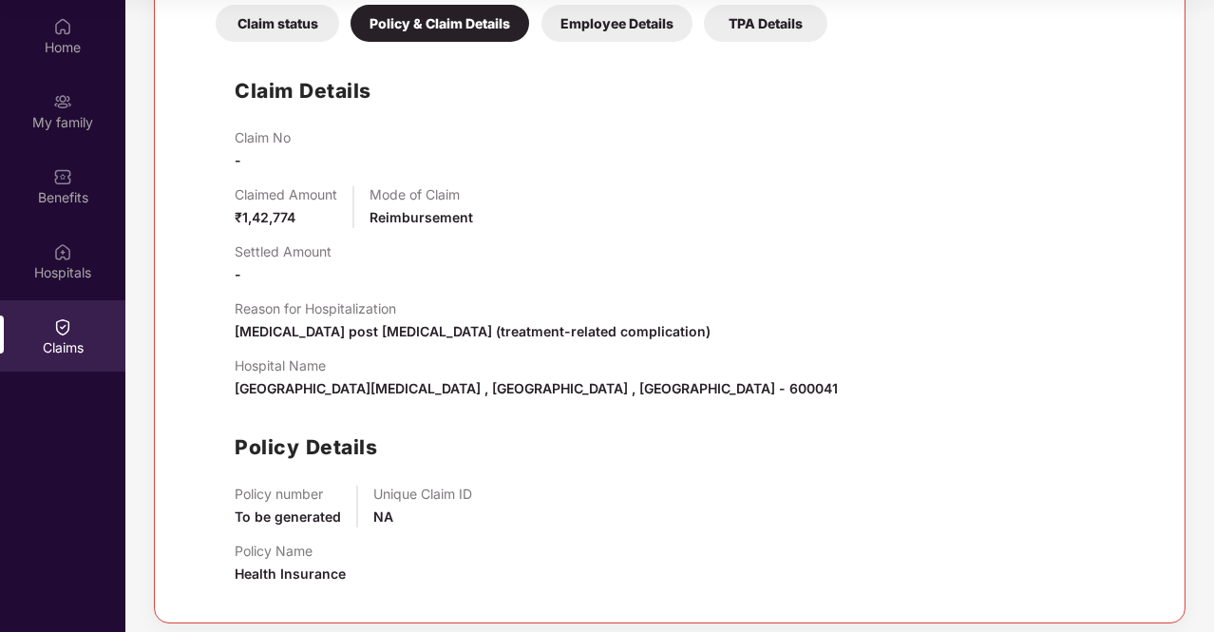
scroll to position [560, 0]
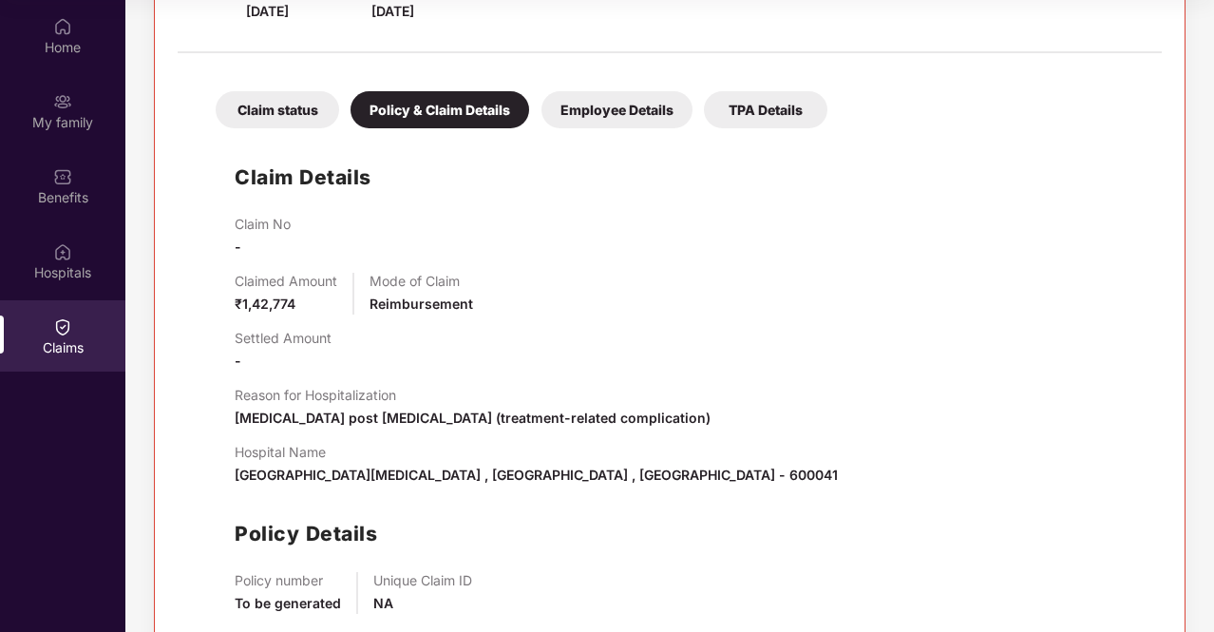
click at [618, 116] on div "Employee Details" at bounding box center [616, 109] width 151 height 37
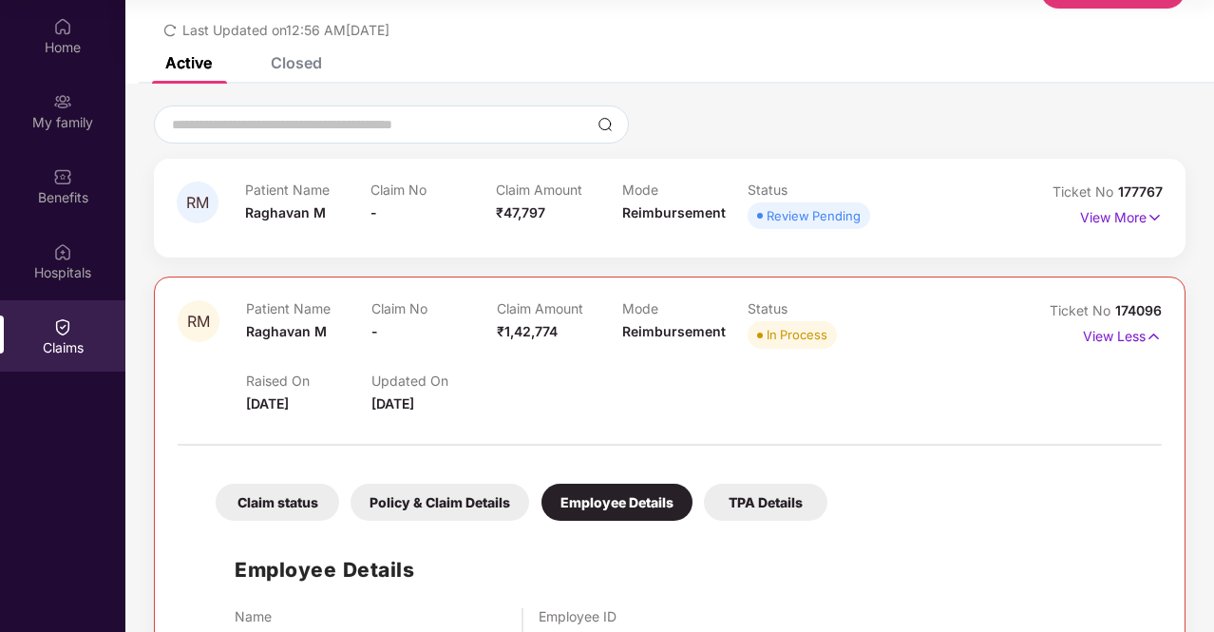
scroll to position [147, 0]
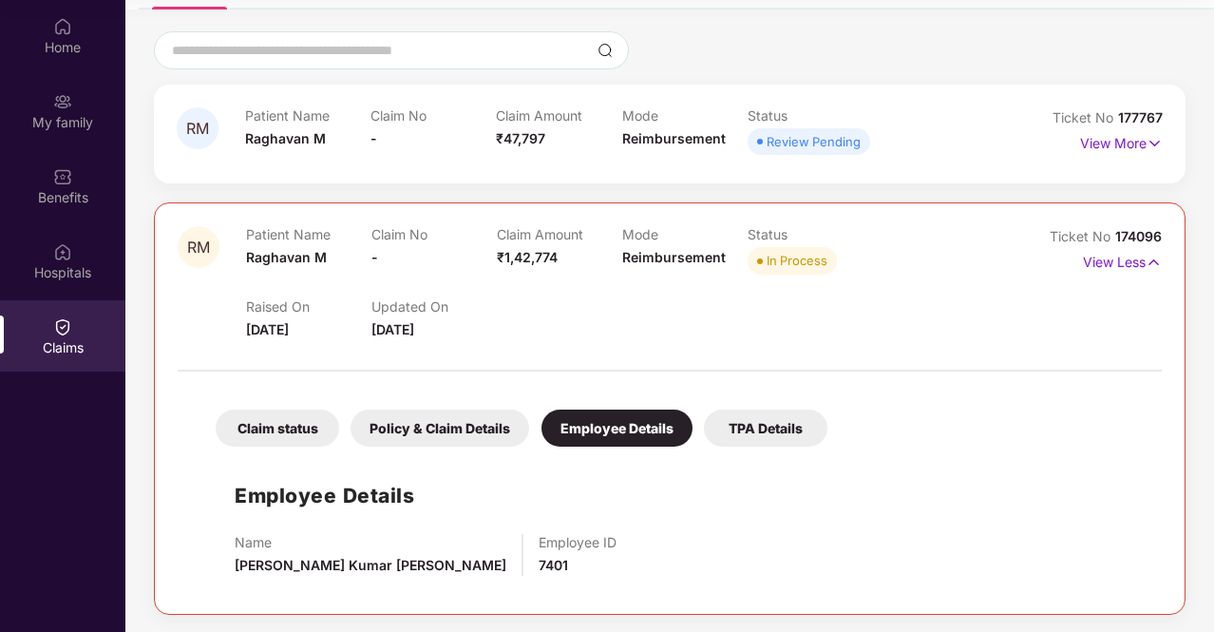
click at [784, 427] on div "TPA Details" at bounding box center [765, 427] width 123 height 37
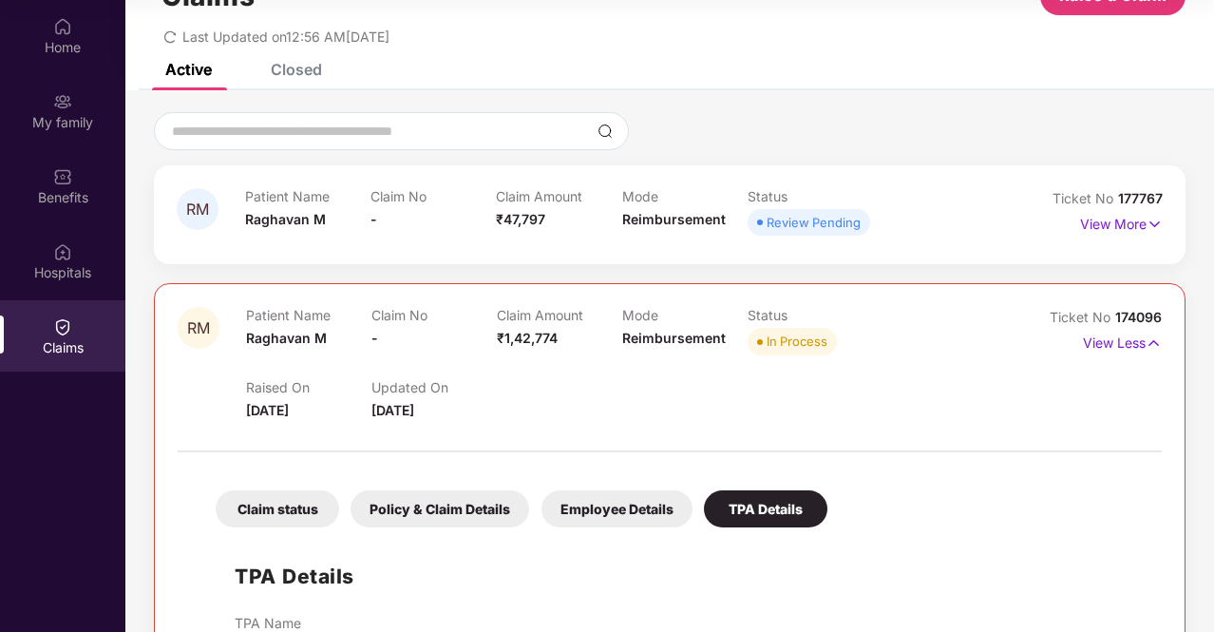
scroll to position [0, 0]
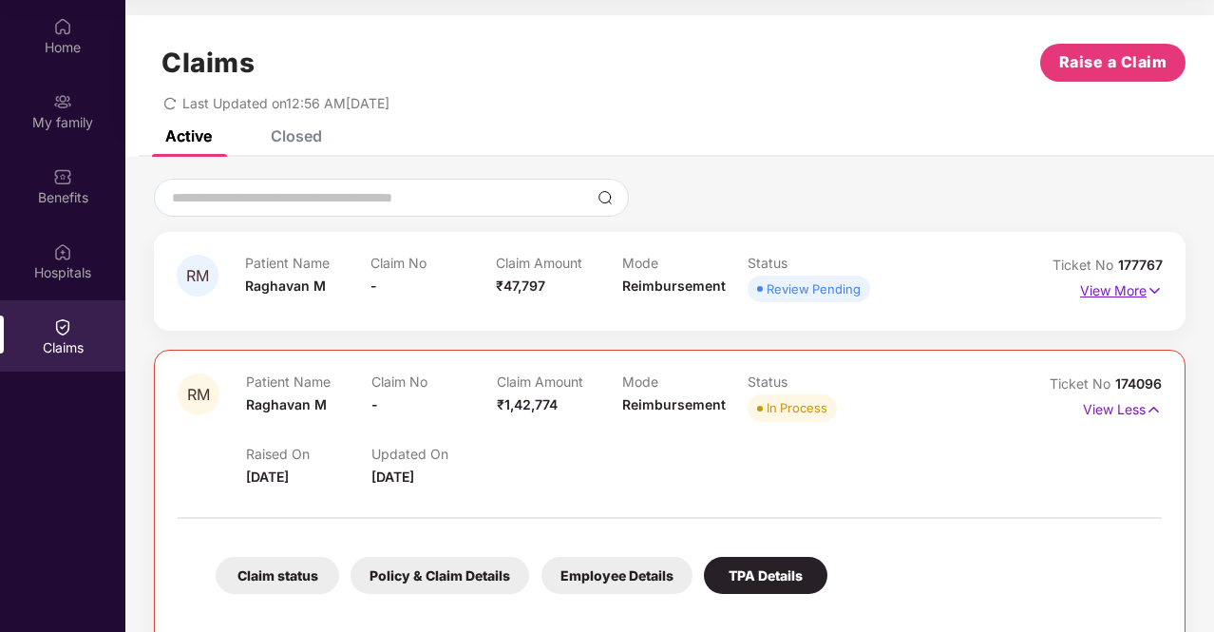
click at [1134, 278] on p "View More" at bounding box center [1121, 288] width 83 height 26
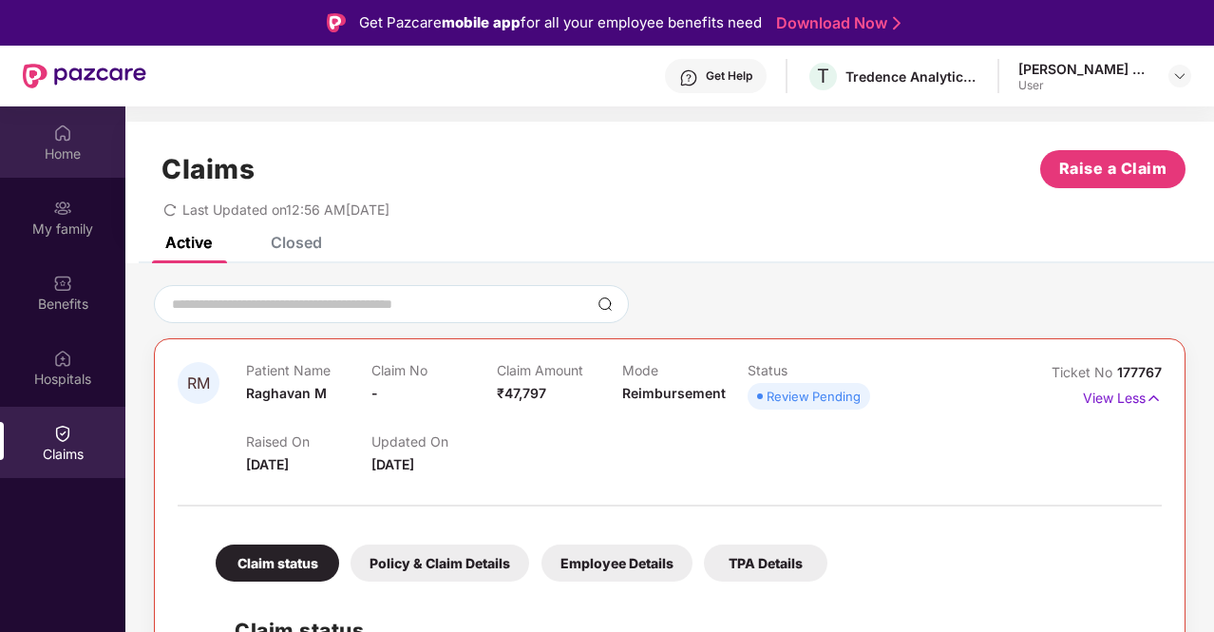
click at [65, 149] on div "Home" at bounding box center [62, 153] width 125 height 19
